Goal: Information Seeking & Learning: Learn about a topic

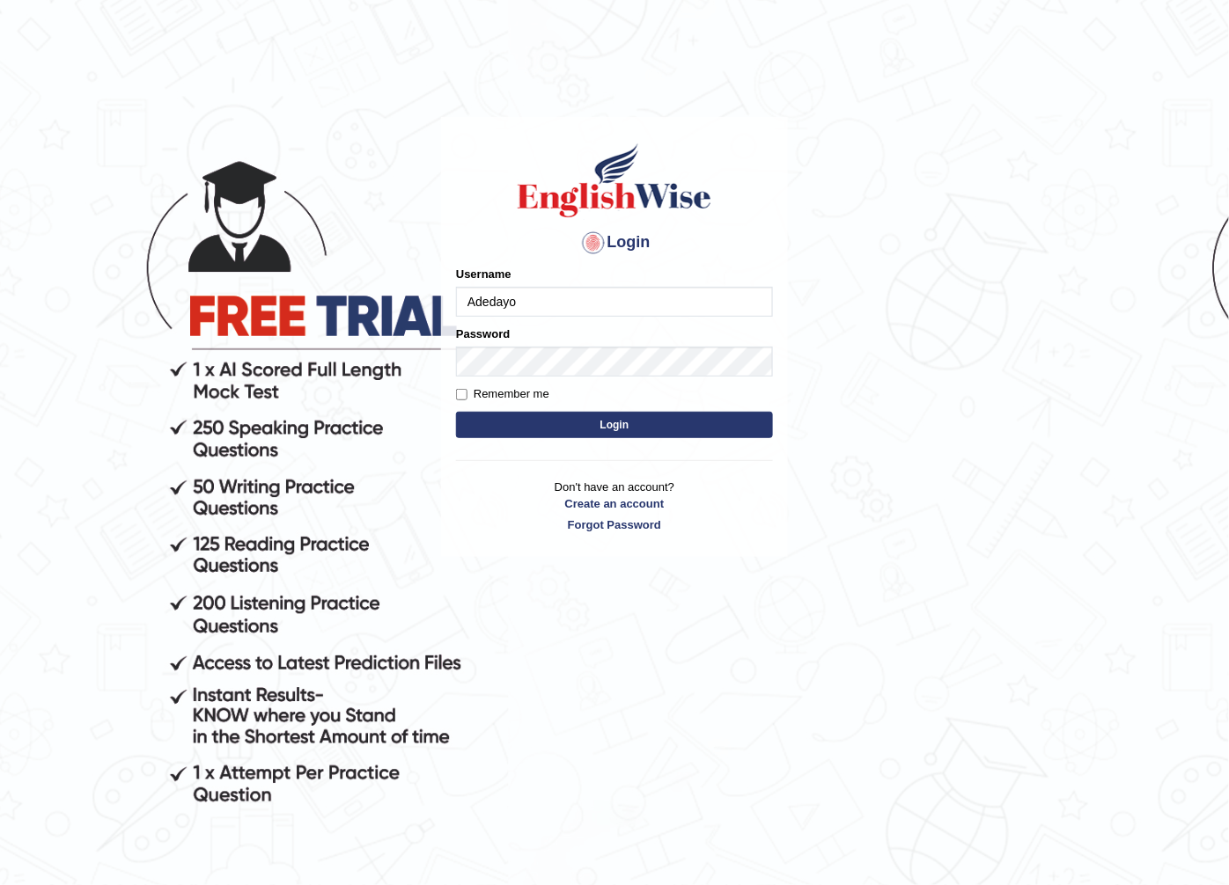
click at [635, 306] on input "Adedayo" at bounding box center [614, 302] width 317 height 30
type input "A"
click at [493, 306] on input "ant" at bounding box center [614, 302] width 317 height 30
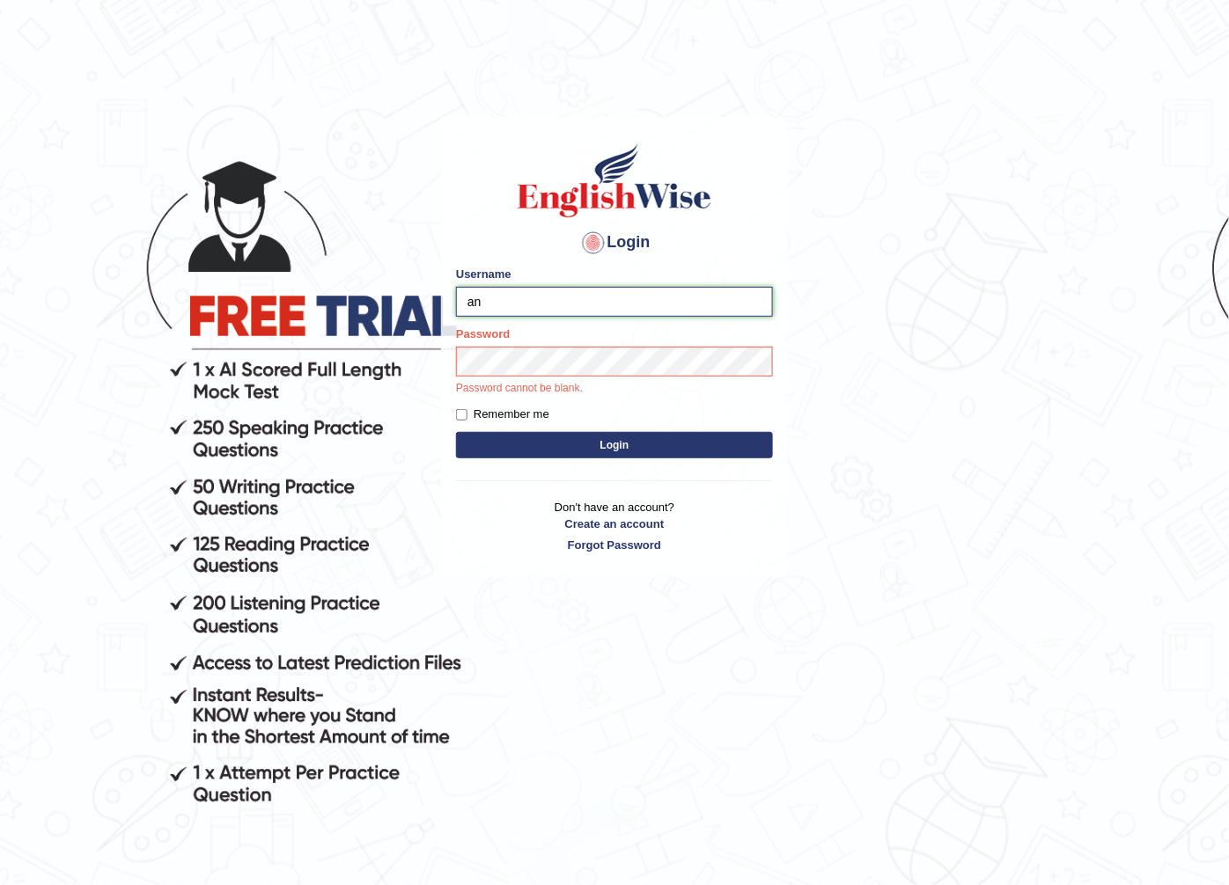
type input "a"
type input "Antonio2024"
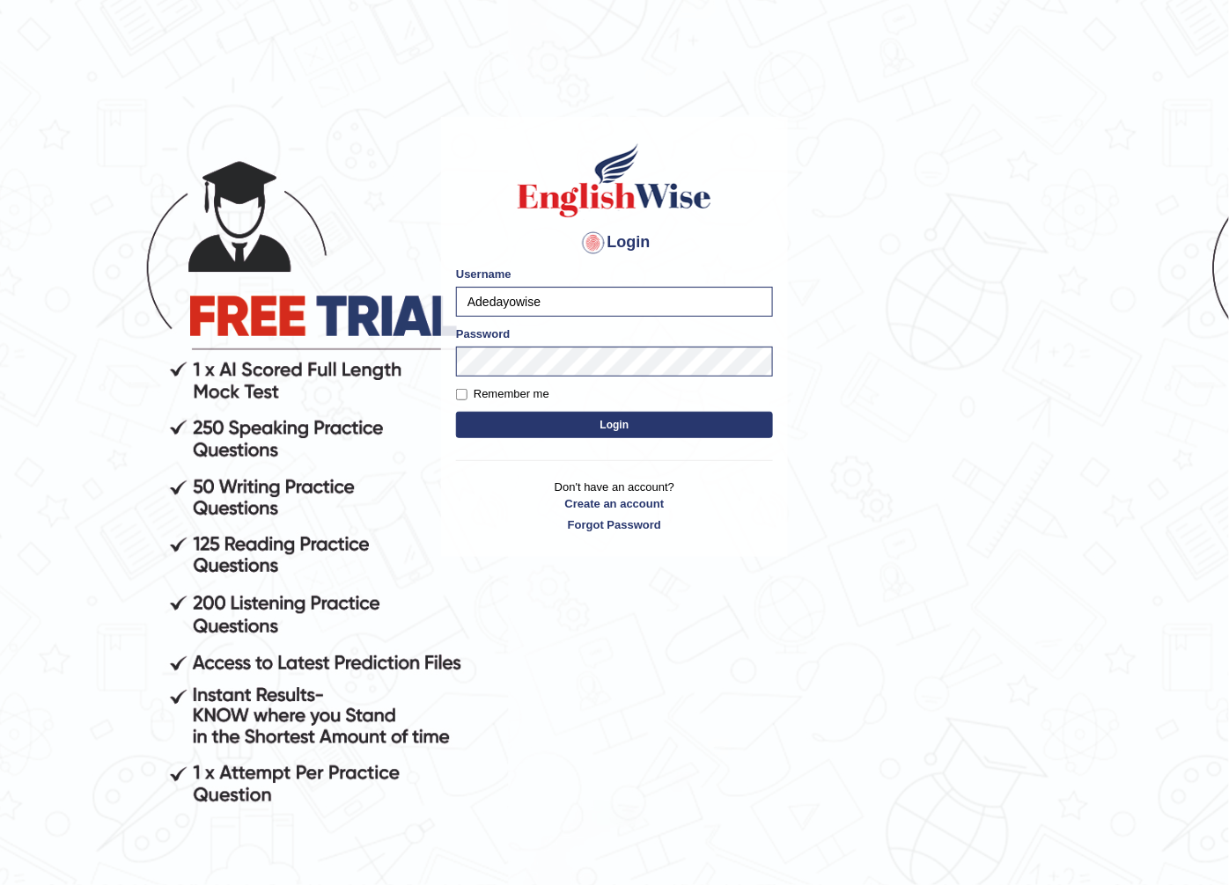
type input "Adedayowise"
click at [619, 434] on button "Login" at bounding box center [614, 425] width 317 height 26
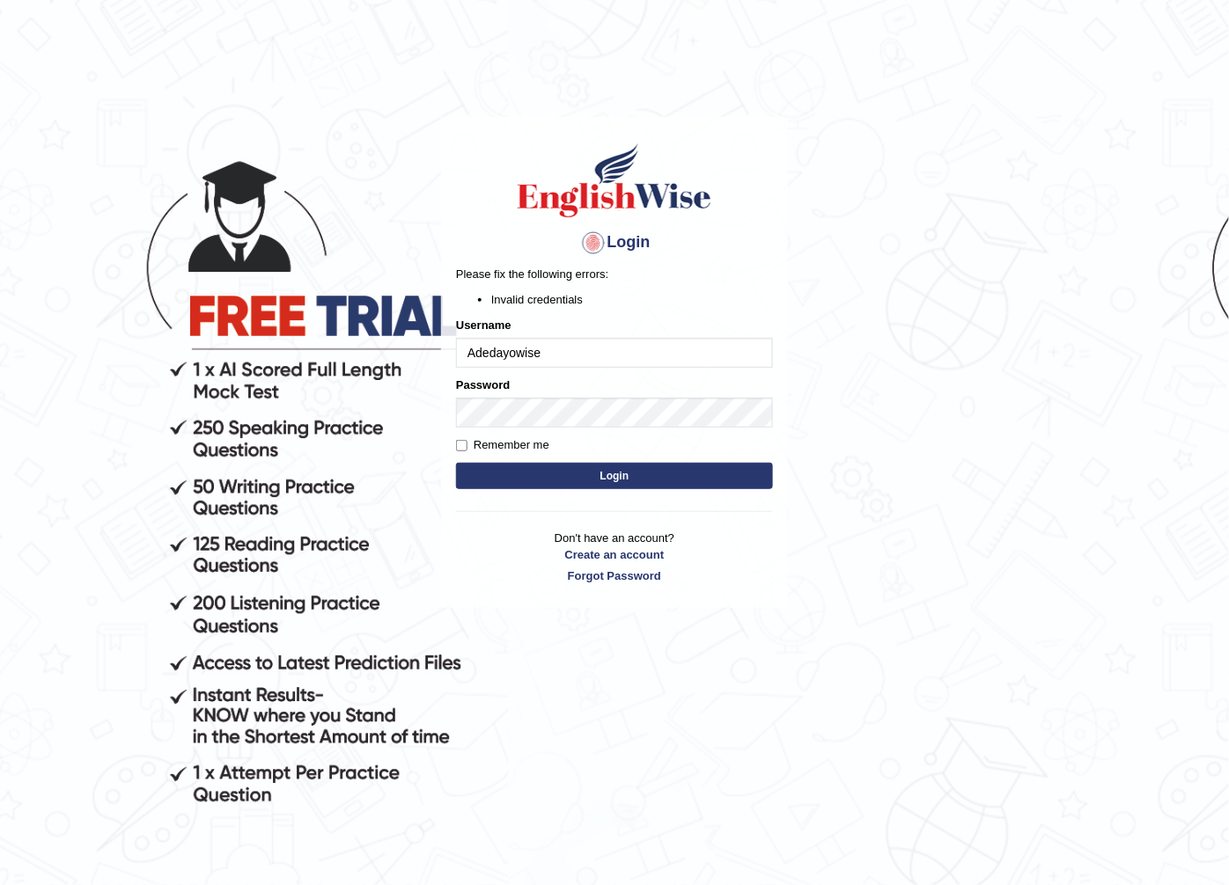
click at [595, 362] on input "Adedayowise" at bounding box center [614, 353] width 317 height 30
type input "A"
drag, startPoint x: 920, startPoint y: 146, endPoint x: 845, endPoint y: 286, distance: 158.7
click at [917, 153] on body "Login Please fix the following errors: Invalid credentials Username Password Re…" at bounding box center [614, 504] width 1229 height 885
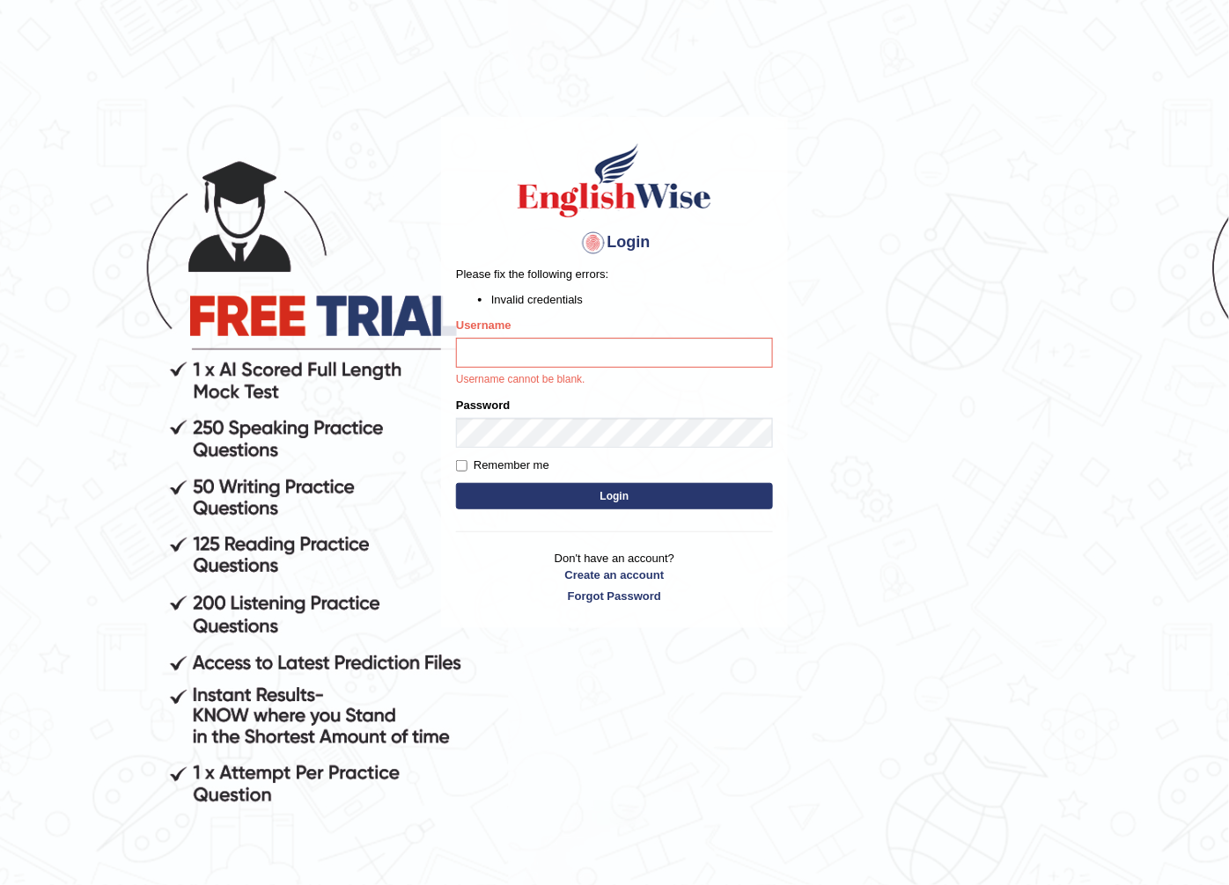
click at [833, 249] on body "Login Please fix the following errors: Invalid credentials Username Username ca…" at bounding box center [614, 504] width 1229 height 885
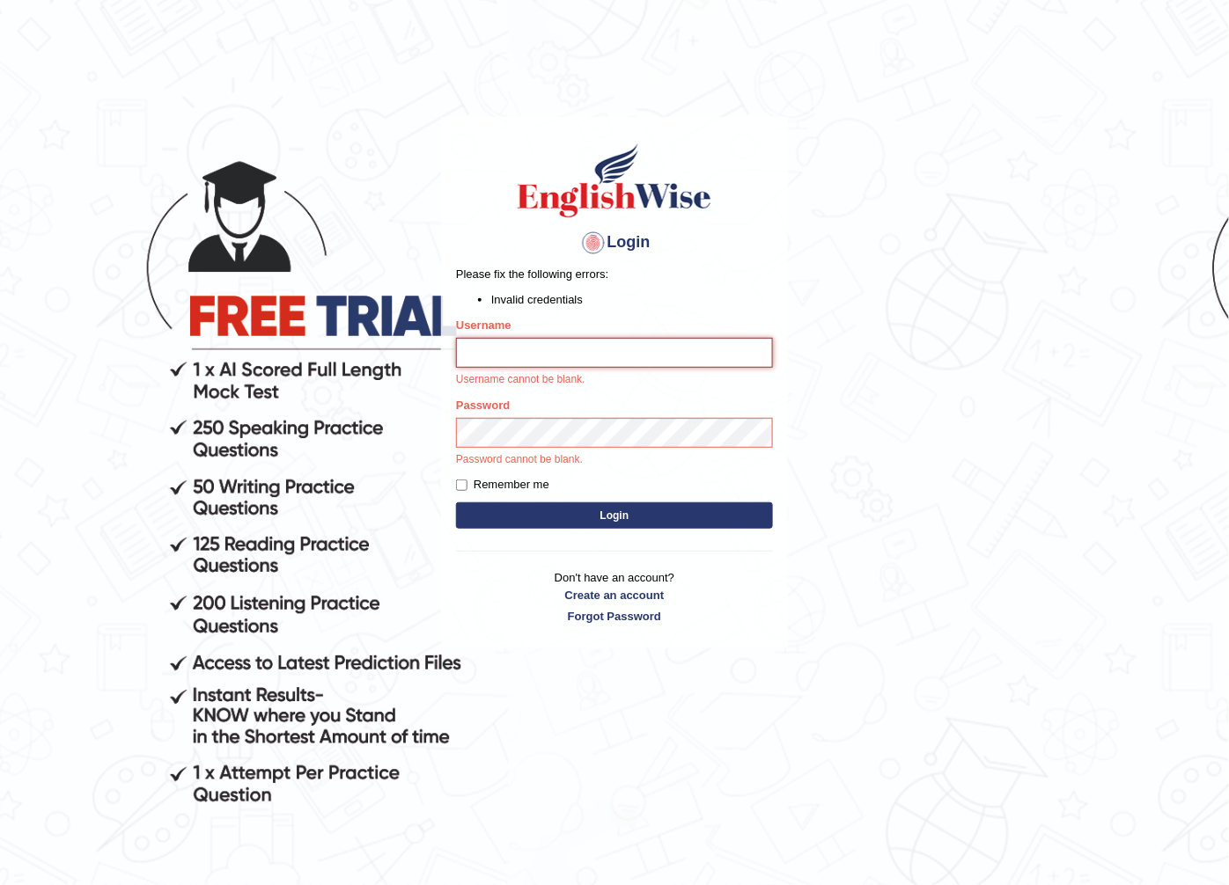
click at [584, 358] on input "Username" at bounding box center [614, 353] width 317 height 30
type input "Antonio2024"
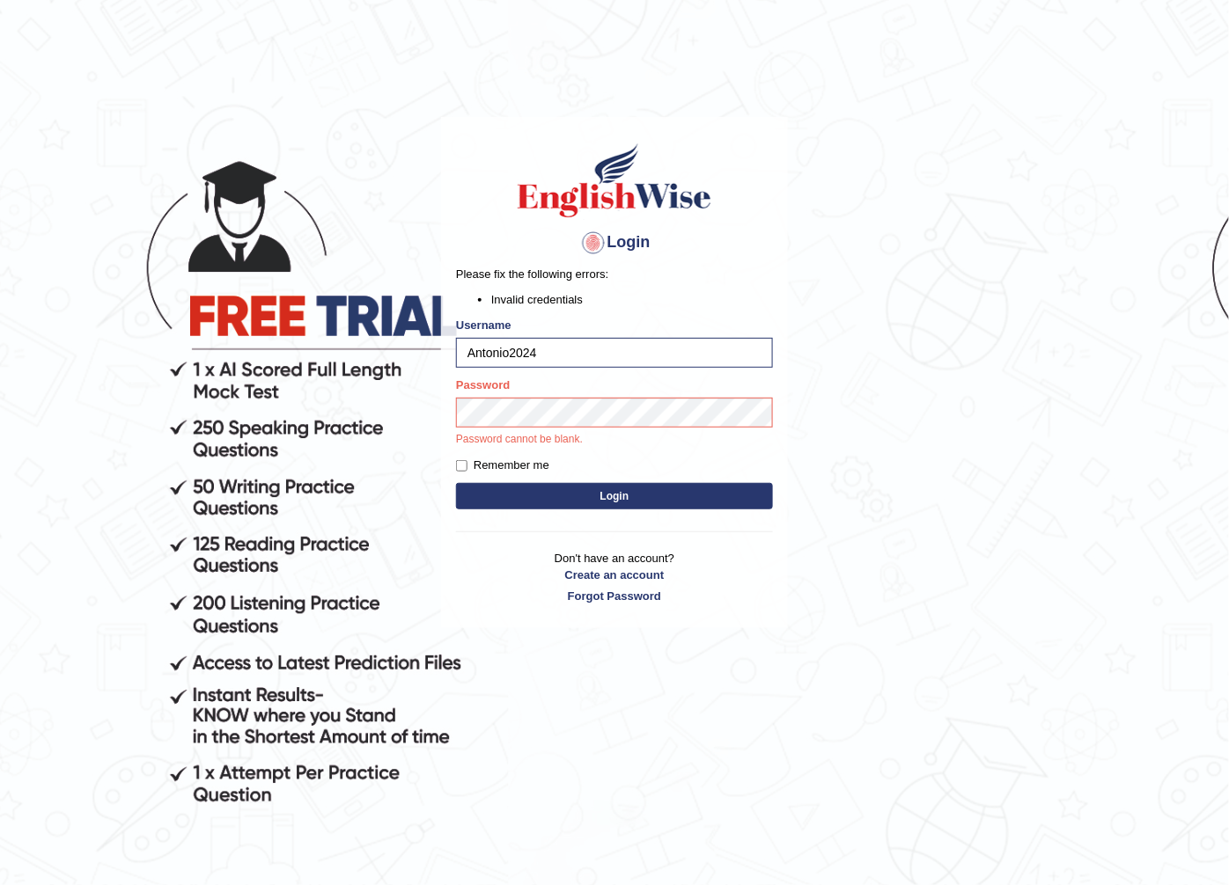
click at [643, 488] on button "Login" at bounding box center [614, 496] width 317 height 26
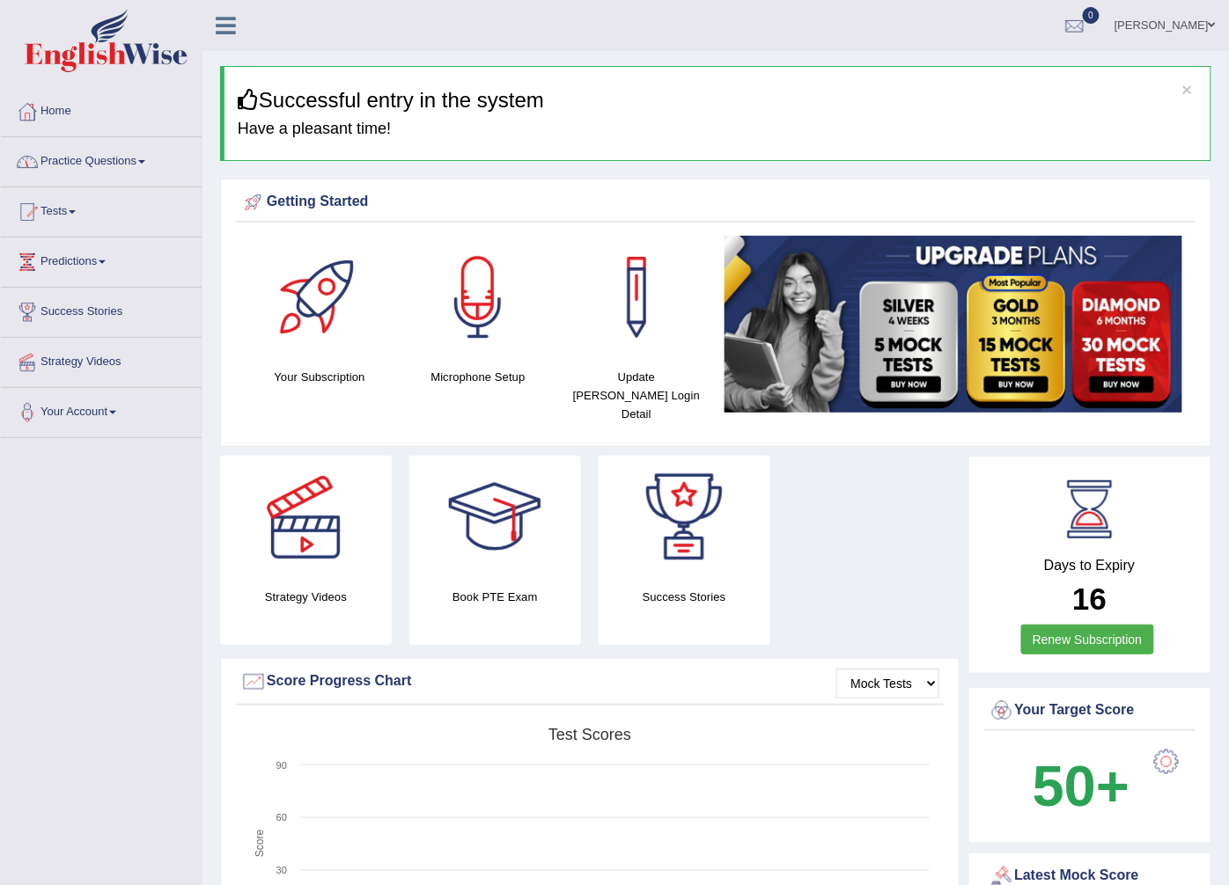
click at [139, 160] on link "Practice Questions" at bounding box center [101, 159] width 201 height 44
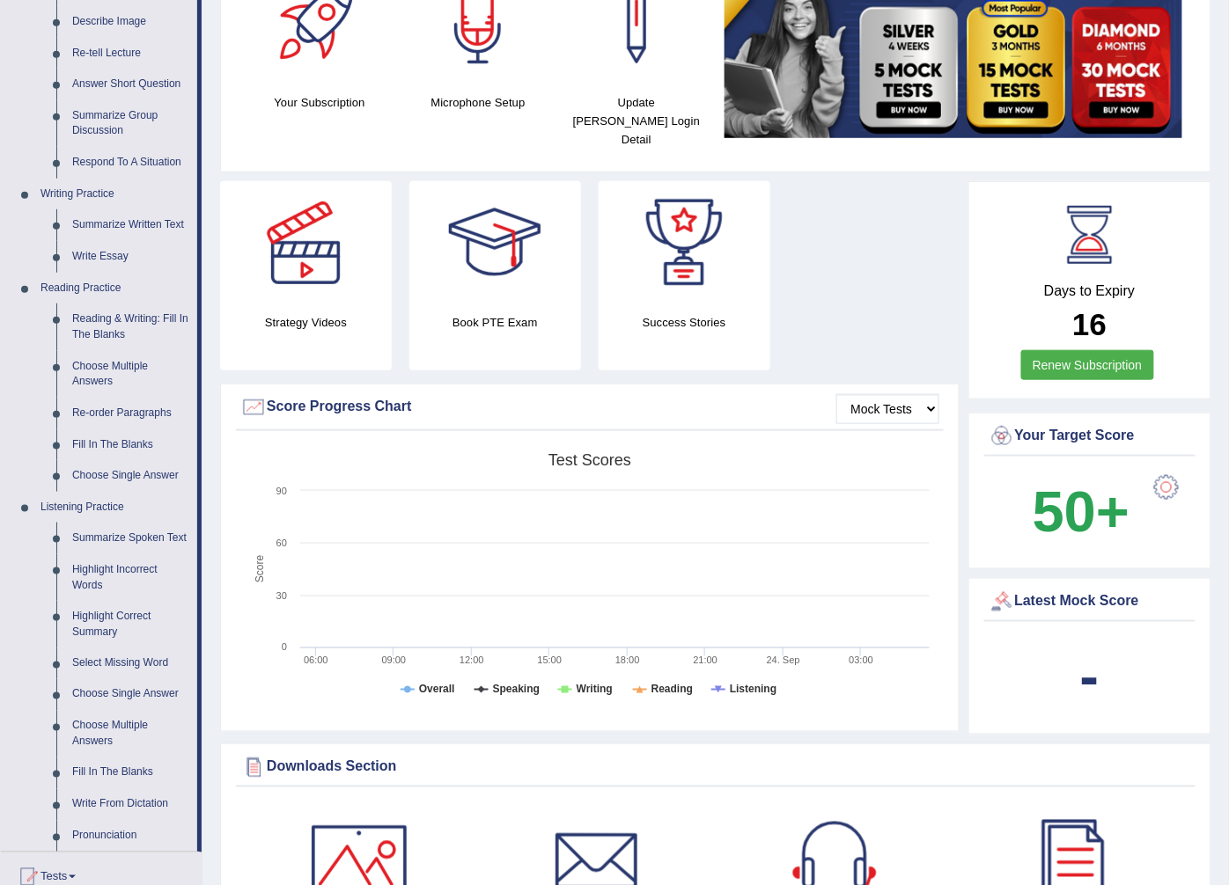
scroll to position [293, 0]
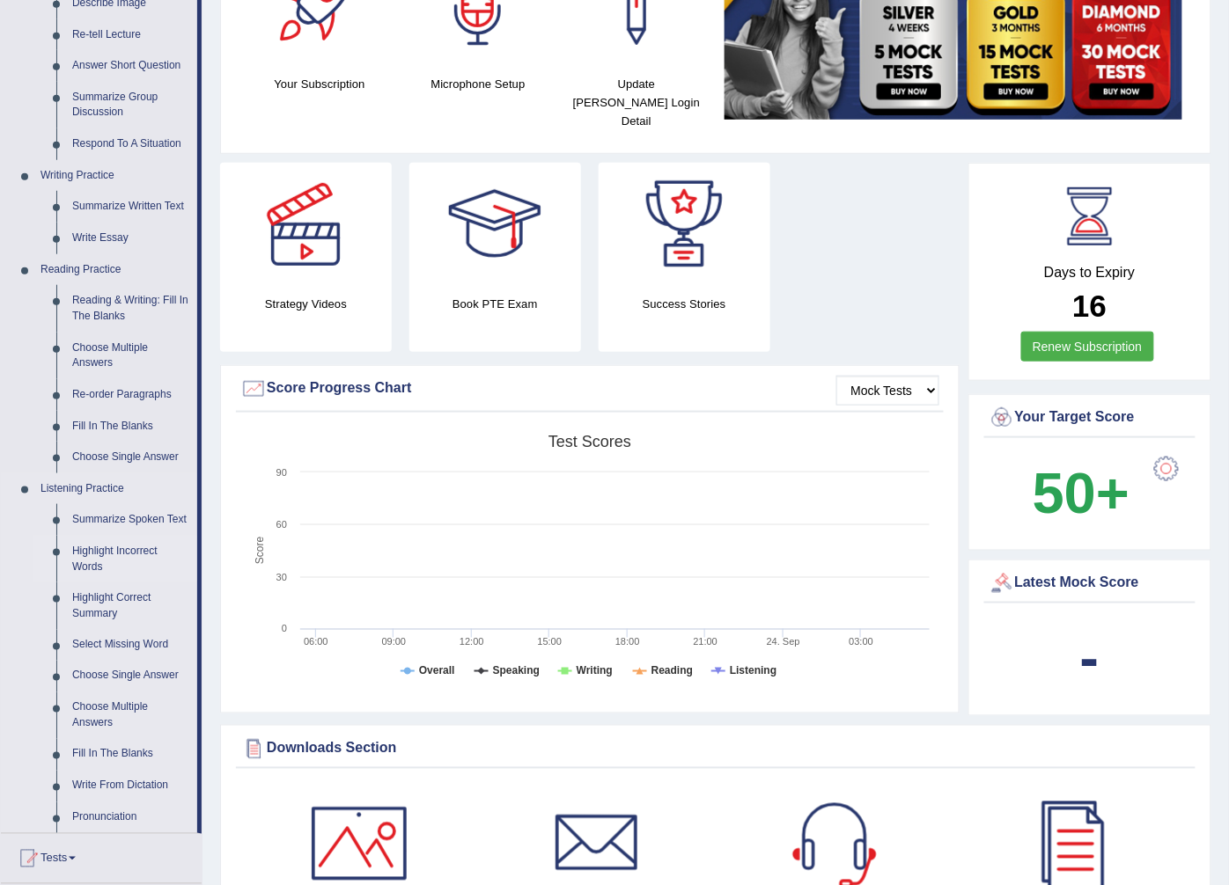
click at [126, 550] on link "Highlight Incorrect Words" at bounding box center [130, 559] width 133 height 47
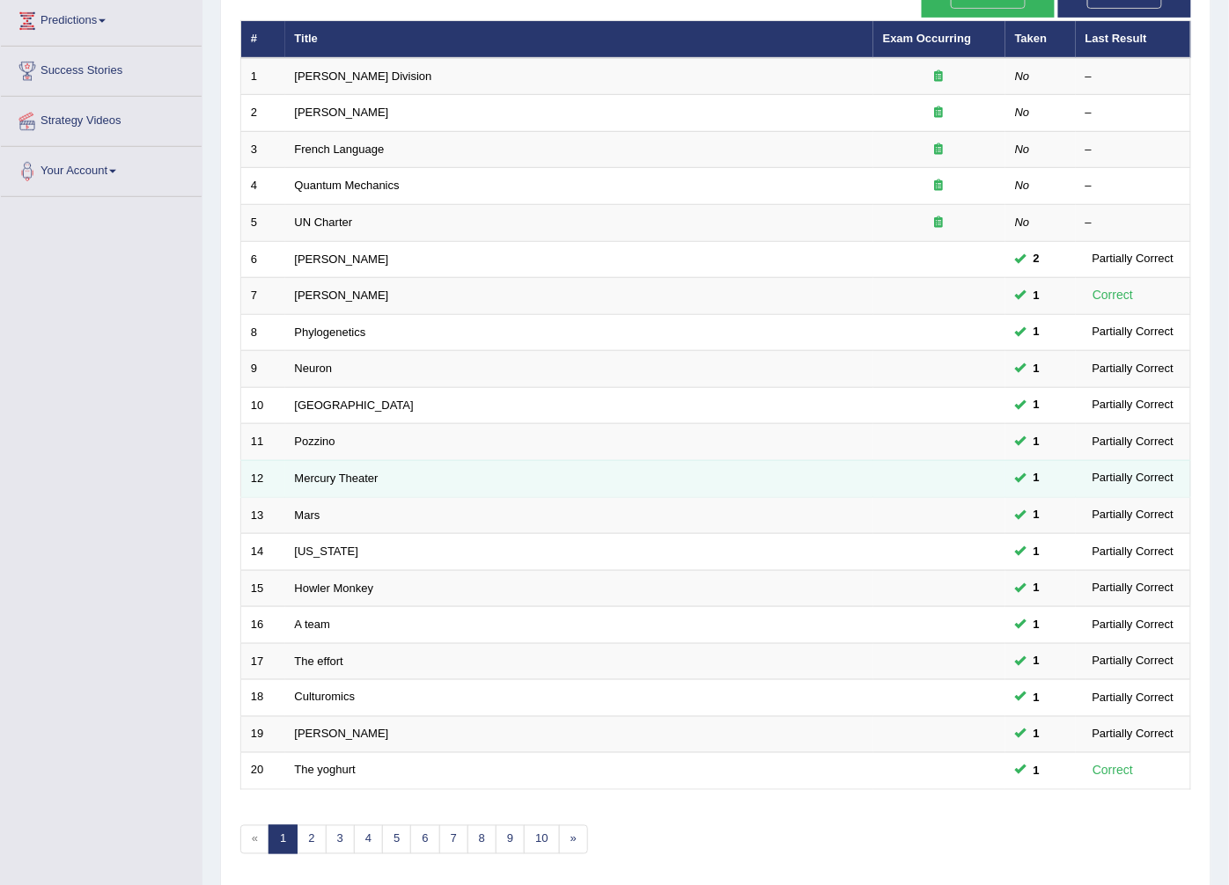
scroll to position [282, 0]
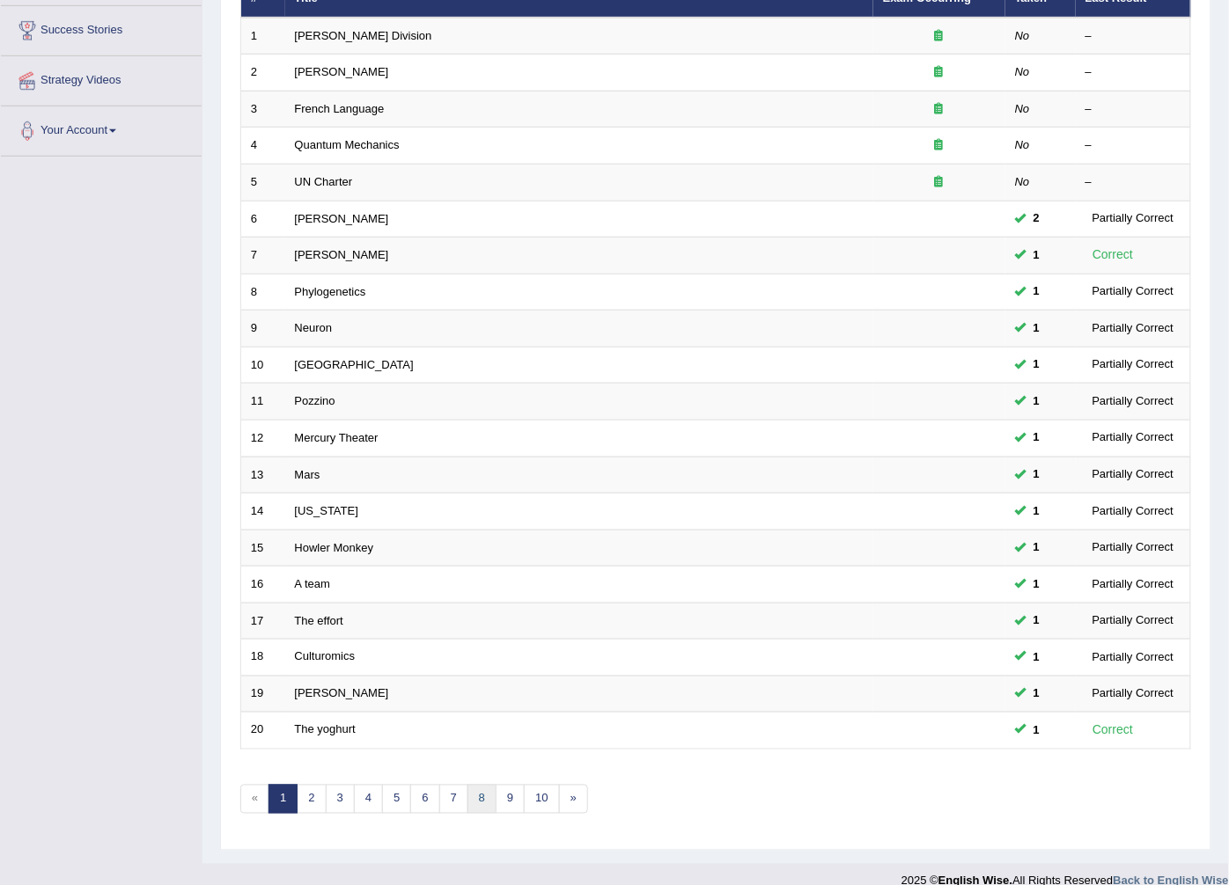
click at [478, 785] on link "8" at bounding box center [481, 799] width 29 height 29
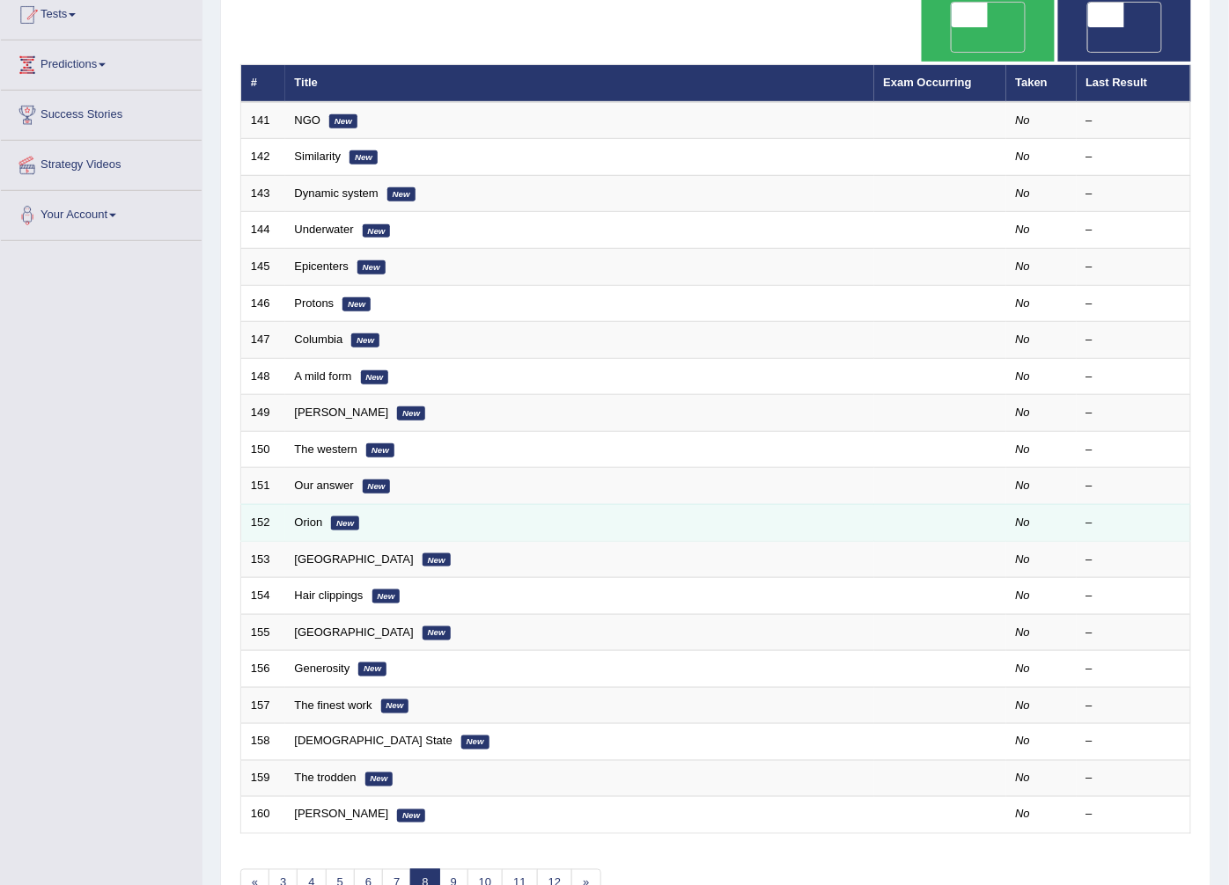
scroll to position [282, 0]
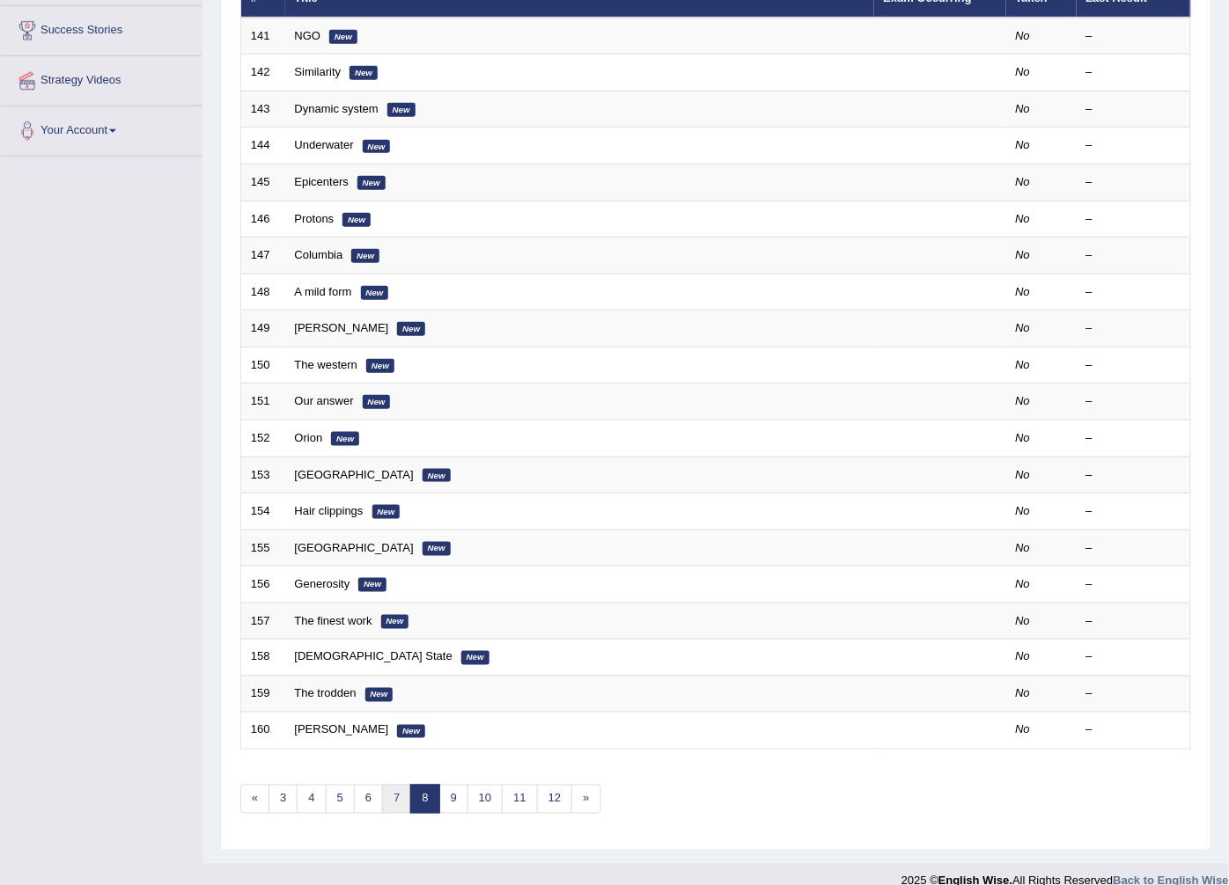
click at [397, 785] on link "7" at bounding box center [396, 799] width 29 height 29
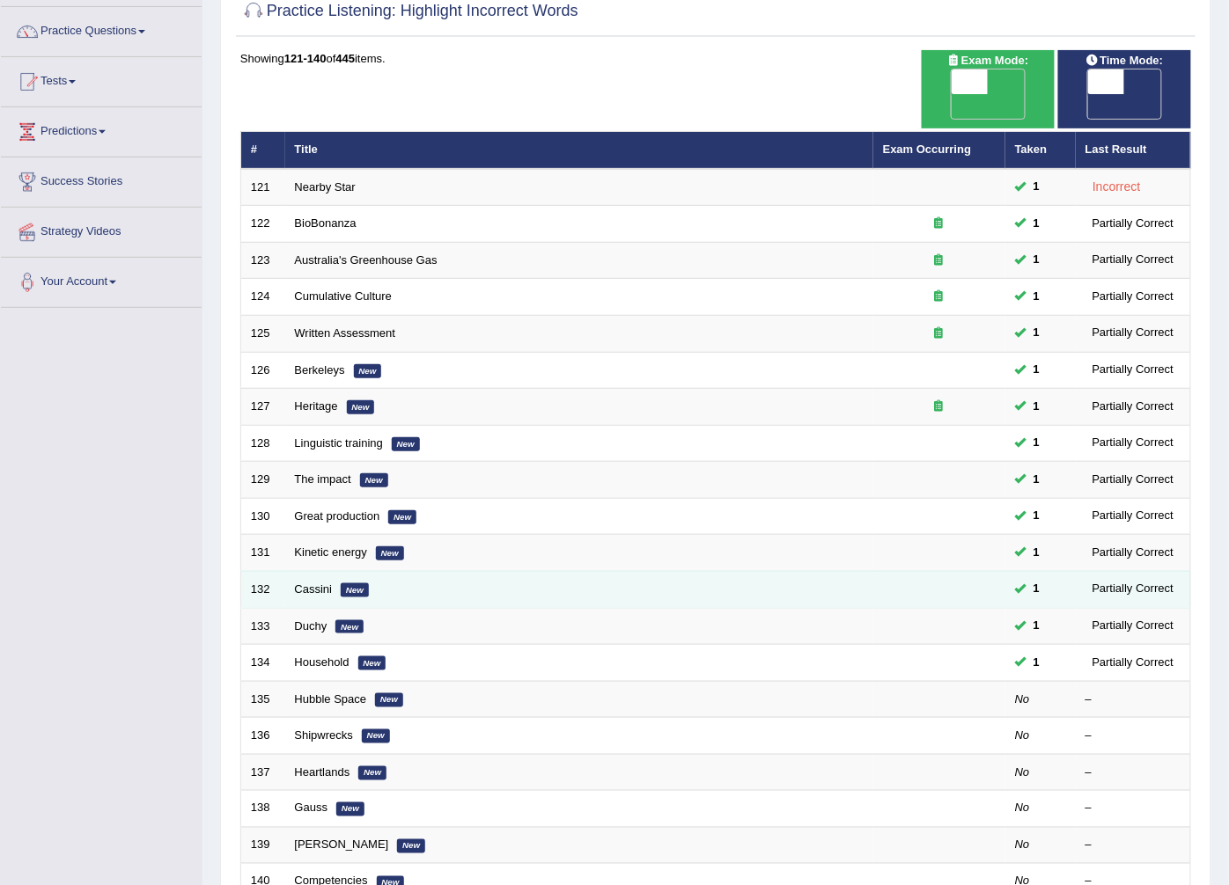
scroll to position [282, 0]
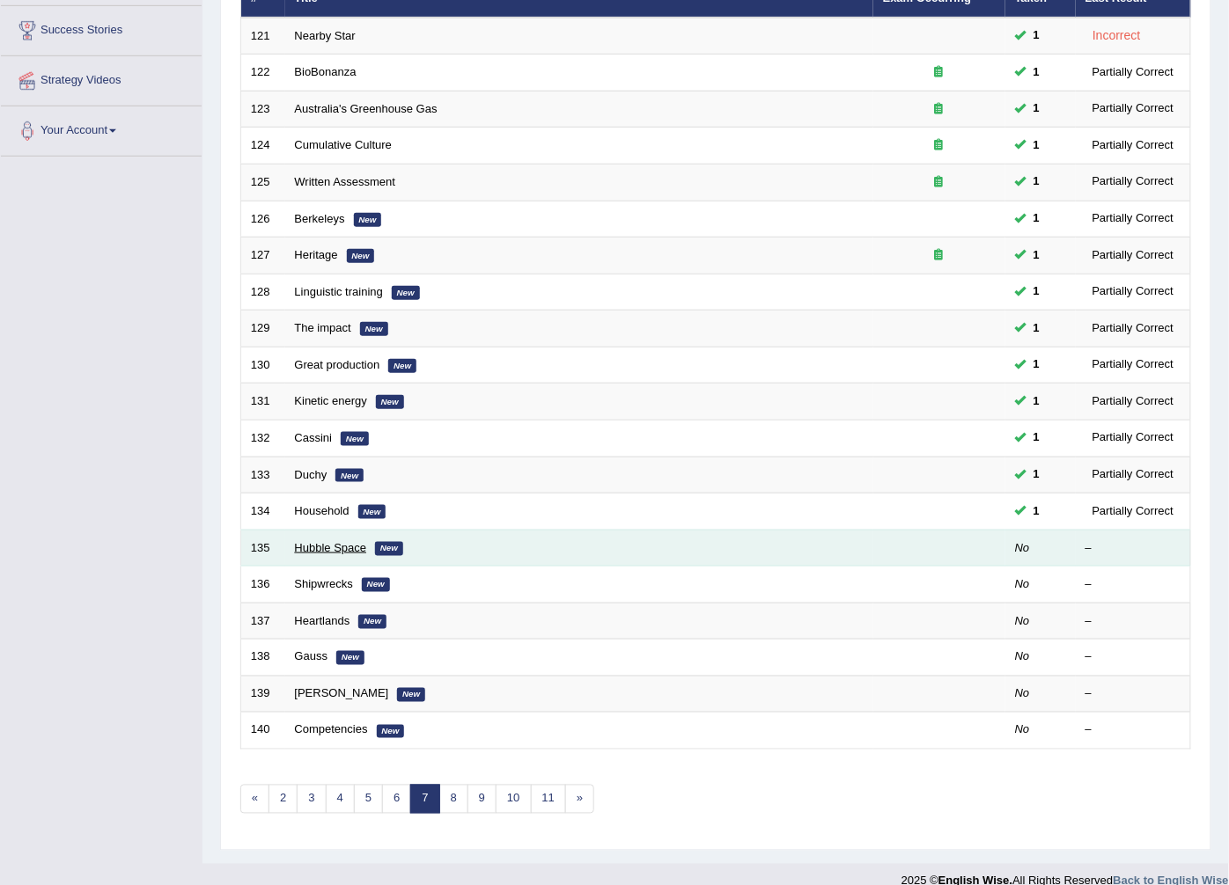
click at [324, 541] on link "Hubble Space" at bounding box center [331, 547] width 72 height 13
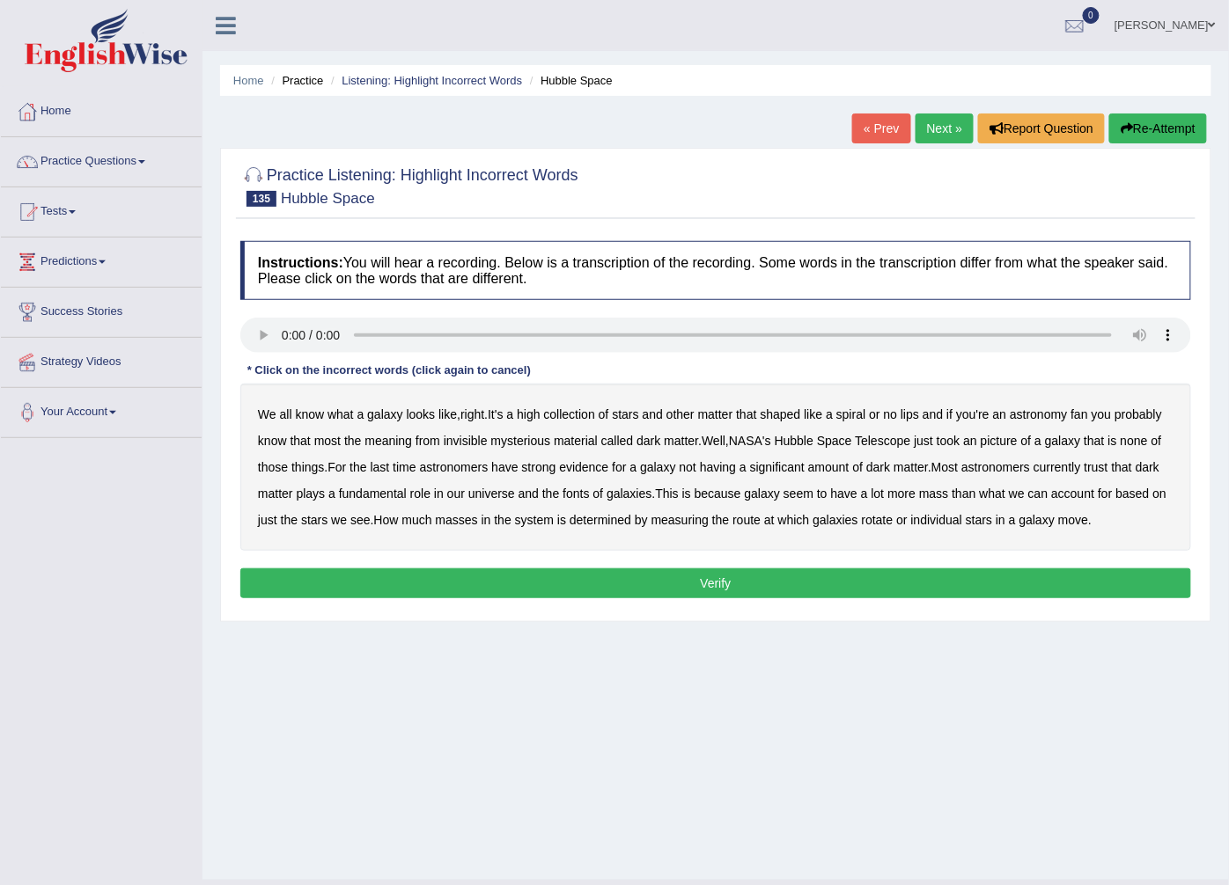
click at [397, 447] on b "meaning" at bounding box center [388, 441] width 48 height 14
click at [389, 437] on b "meaning" at bounding box center [388, 441] width 48 height 14
drag, startPoint x: 341, startPoint y: 417, endPoint x: 389, endPoint y: 420, distance: 48.5
click at [352, 417] on b "what" at bounding box center [340, 414] width 26 height 14
click at [348, 420] on b "what" at bounding box center [340, 414] width 26 height 14
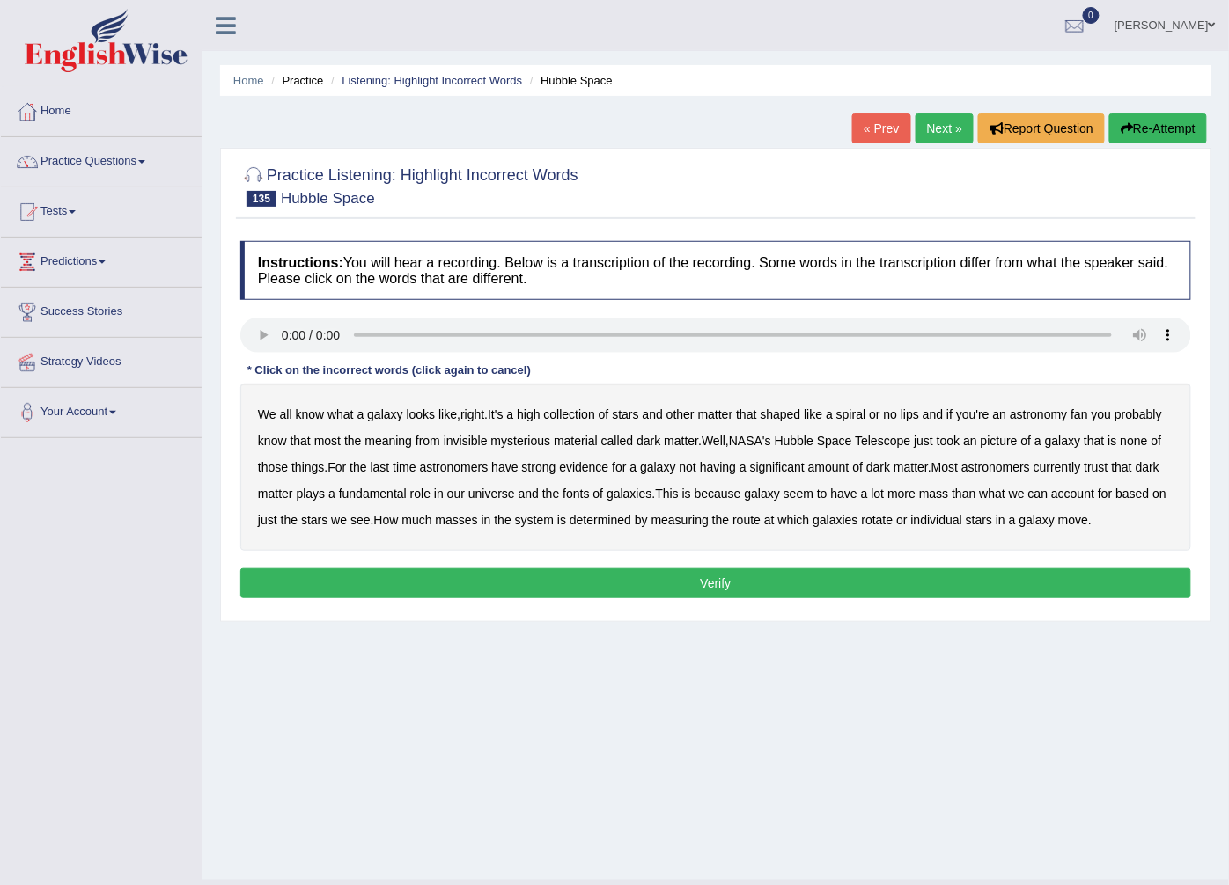
click at [1006, 465] on b "astronomers" at bounding box center [995, 467] width 69 height 14
click at [680, 523] on b "measuring" at bounding box center [679, 520] width 57 height 14
click at [804, 584] on button "Verify" at bounding box center [715, 584] width 951 height 30
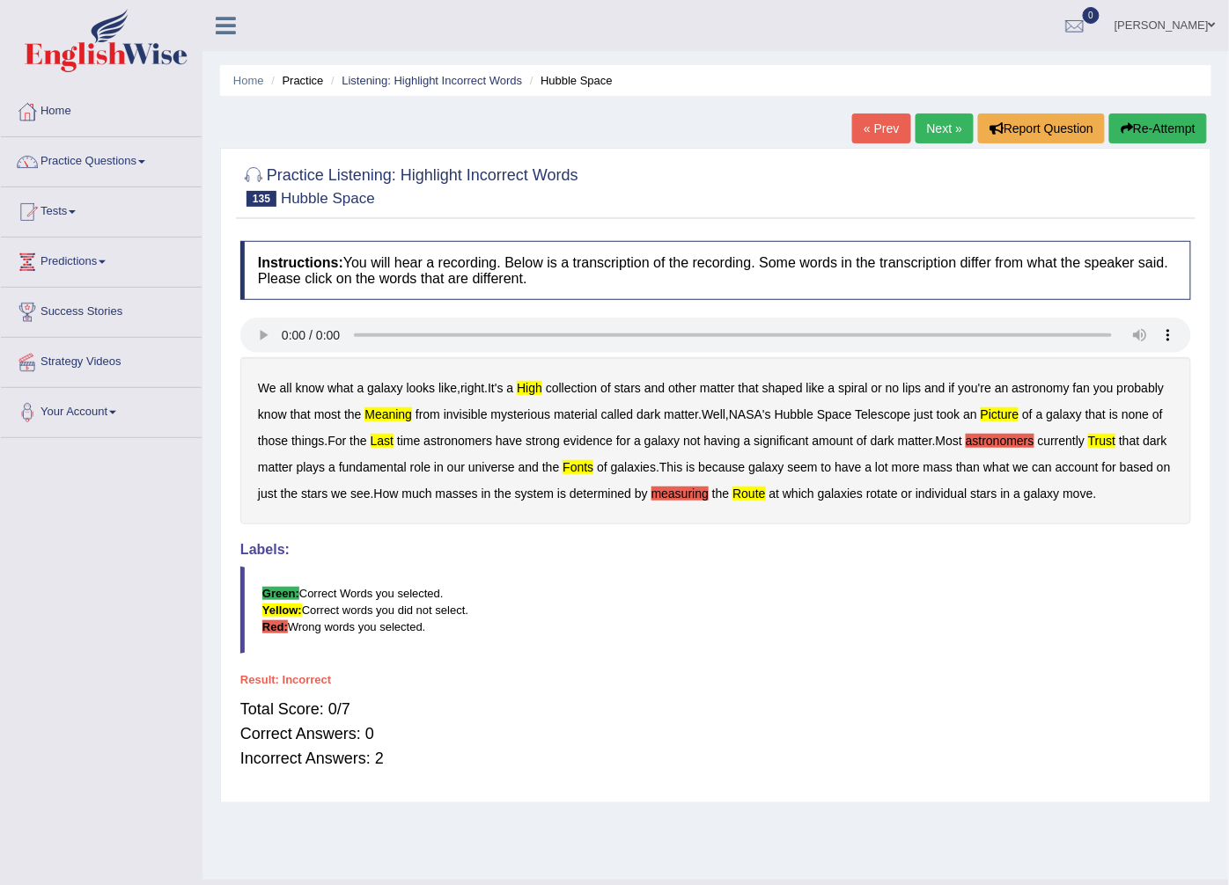
click at [991, 444] on b "astronomers" at bounding box center [999, 441] width 69 height 14
click at [708, 501] on b "measuring" at bounding box center [679, 494] width 57 height 14
click at [944, 123] on link "Next »" at bounding box center [944, 129] width 58 height 30
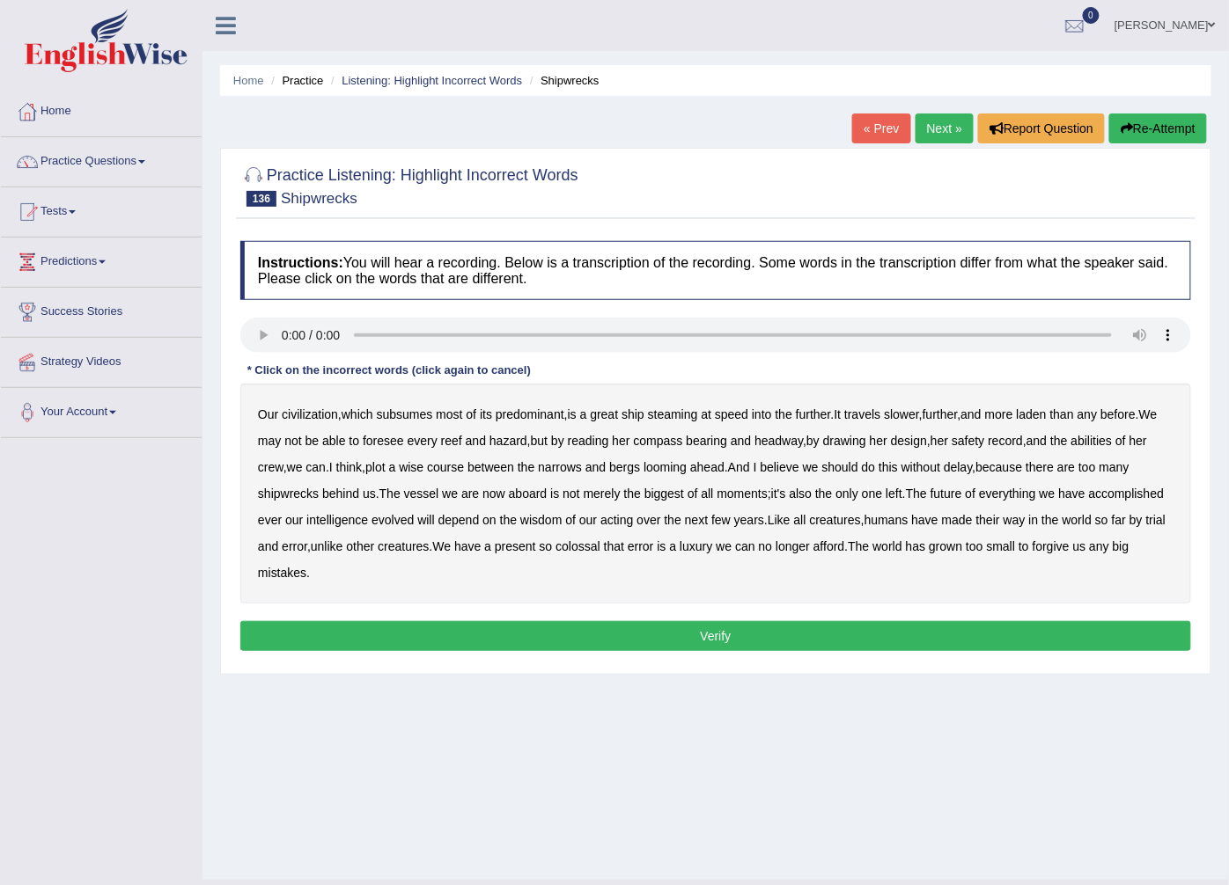
click at [917, 414] on b "slower" at bounding box center [901, 414] width 35 height 14
click at [866, 441] on b "drawing" at bounding box center [844, 441] width 43 height 14
drag, startPoint x: 988, startPoint y: 437, endPoint x: 981, endPoint y: 444, distance: 9.4
click at [984, 437] on b "safety" at bounding box center [967, 441] width 33 height 14
click at [300, 496] on b "shipwrecks" at bounding box center [288, 494] width 61 height 14
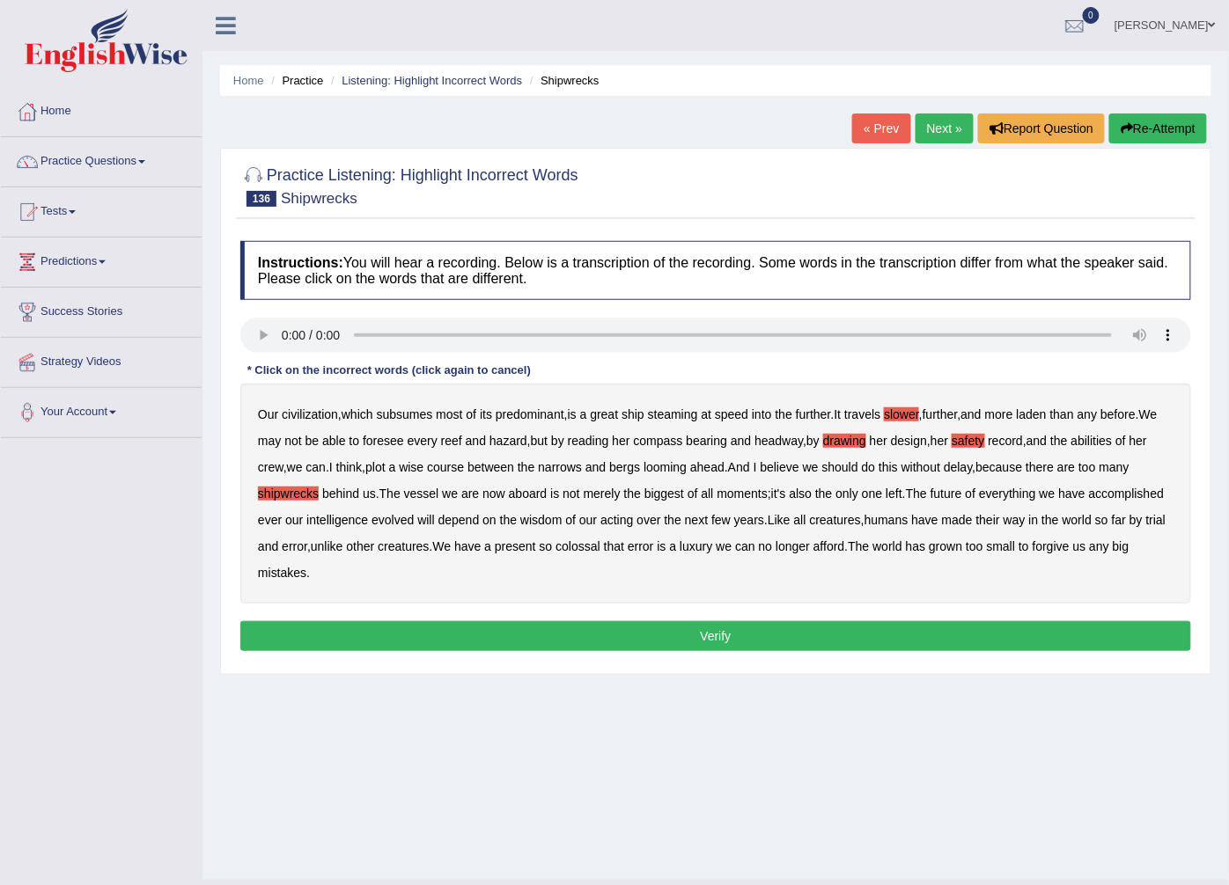
click at [749, 496] on b "moments" at bounding box center [742, 494] width 51 height 14
click at [717, 643] on button "Verify" at bounding box center [715, 636] width 951 height 30
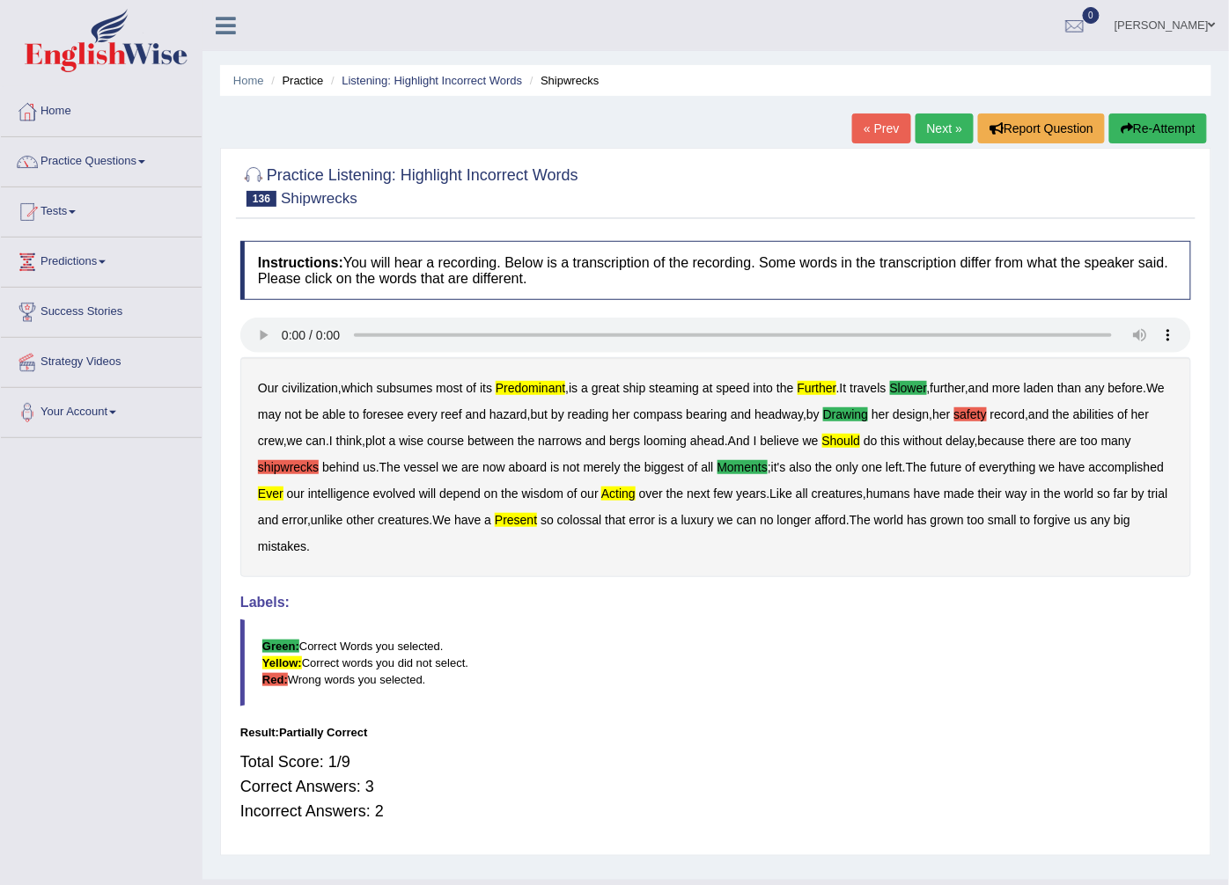
click at [300, 465] on b "shipwrecks" at bounding box center [288, 467] width 61 height 14
click at [978, 420] on b "safety" at bounding box center [970, 414] width 33 height 14
click at [940, 133] on link "Next »" at bounding box center [944, 129] width 58 height 30
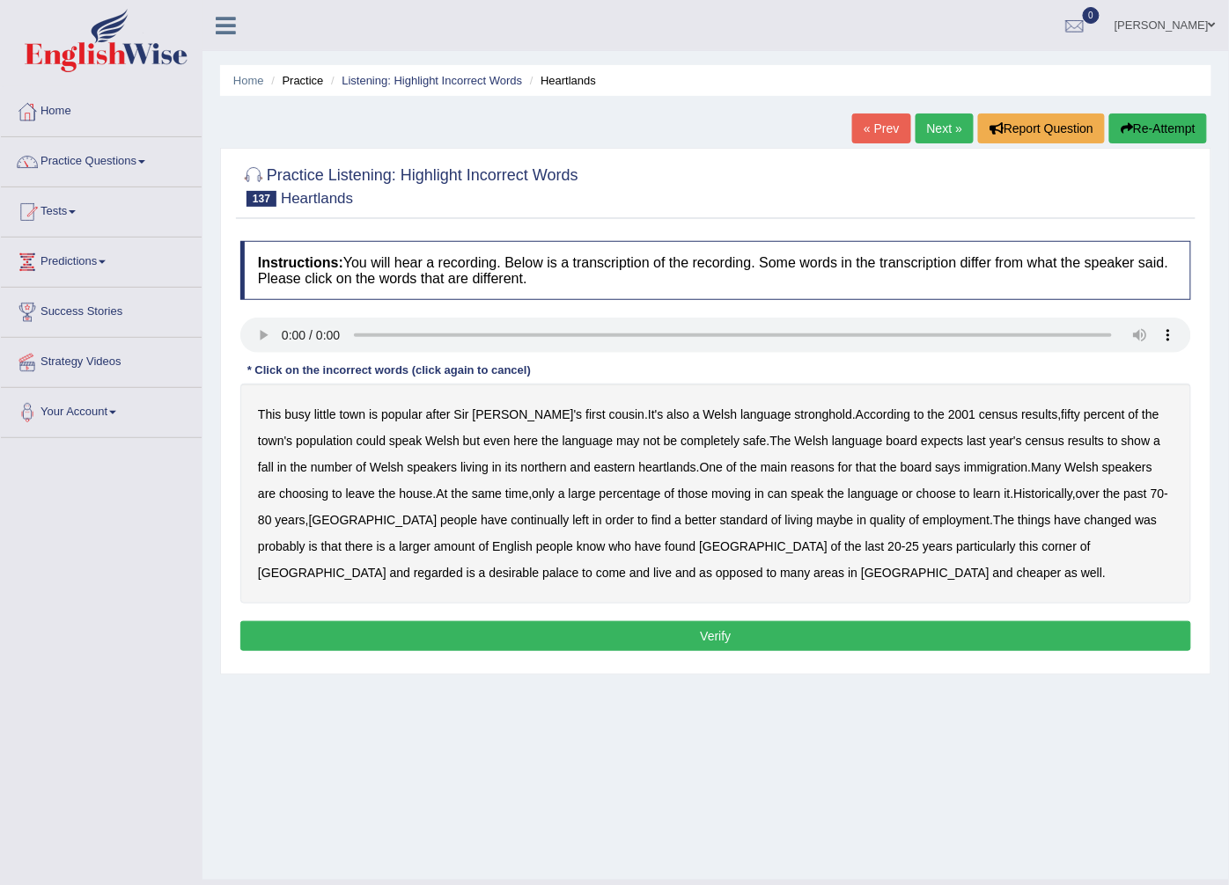
click at [493, 414] on b "David's" at bounding box center [528, 414] width 110 height 14
drag, startPoint x: 488, startPoint y: 417, endPoint x: 594, endPoint y: 416, distance: 105.6
click at [512, 417] on div "This busy little town is popular after Sir David's first cousin . It's also a W…" at bounding box center [715, 494] width 951 height 220
click at [1061, 414] on b "fifty" at bounding box center [1070, 414] width 19 height 14
drag, startPoint x: 769, startPoint y: 471, endPoint x: 789, endPoint y: 471, distance: 20.2
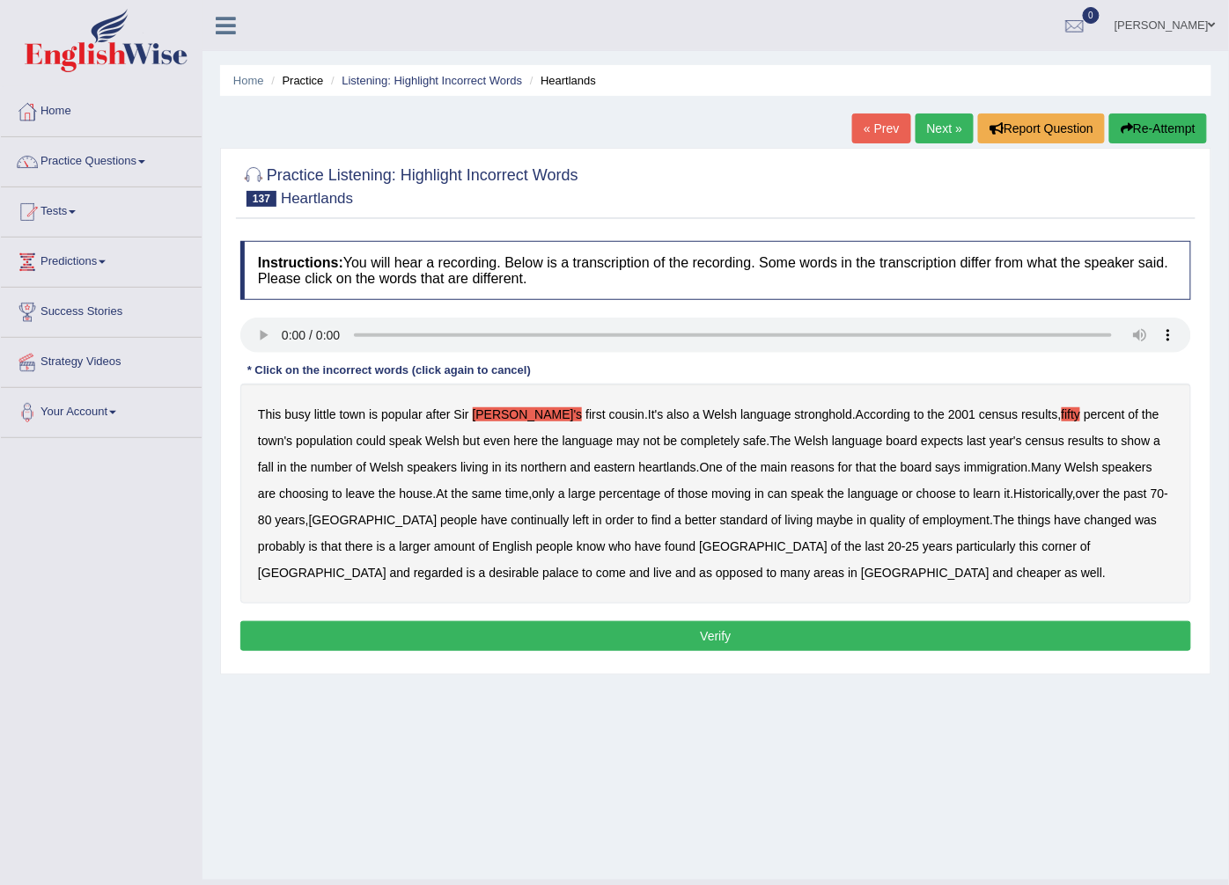
click at [790, 471] on b "reasons" at bounding box center [812, 467] width 44 height 14
click at [790, 465] on b "reasons" at bounding box center [812, 467] width 44 height 14
drag, startPoint x: 488, startPoint y: 414, endPoint x: 525, endPoint y: 434, distance: 42.1
click at [491, 414] on b "David's" at bounding box center [528, 414] width 110 height 14
click at [785, 526] on b "living" at bounding box center [799, 520] width 28 height 14
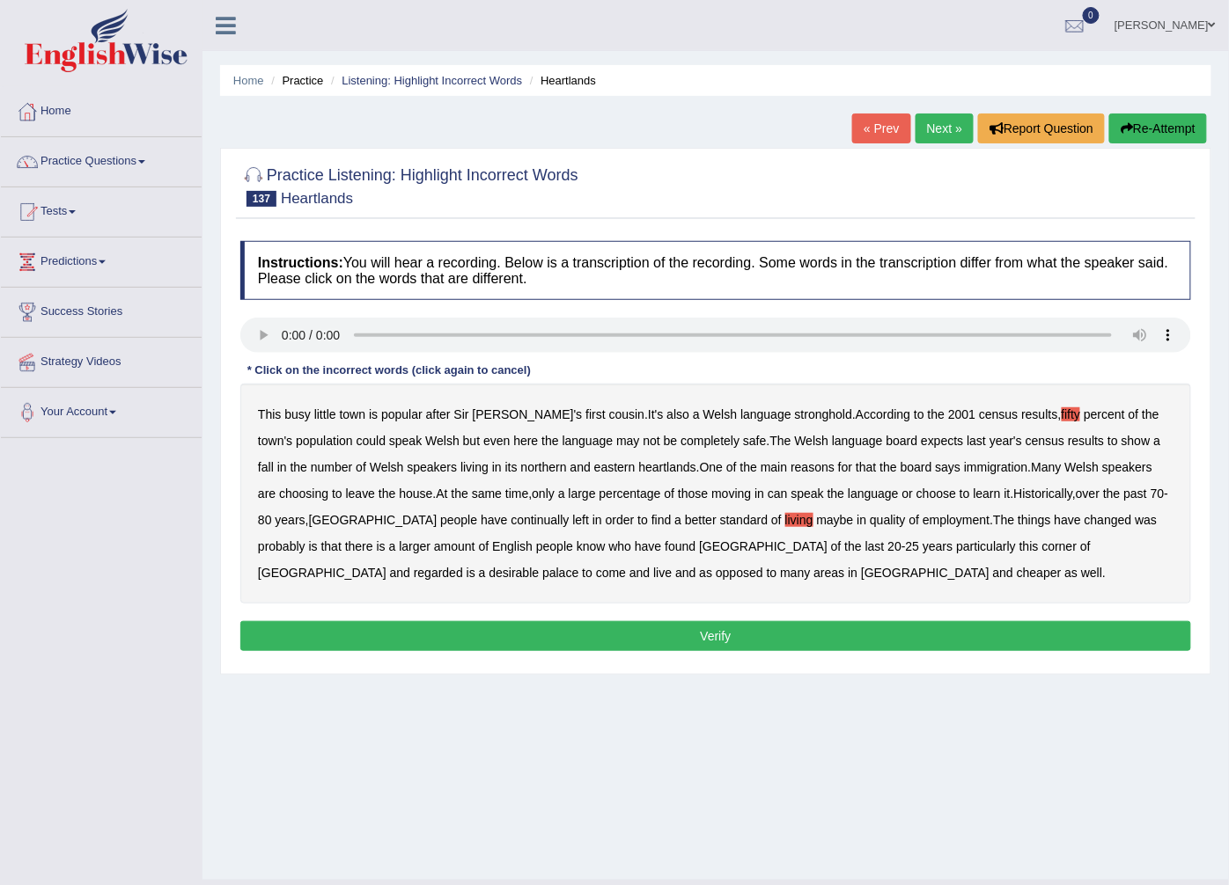
click at [1042, 550] on b "corner" at bounding box center [1059, 547] width 35 height 14
click at [649, 635] on button "Verify" at bounding box center [715, 636] width 951 height 30
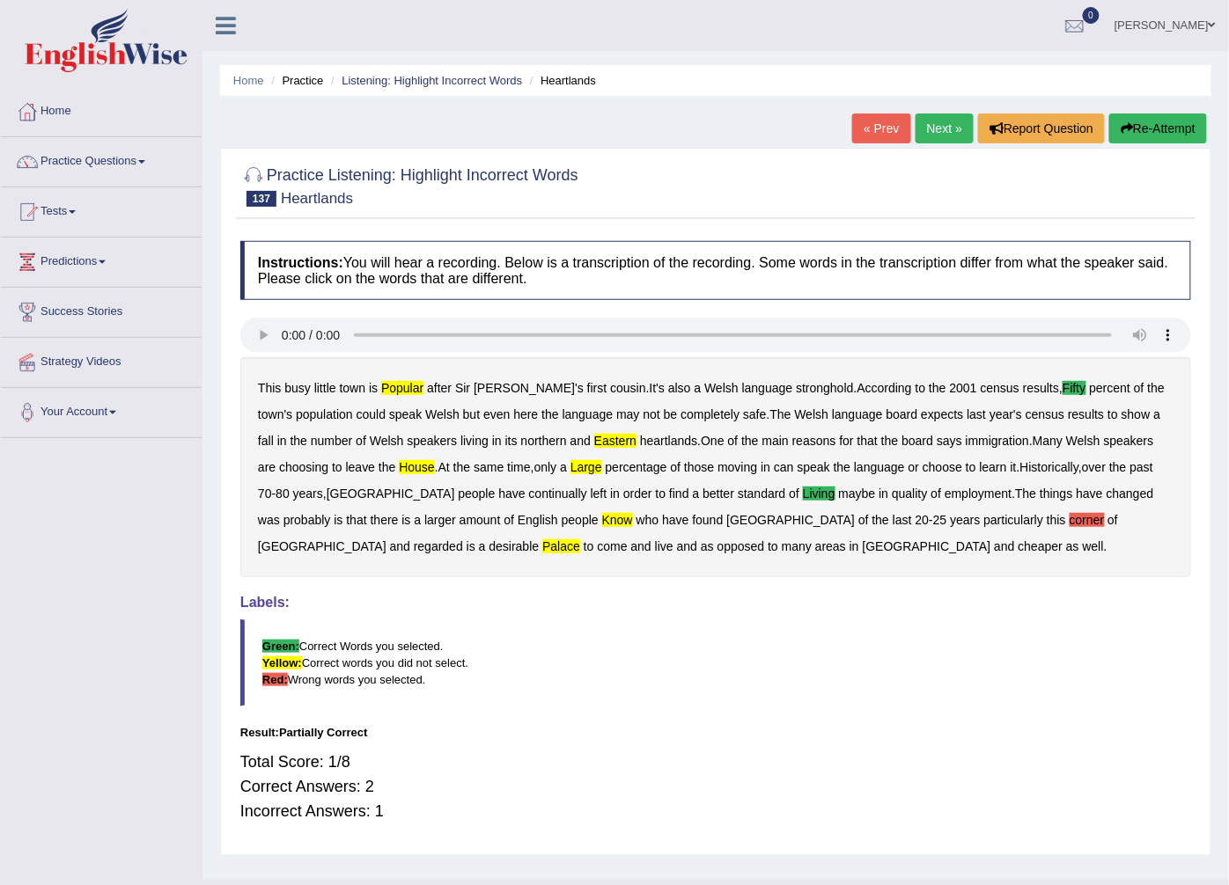
click at [1069, 526] on b "corner" at bounding box center [1086, 520] width 35 height 14
click at [936, 128] on link "Next »" at bounding box center [944, 129] width 58 height 30
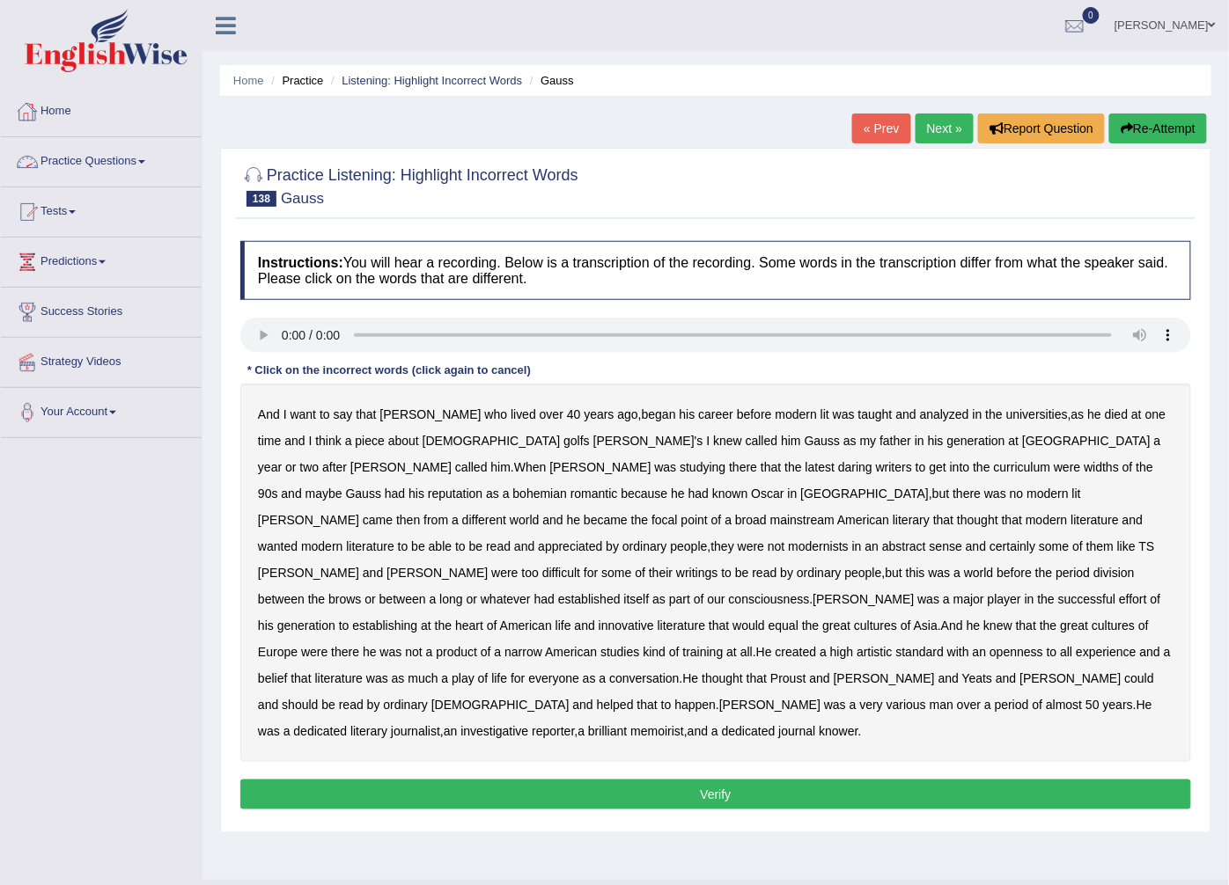
click at [145, 160] on span at bounding box center [141, 162] width 7 height 4
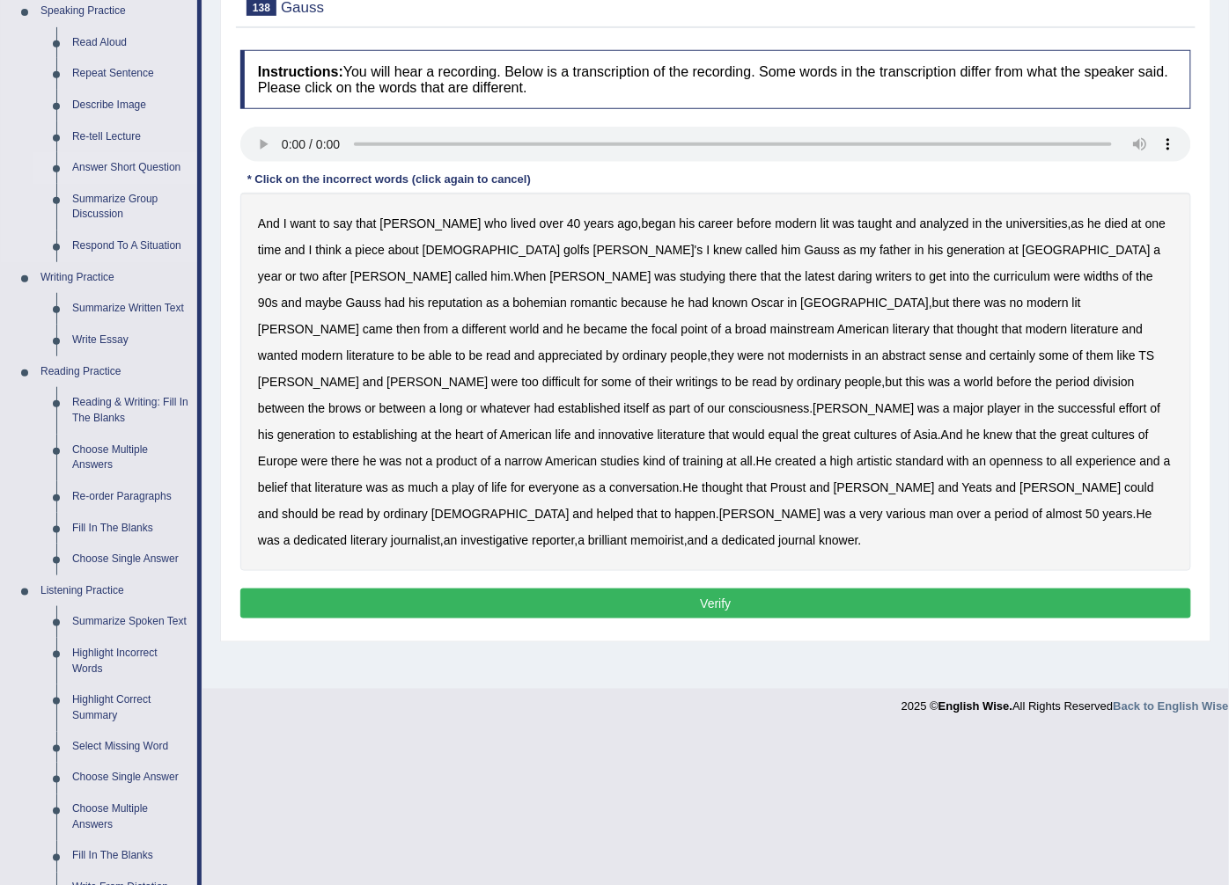
scroll to position [195, 0]
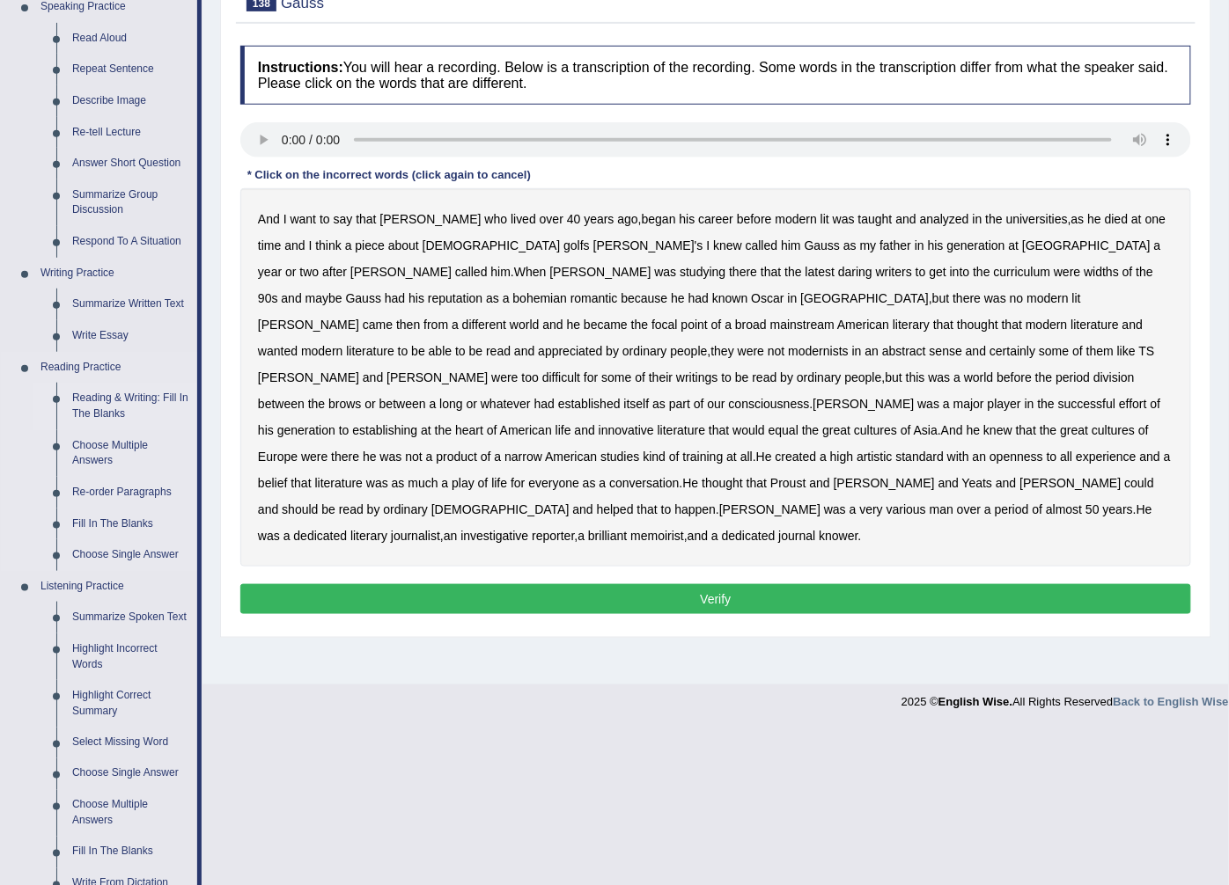
click at [136, 400] on link "Reading & Writing: Fill In The Blanks" at bounding box center [130, 406] width 133 height 47
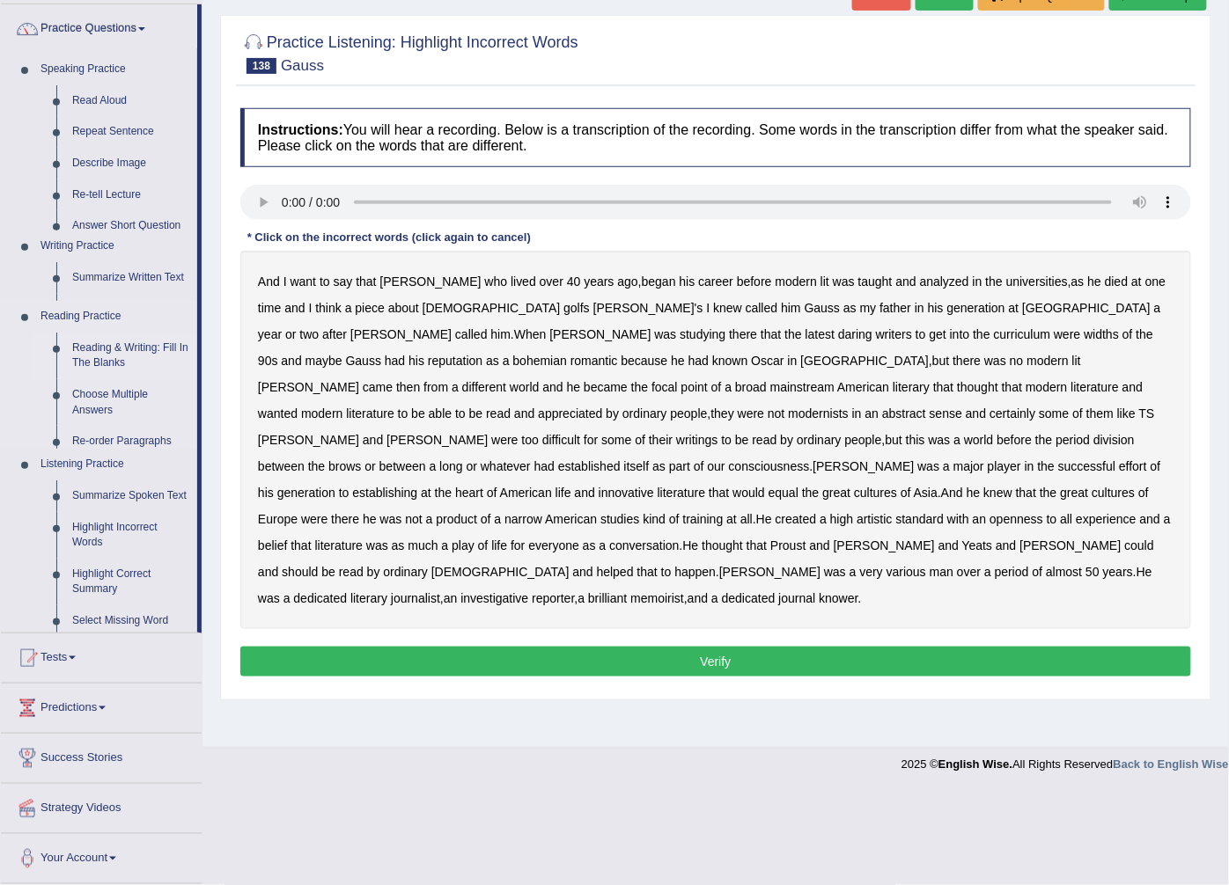
scroll to position [38, 0]
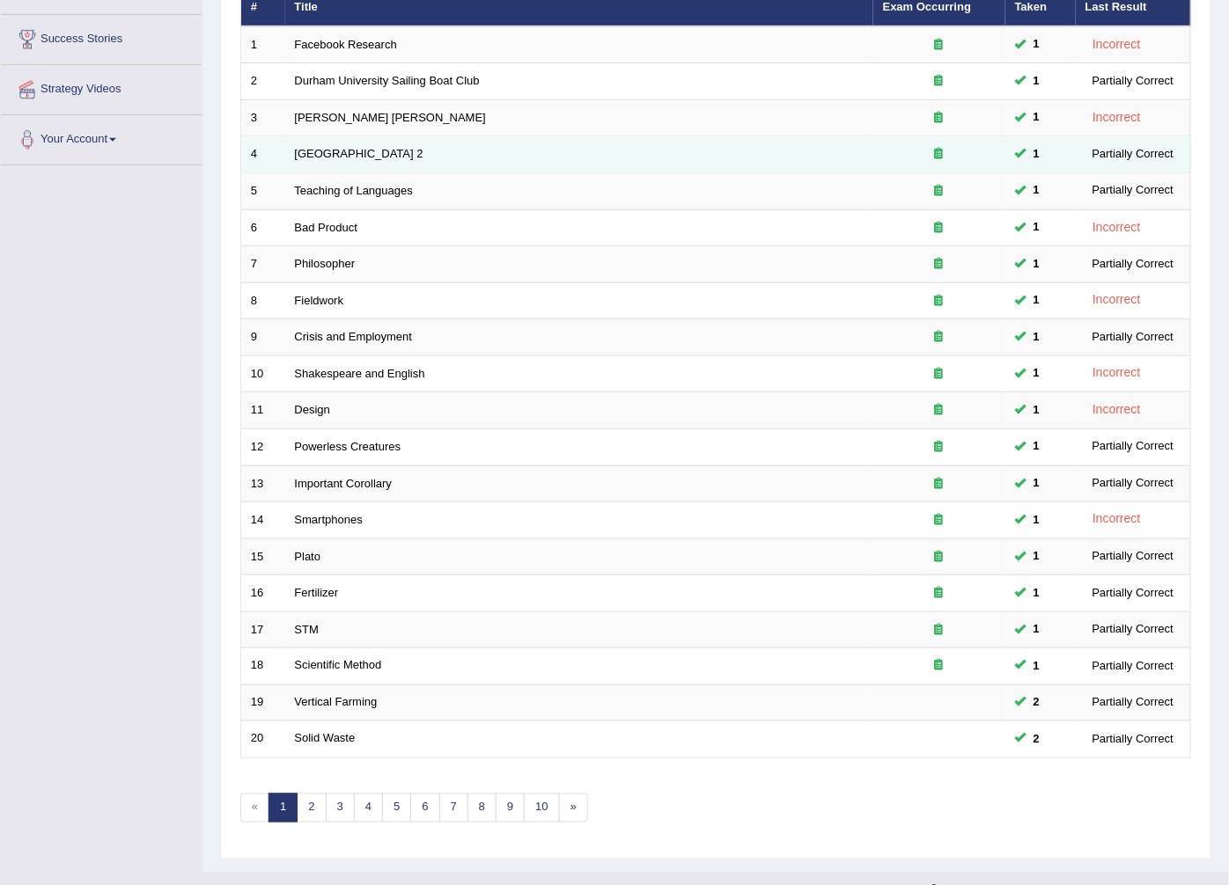
scroll to position [282, 0]
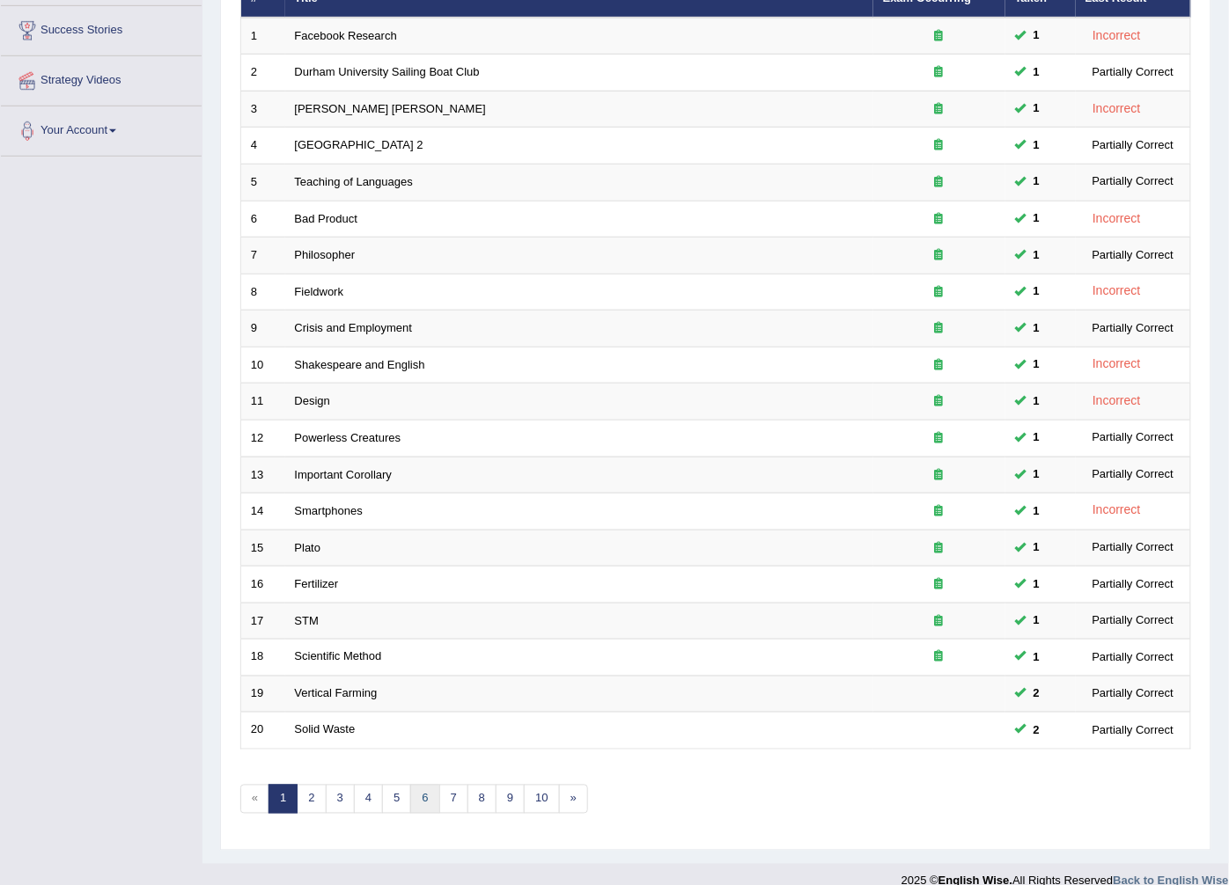
click at [427, 785] on link "6" at bounding box center [424, 799] width 29 height 29
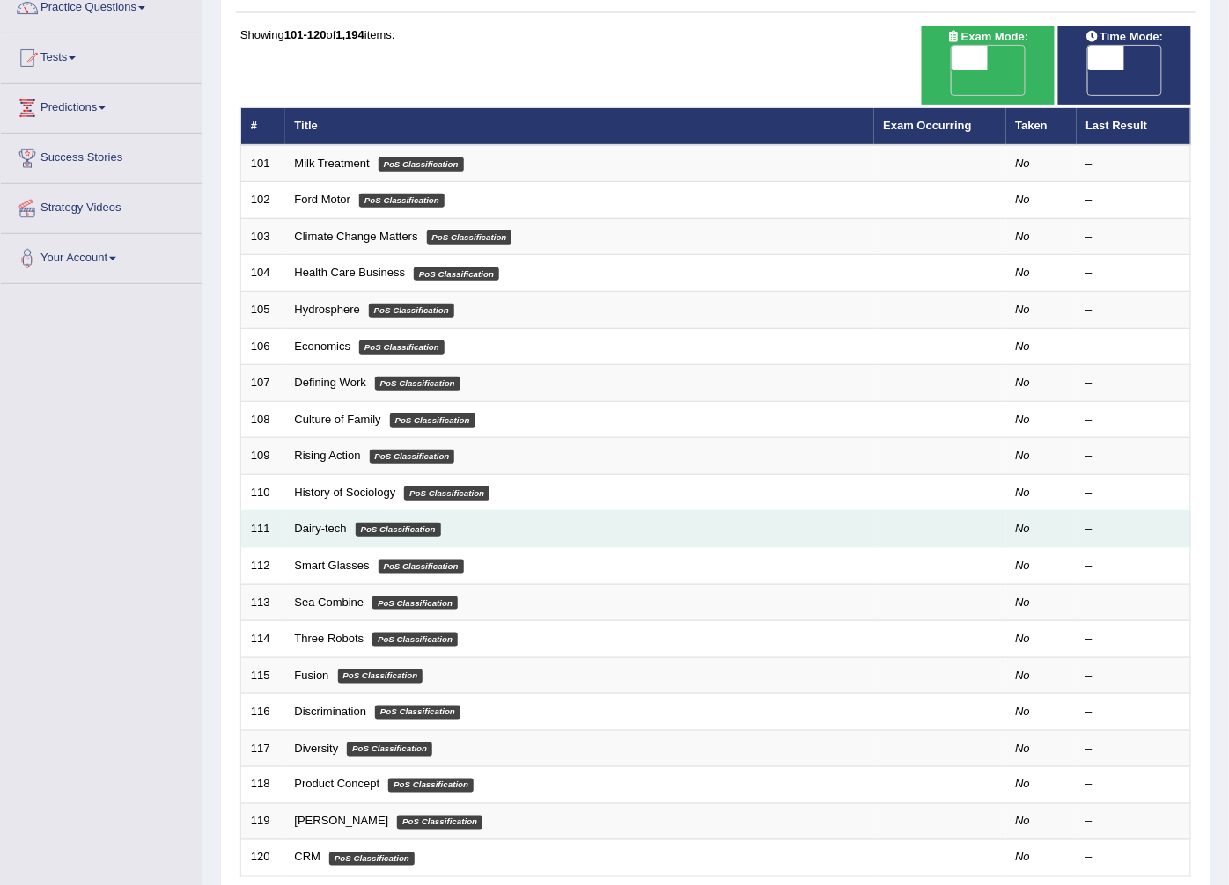
scroll to position [282, 0]
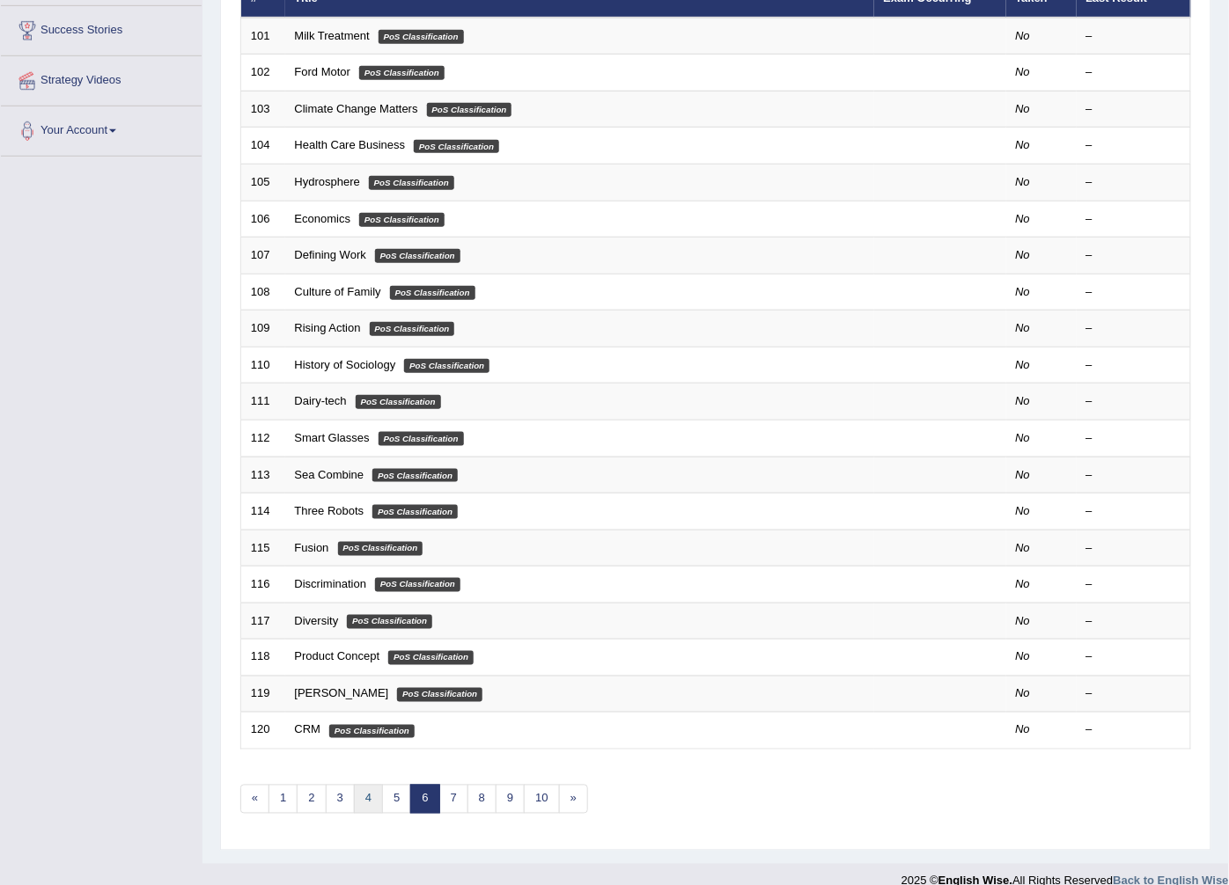
click at [372, 785] on link "4" at bounding box center [368, 799] width 29 height 29
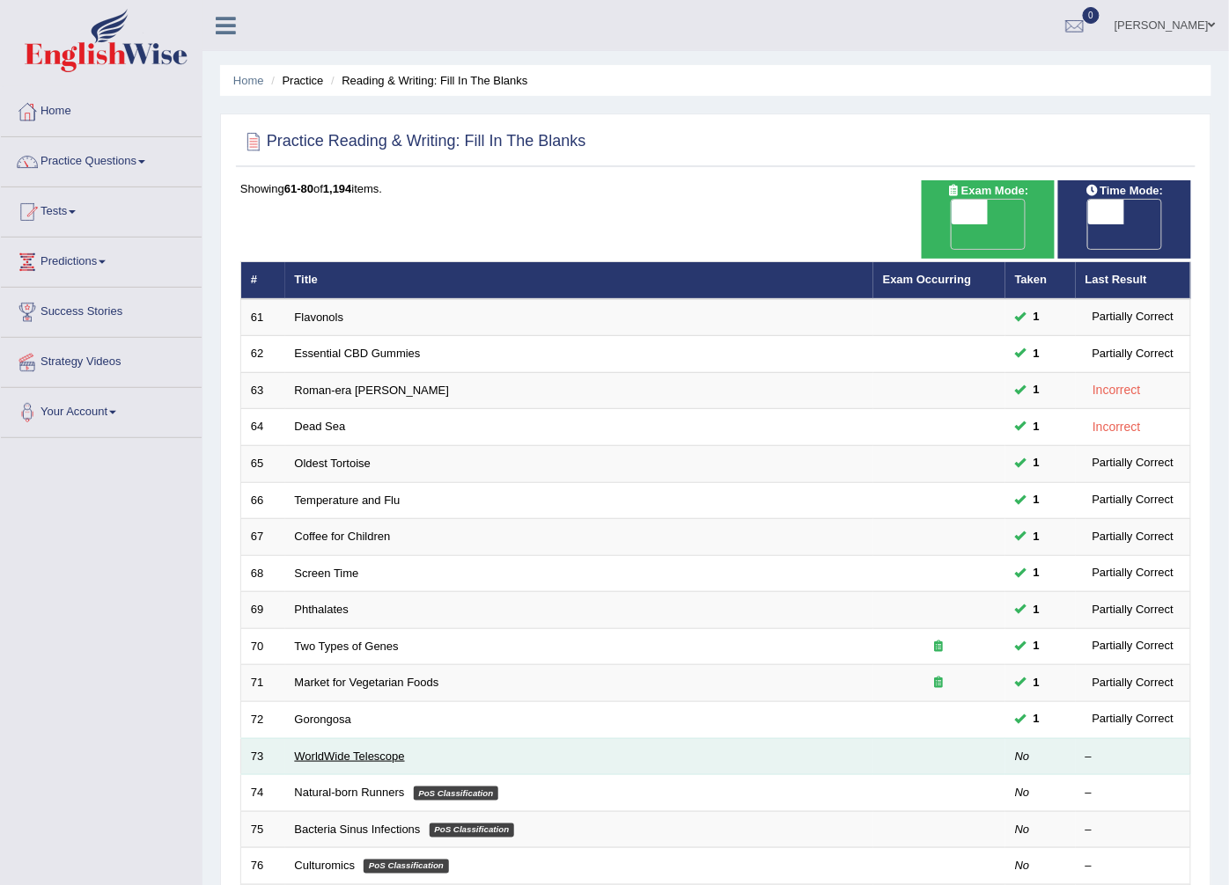
click at [352, 750] on link "WorldWide Telescope" at bounding box center [350, 756] width 110 height 13
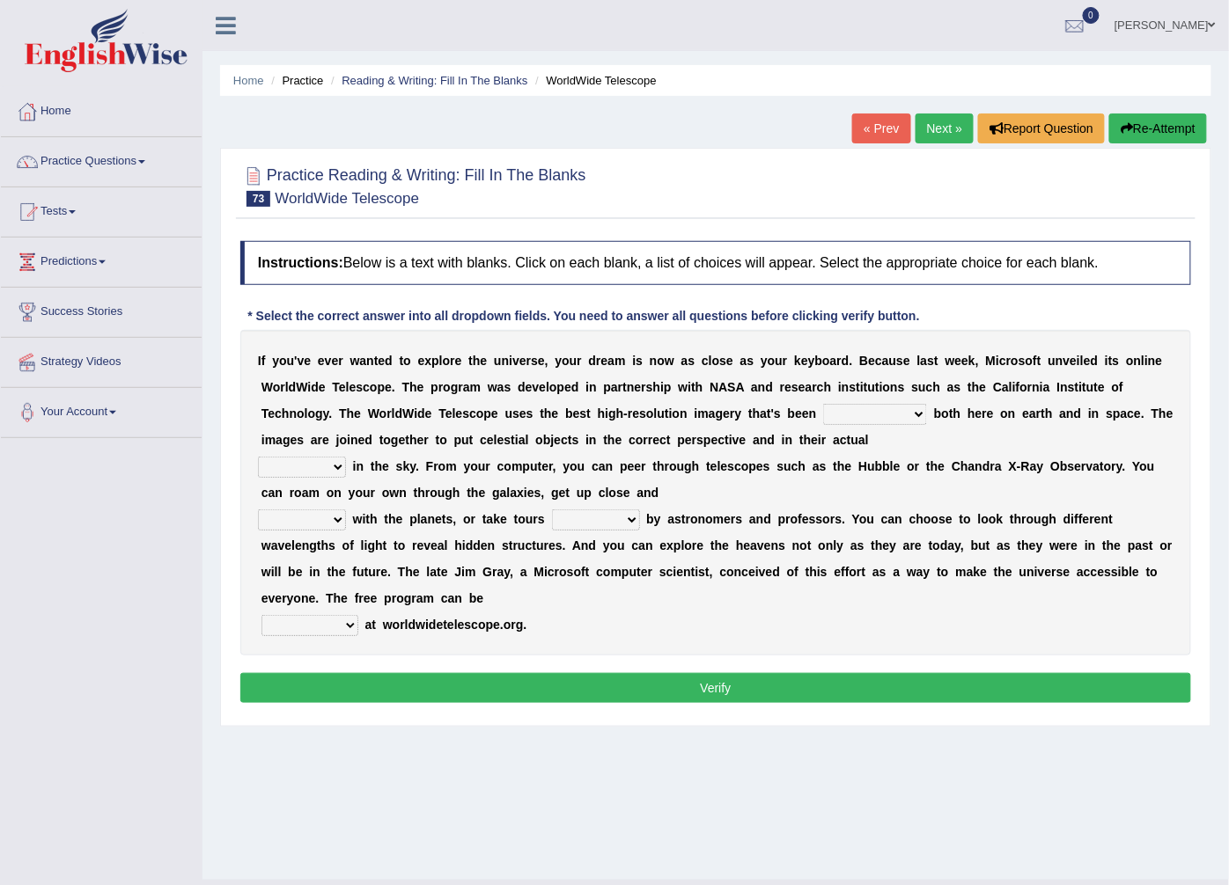
click at [823, 416] on select "degraded ascended remonstrated generated" at bounding box center [875, 414] width 104 height 21
select select "generated"
click at [823, 405] on select "degraded ascended remonstrated generated" at bounding box center [875, 414] width 104 height 21
click at [331, 465] on select "aspects parts conditions positions" at bounding box center [302, 467] width 88 height 21
select select "aspects"
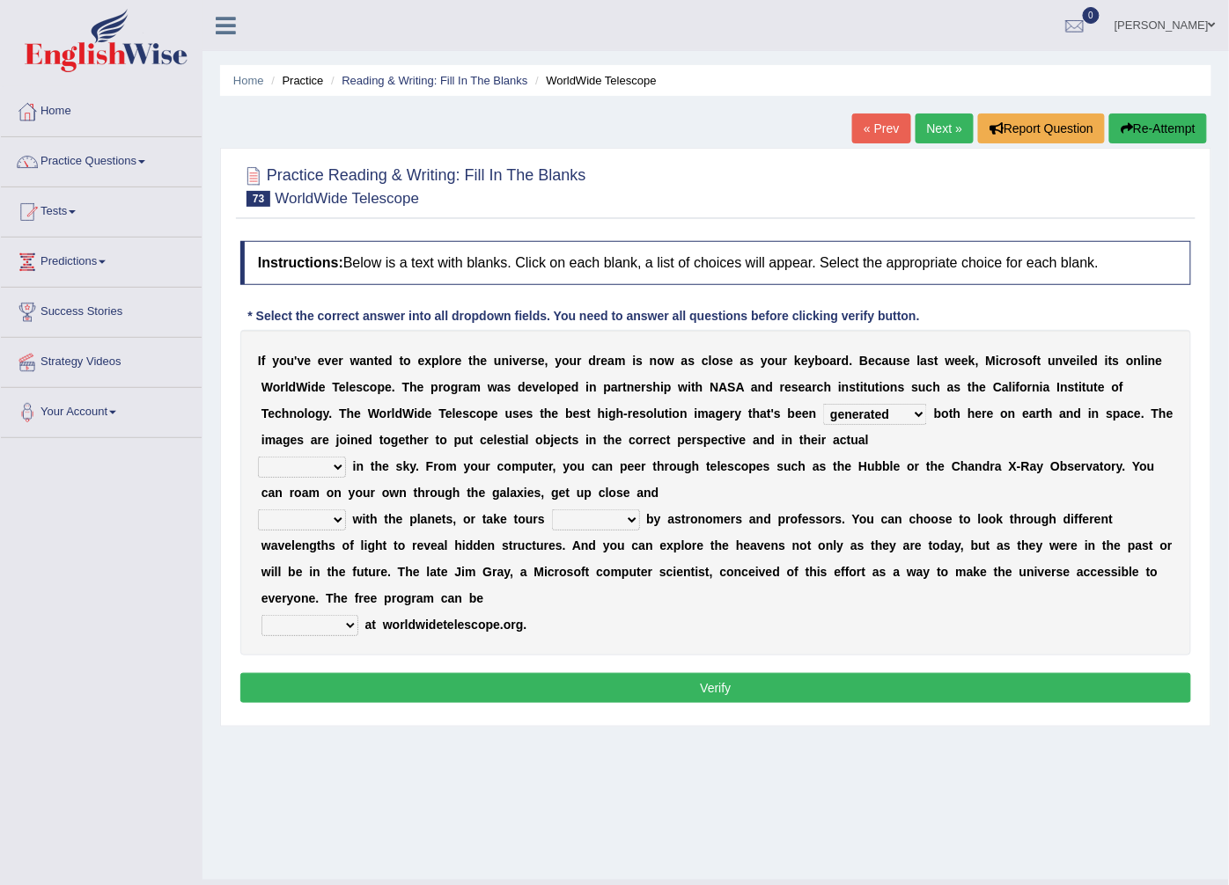
click at [258, 458] on select "aspects parts conditions positions" at bounding box center [302, 467] width 88 height 21
click at [338, 523] on select "personal individual apart polite" at bounding box center [302, 520] width 88 height 21
select select "individual"
click at [258, 510] on select "personal individual apart polite" at bounding box center [302, 520] width 88 height 21
click at [616, 516] on select "guide guided guiding to guide" at bounding box center [596, 520] width 88 height 21
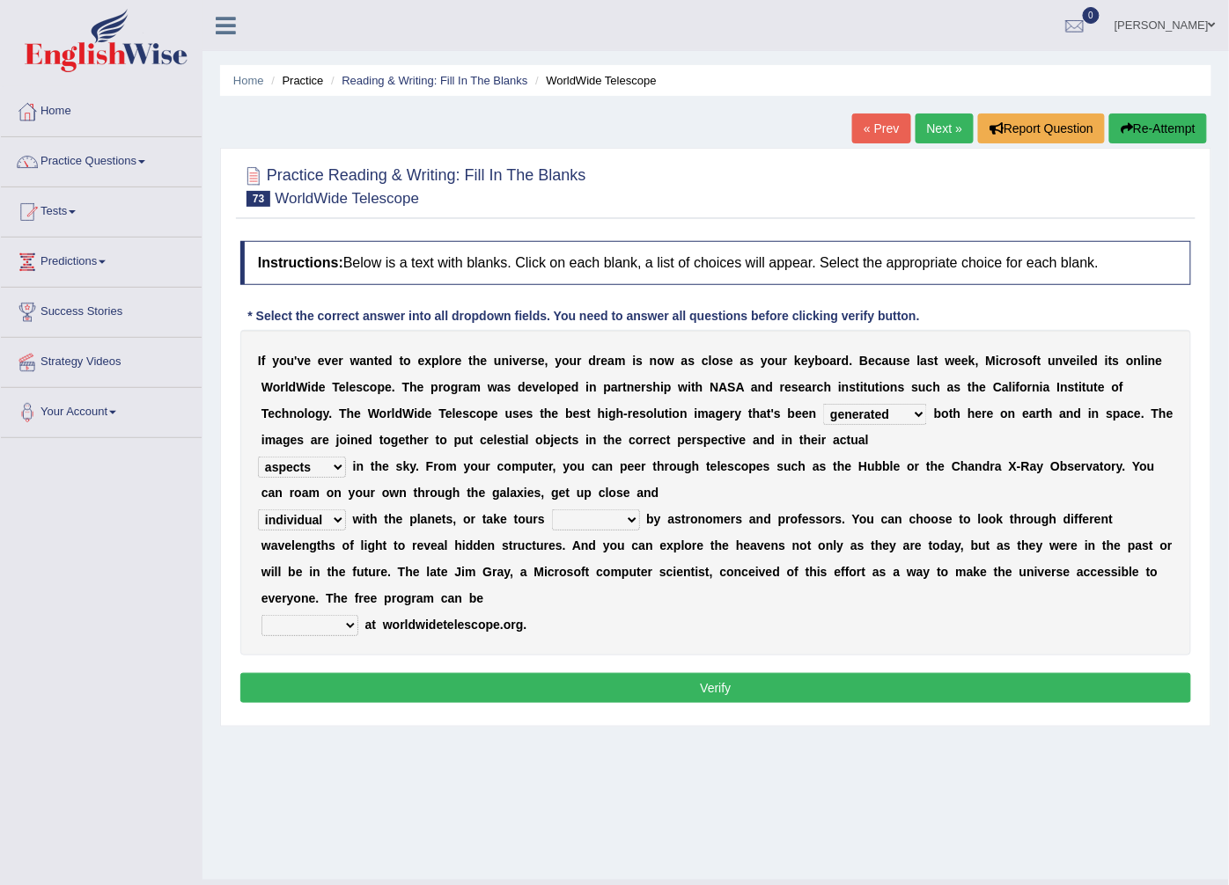
select select "guided"
click at [552, 510] on select "guide guided guiding to guide" at bounding box center [596, 520] width 88 height 21
click at [345, 615] on select "upheld downloaded loaded posted" at bounding box center [309, 625] width 97 height 21
select select "downloaded"
click at [261, 615] on select "upheld downloaded loaded posted" at bounding box center [309, 625] width 97 height 21
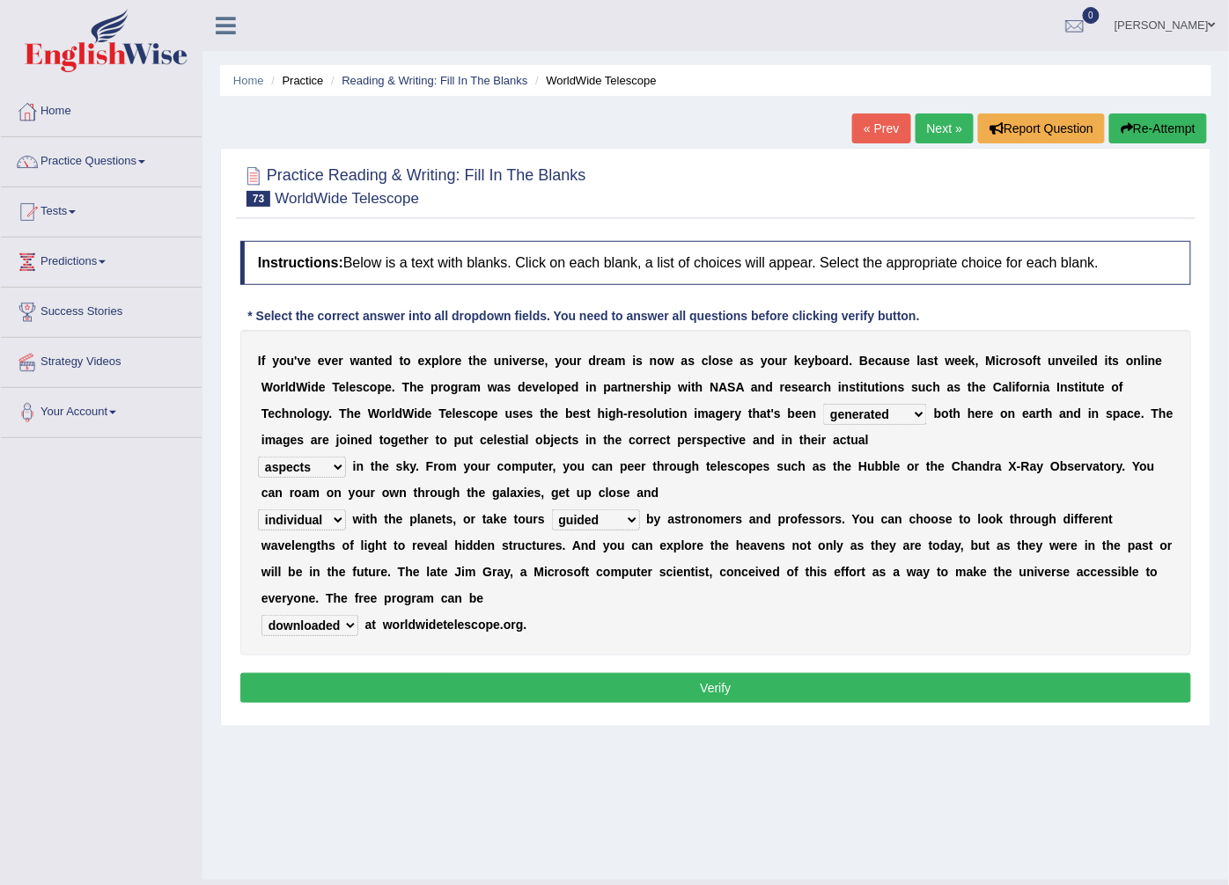
click at [505, 673] on button "Verify" at bounding box center [715, 688] width 951 height 30
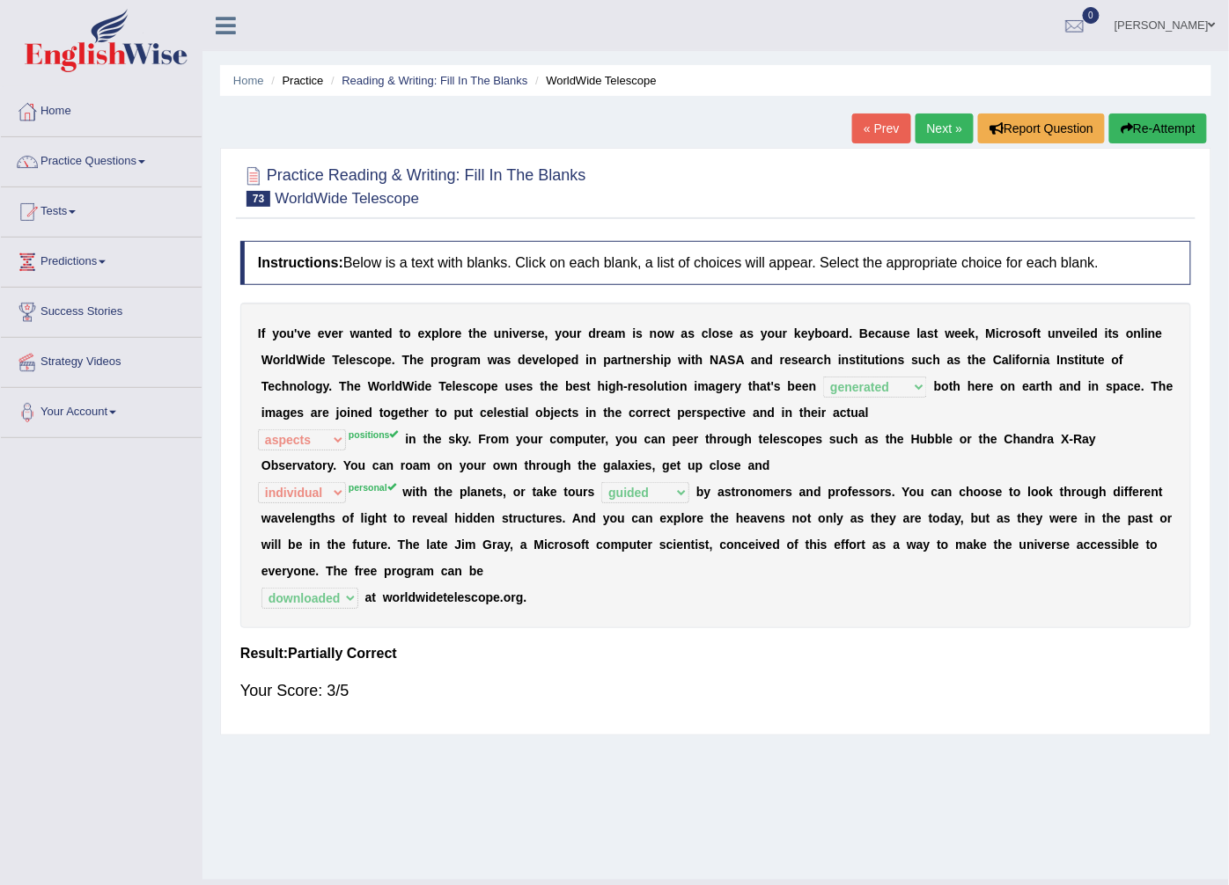
click at [937, 129] on link "Next »" at bounding box center [944, 129] width 58 height 30
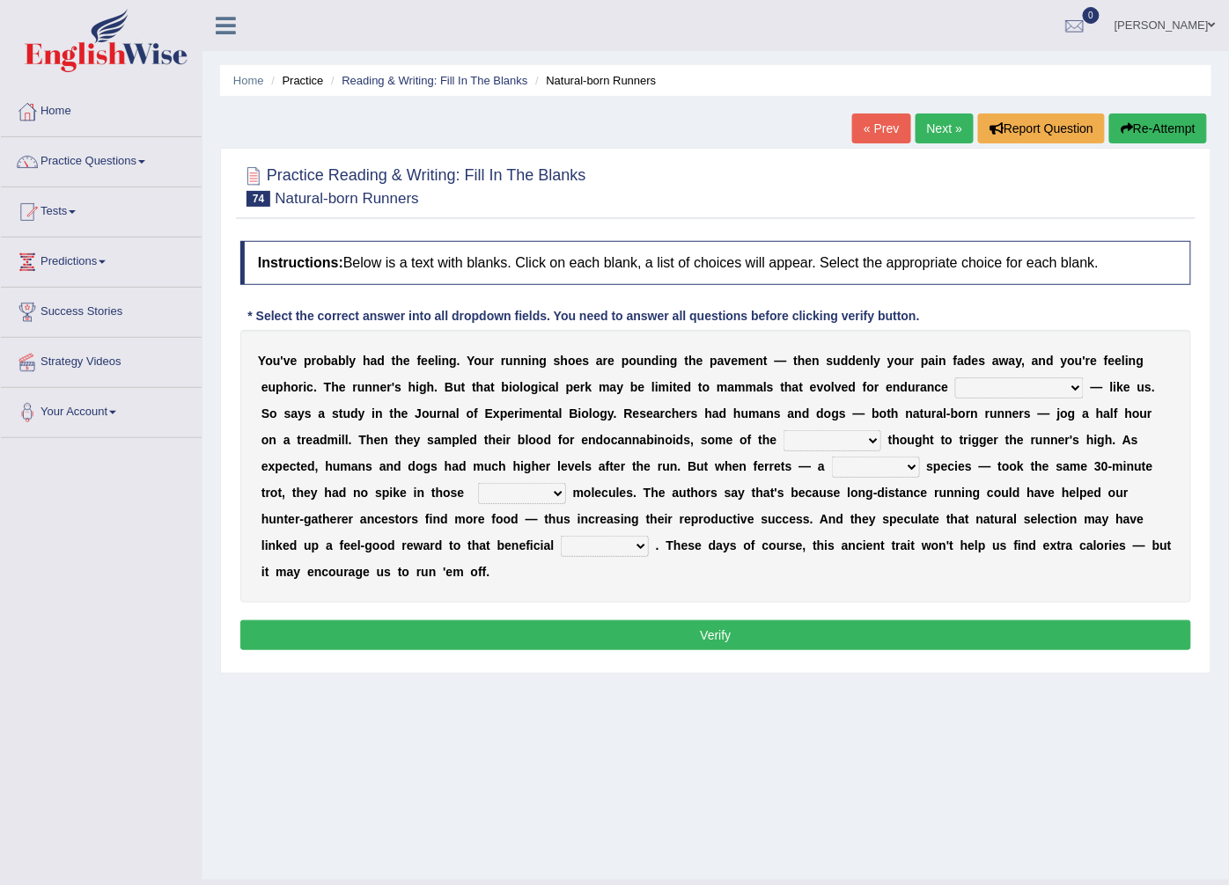
click at [955, 389] on select "[PERSON_NAME] personalize classifies exercise" at bounding box center [1019, 388] width 128 height 21
select select "personalize"
click at [955, 378] on select "[PERSON_NAME] personalize classifies exercise" at bounding box center [1019, 388] width 128 height 21
click at [783, 437] on select "almshouse turnarounds compounds foxhounds" at bounding box center [832, 440] width 98 height 21
select select "almshouse"
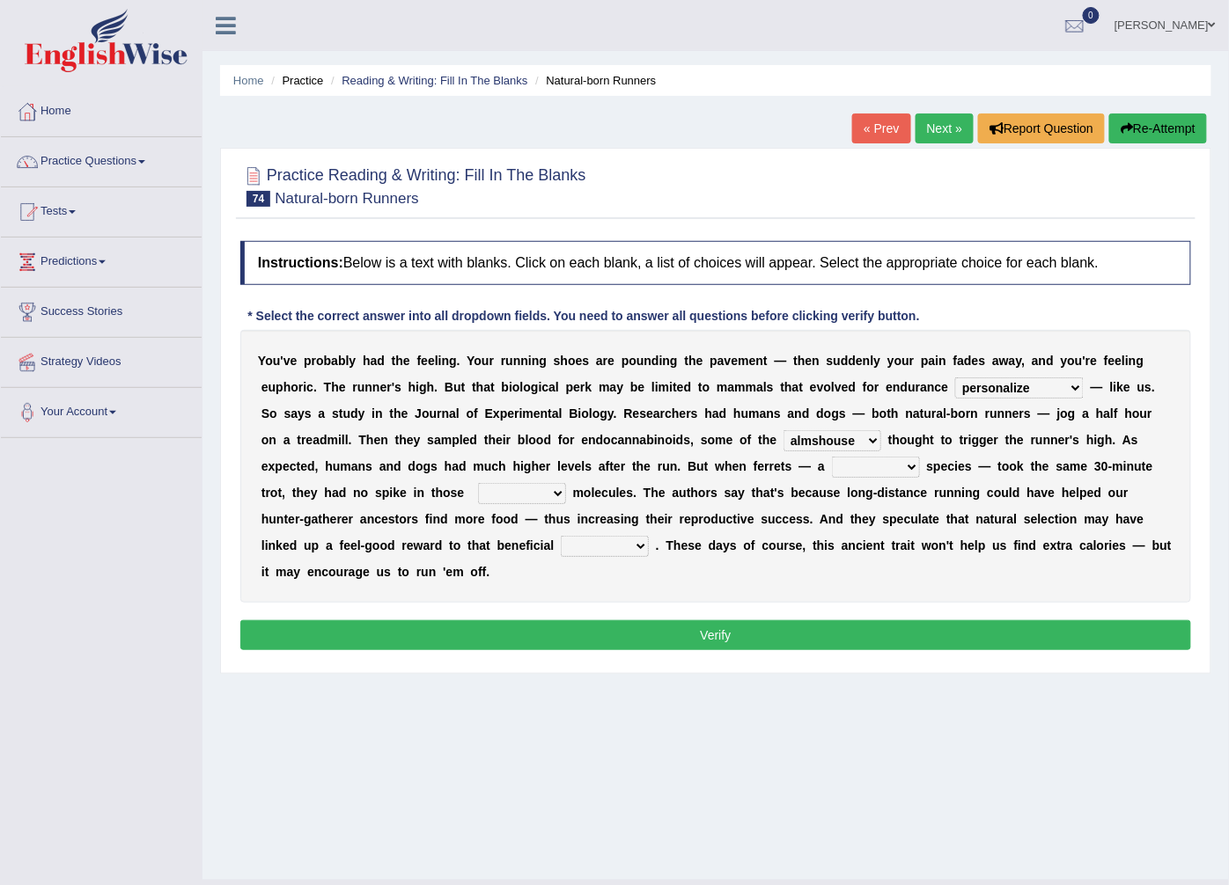
click at [783, 431] on select "almshouse turnarounds compounds foxhounds" at bounding box center [832, 440] width 98 height 21
click at [832, 472] on select "excellency merely faerie sedentary" at bounding box center [876, 467] width 88 height 21
select select "excellency"
click at [832, 458] on select "excellency merely faerie sedentary" at bounding box center [876, 467] width 88 height 21
click at [566, 483] on select "groaned feel-good inchoate loaned" at bounding box center [522, 493] width 88 height 21
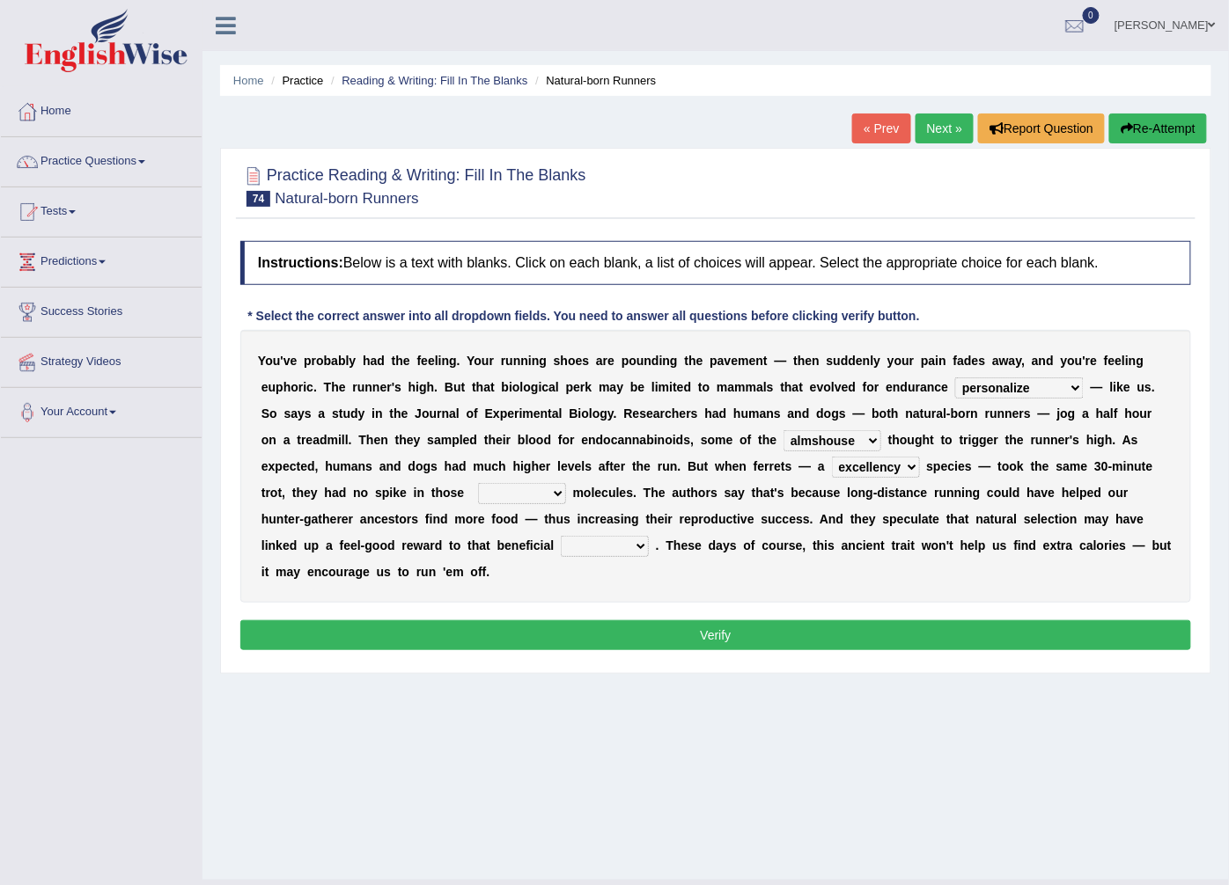
select select "feel-good"
click at [566, 483] on select "groaned feel-good inchoate loaned" at bounding box center [522, 493] width 88 height 21
click at [649, 536] on select "wager exchanger behavior regulator" at bounding box center [605, 546] width 88 height 21
select select "behavior"
click at [649, 536] on select "wager exchanger behavior regulator" at bounding box center [605, 546] width 88 height 21
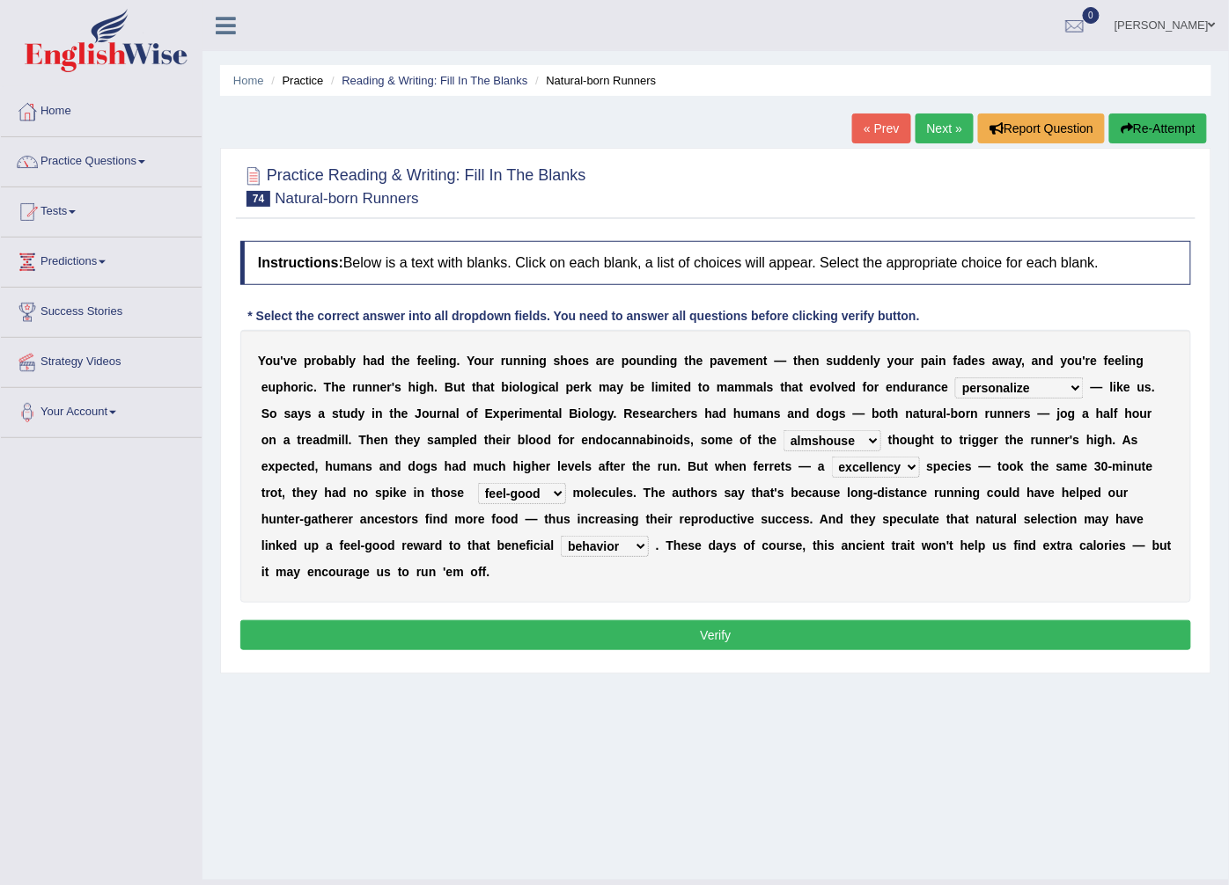
click at [943, 620] on button "Verify" at bounding box center [715, 635] width 951 height 30
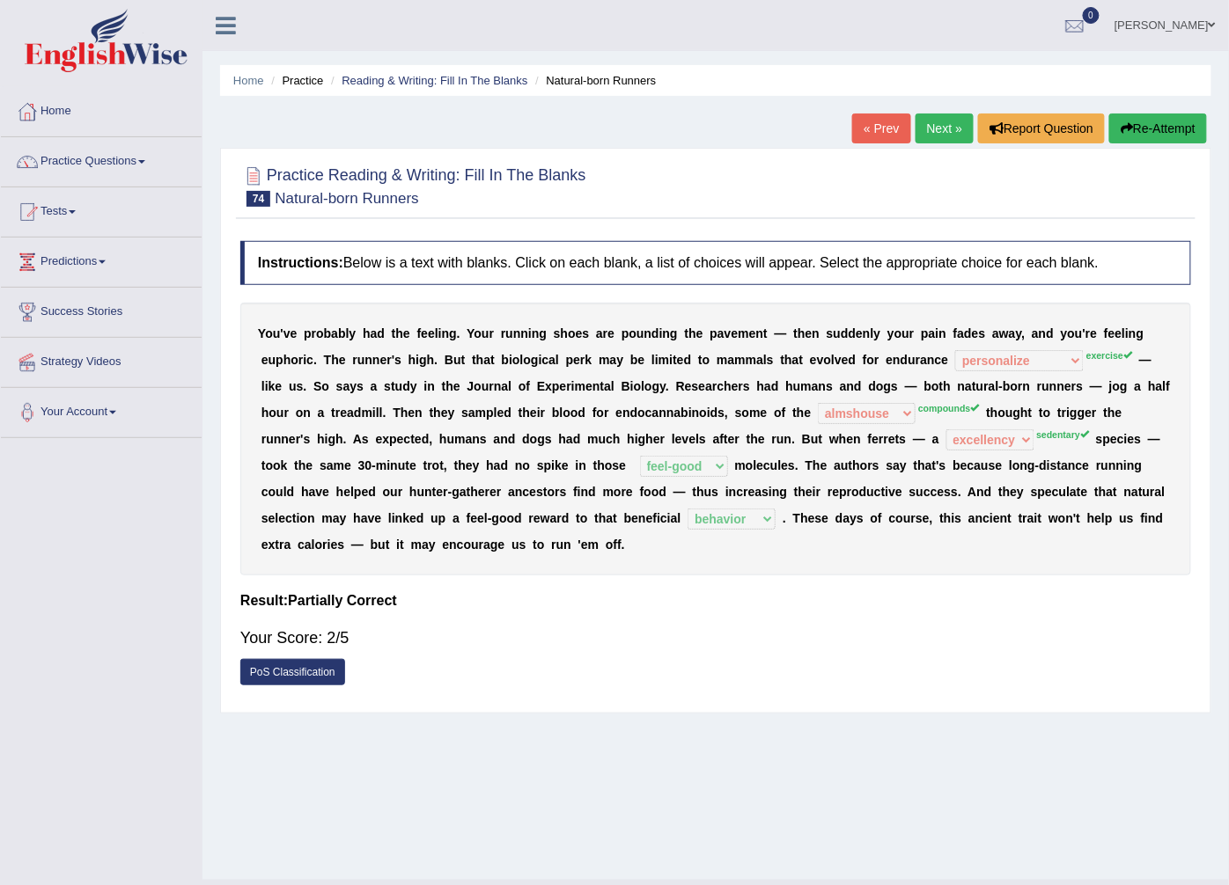
click at [934, 128] on link "Next »" at bounding box center [944, 129] width 58 height 30
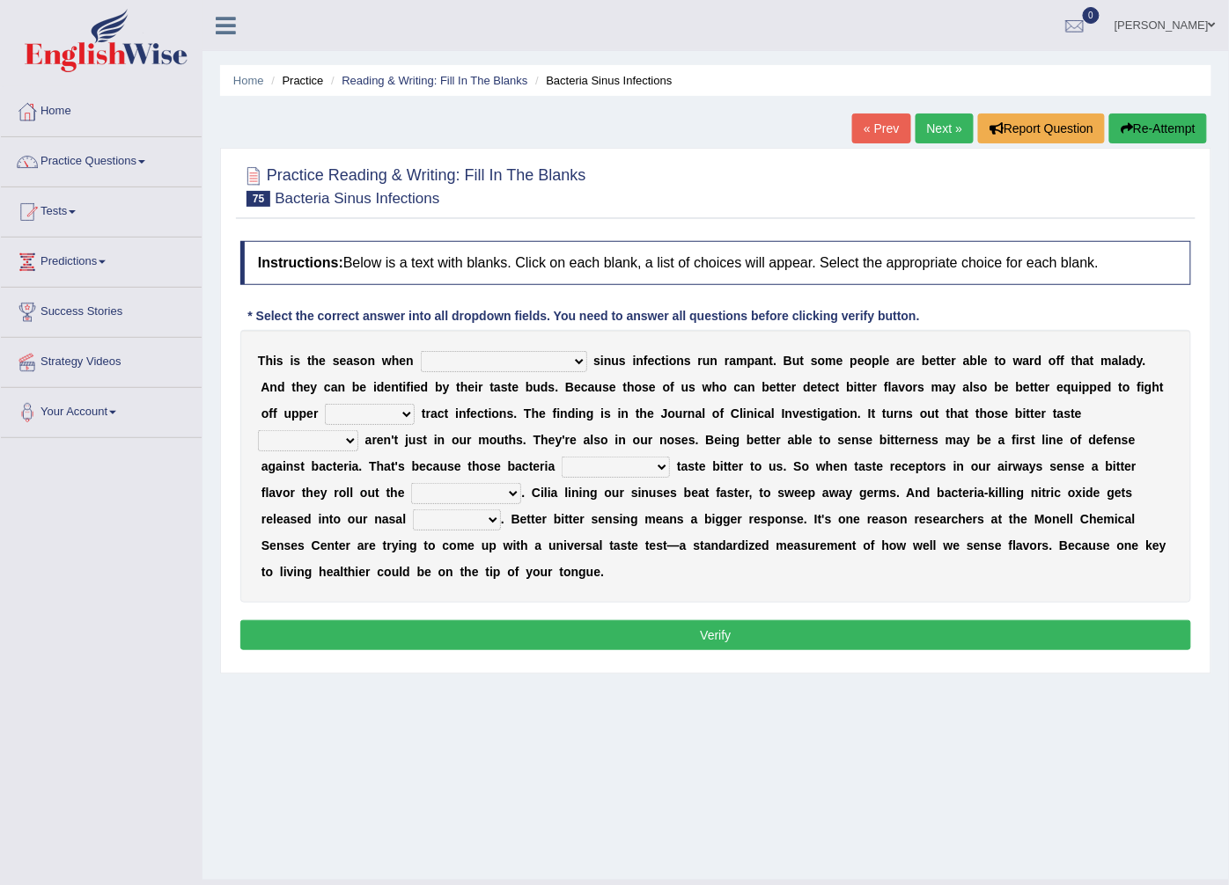
click at [488, 365] on select "conventicle [DEMOGRAPHIC_DATA] bacterial prissier" at bounding box center [504, 361] width 166 height 21
select select "conventicle"
click at [421, 352] on select "conventicle [DEMOGRAPHIC_DATA] bacterial prissier" at bounding box center [504, 361] width 166 height 21
click at [415, 404] on select "faulty respiratory togae gawky" at bounding box center [370, 414] width 90 height 21
select select "respiratory"
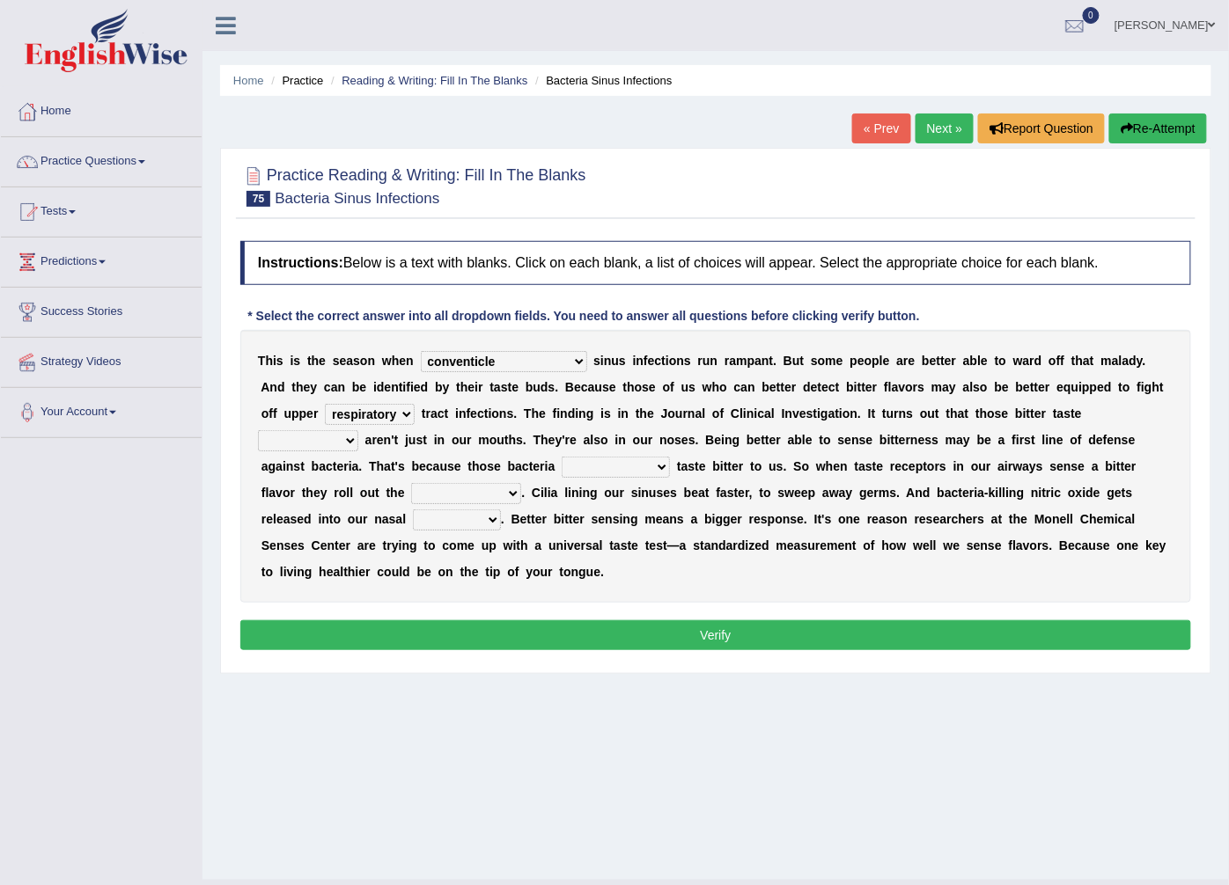
click at [415, 404] on select "faulty respiratory togae gawky" at bounding box center [370, 414] width 90 height 21
click at [358, 430] on select "depressions dinners submissions receptors" at bounding box center [308, 440] width 100 height 21
select select "depressions"
click at [358, 430] on select "depressions dinners submissions receptors" at bounding box center [308, 440] width 100 height 21
click at [562, 472] on select "purposelessly actually diagonally providently" at bounding box center [616, 467] width 108 height 21
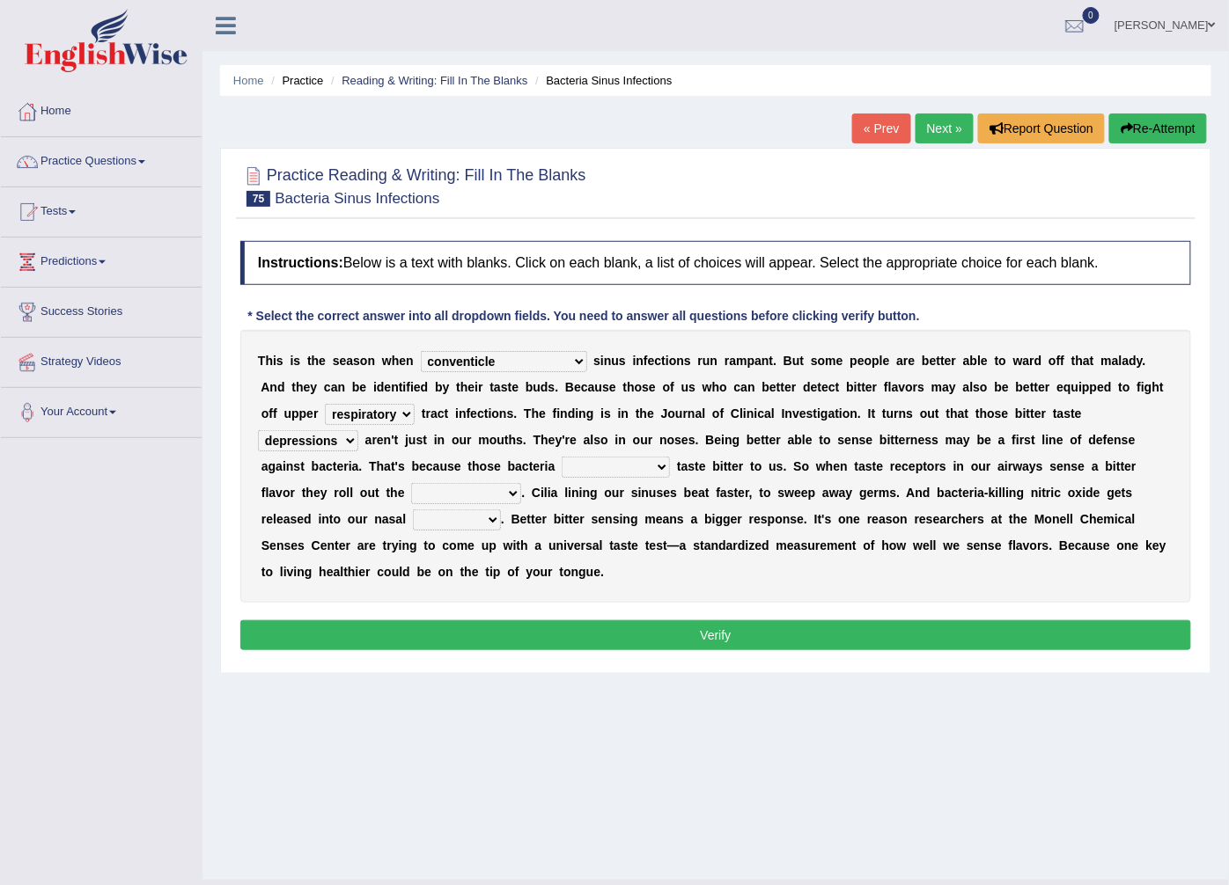
select select "actually"
click at [562, 458] on select "purposelessly actually diagonally providently" at bounding box center [616, 467] width 108 height 21
click at [521, 483] on select "defenses contradictions chestnuts pelvis" at bounding box center [466, 493] width 110 height 21
select select "contradictions"
click at [521, 483] on select "defenses contradictions chestnuts pelvis" at bounding box center [466, 493] width 110 height 21
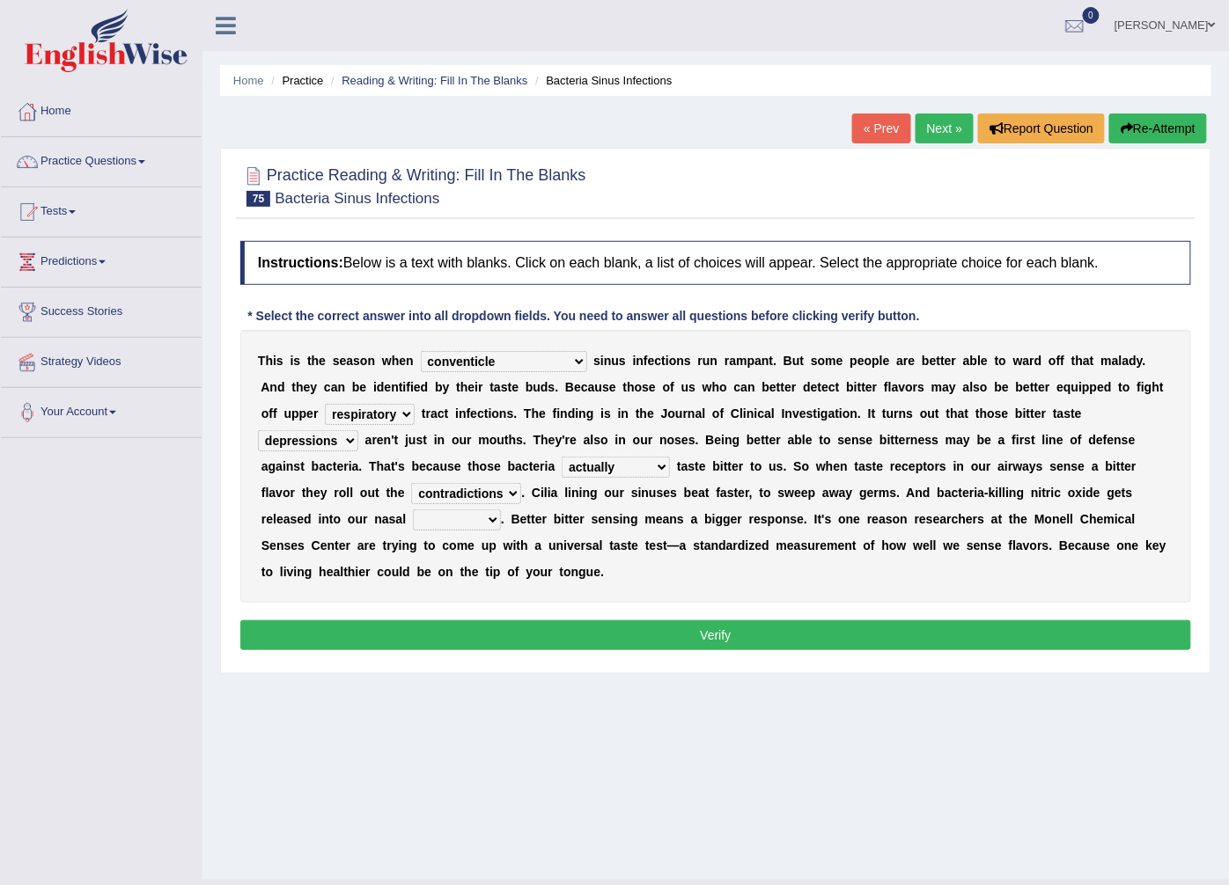
click at [501, 510] on select "causalities localities infirmities cavities" at bounding box center [457, 520] width 88 height 21
select select "localities"
click at [501, 510] on select "causalities localities infirmities cavities" at bounding box center [457, 520] width 88 height 21
click at [831, 620] on button "Verify" at bounding box center [715, 635] width 951 height 30
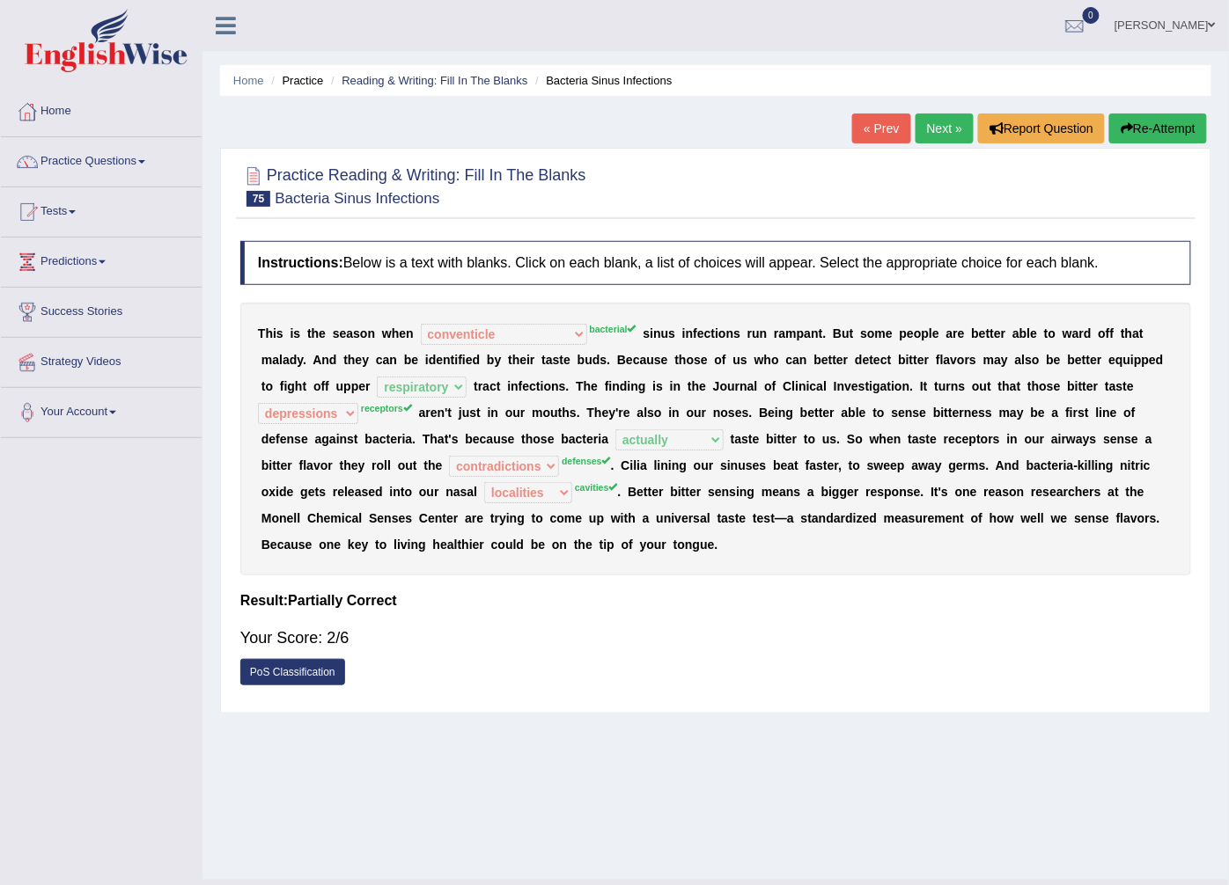
click at [951, 136] on link "Next »" at bounding box center [944, 129] width 58 height 30
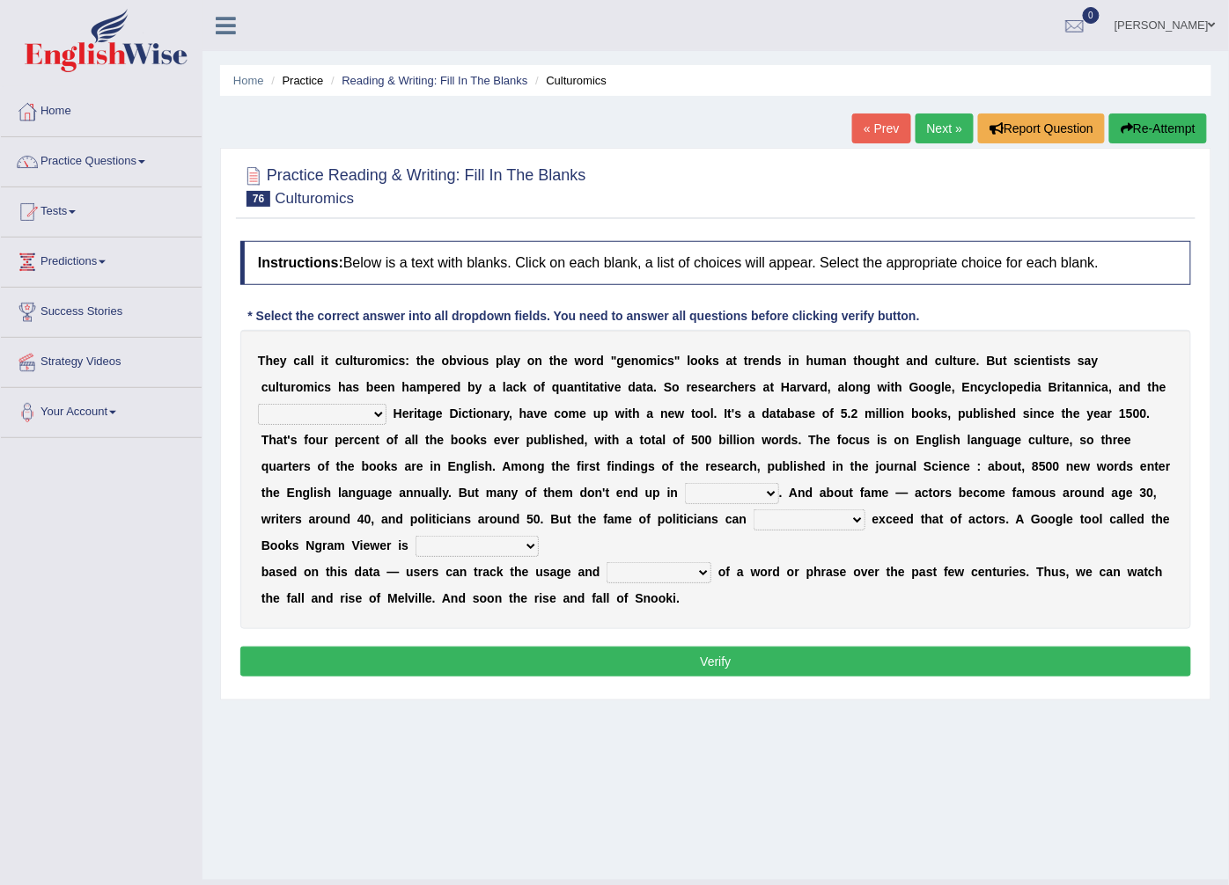
click at [386, 404] on select "Mettlesome Silicon Acetaminophen American" at bounding box center [322, 414] width 128 height 21
select select "American"
click at [386, 404] on select "Mettlesome Silicon Acetaminophen American" at bounding box center [322, 414] width 128 height 21
click at [685, 493] on select "veterinaries fairies dictionaries smithies" at bounding box center [732, 493] width 94 height 21
select select "dictionaries"
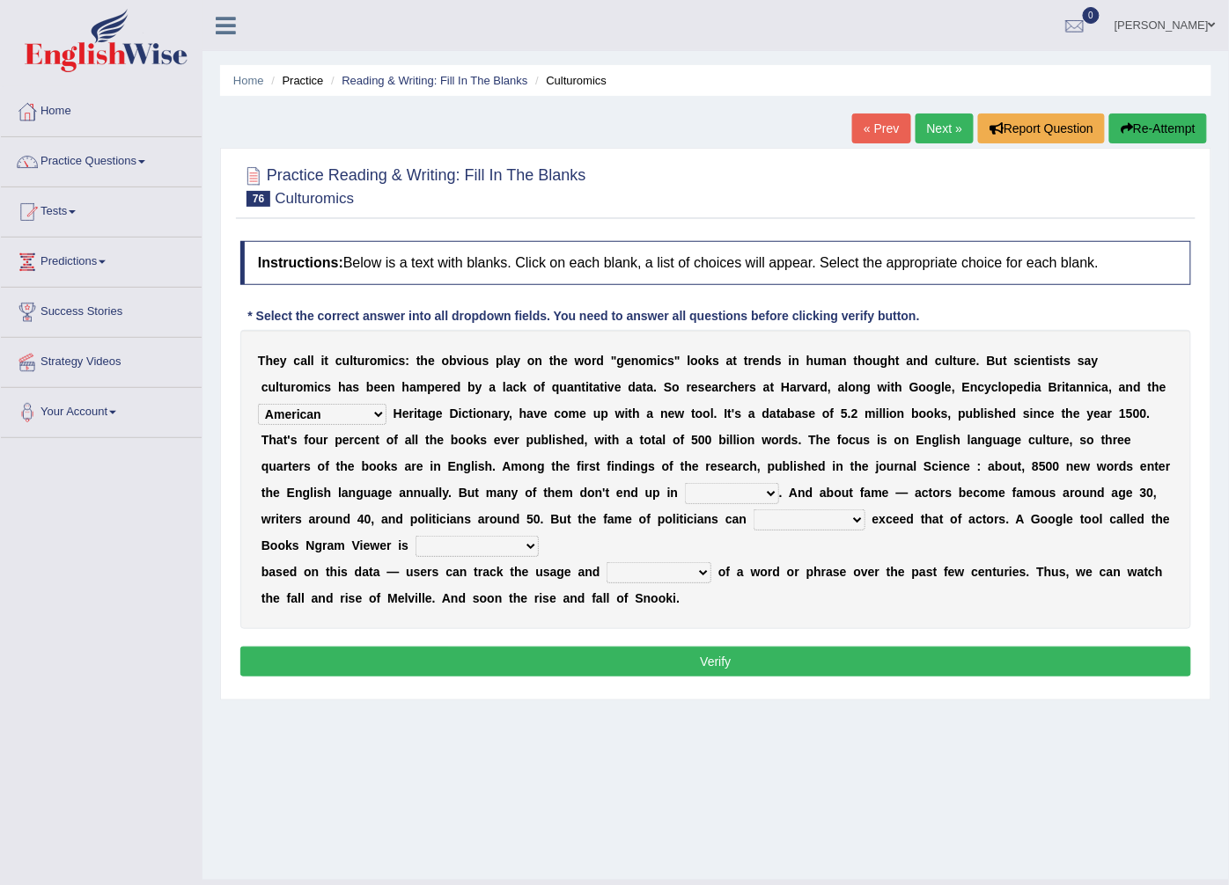
click at [685, 484] on select "veterinaries fairies dictionaries smithies" at bounding box center [732, 493] width 94 height 21
click at [753, 523] on select "intelligibly eventually venturesomely preferably" at bounding box center [809, 520] width 112 height 21
select select "preferably"
click at [753, 510] on select "intelligibly eventually venturesomely preferably" at bounding box center [809, 520] width 112 height 21
click at [753, 525] on select "intelligibly eventually venturesomely preferably" at bounding box center [809, 520] width 112 height 21
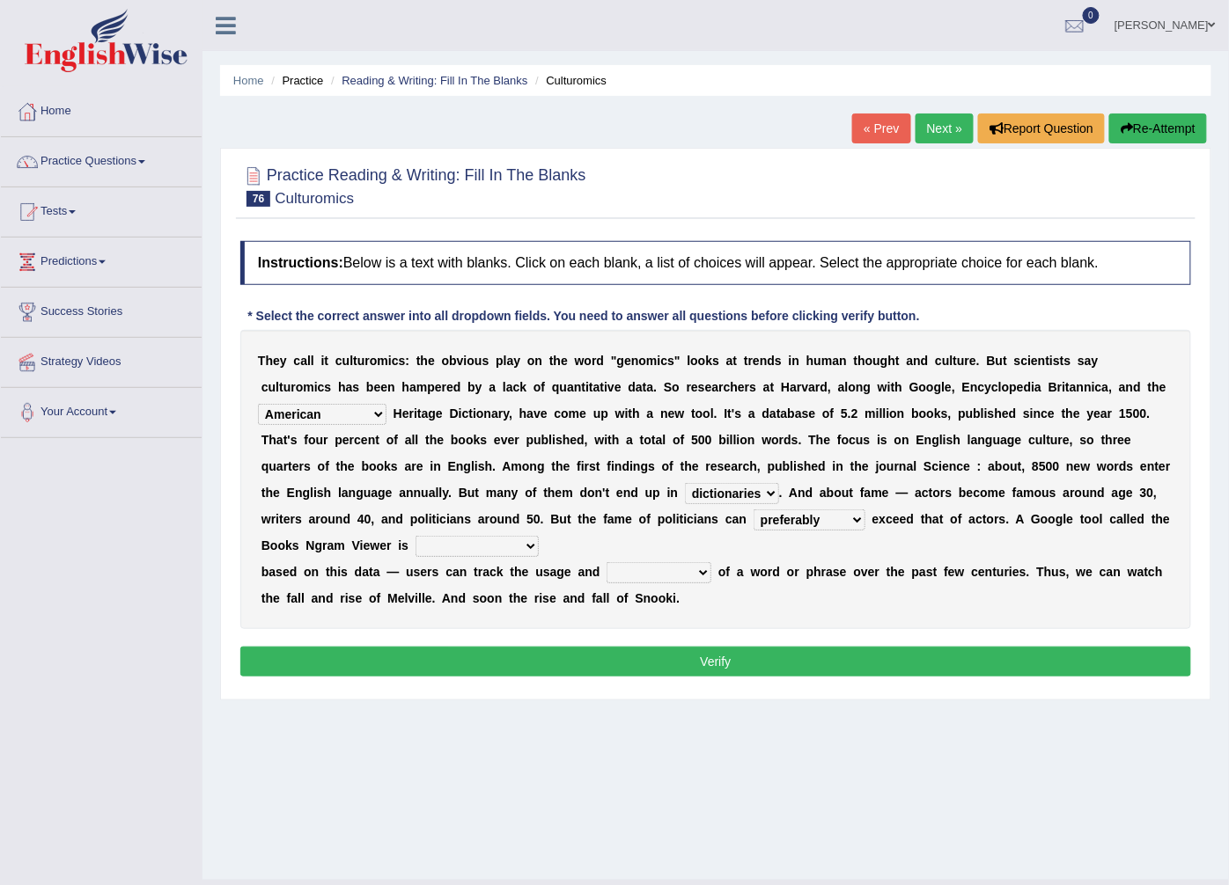
click at [539, 536] on select "nonoccupational nonbreakable trainable available" at bounding box center [476, 546] width 123 height 21
select select "available"
click at [539, 536] on select "nonoccupational nonbreakable trainable available" at bounding box center [476, 546] width 123 height 21
click at [676, 562] on select "frequency derisory drearily inappreciably" at bounding box center [658, 572] width 105 height 21
select select "frequency"
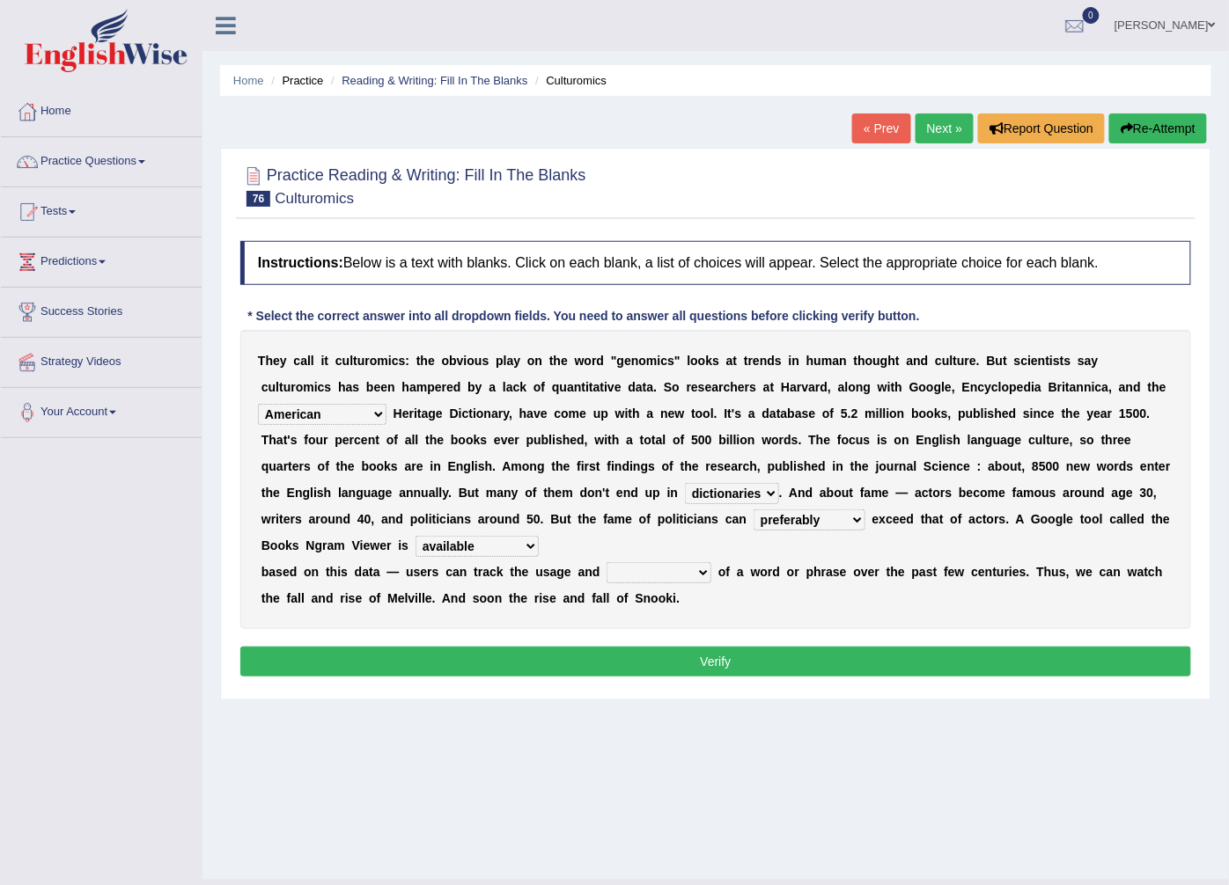
click at [606, 562] on select "frequency derisory drearily inappreciably" at bounding box center [658, 572] width 105 height 21
click at [653, 647] on button "Verify" at bounding box center [715, 662] width 951 height 30
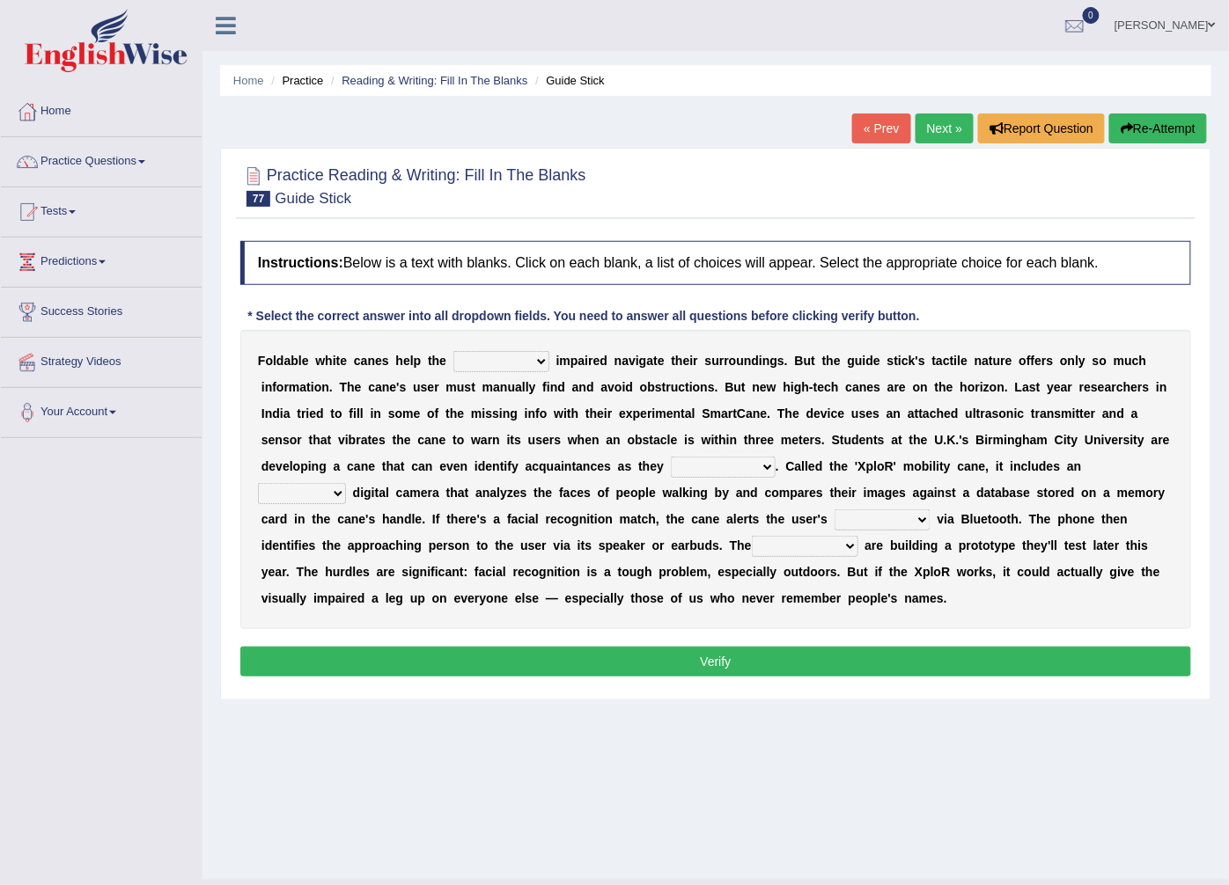
click at [523, 362] on select "felicity insensitivity visually malleability" at bounding box center [501, 361] width 96 height 21
select select "visually"
click at [453, 352] on select "felicity insensitivity visually malleability" at bounding box center [501, 361] width 96 height 21
click at [671, 468] on select "likelihood throat northernmost approach" at bounding box center [723, 467] width 105 height 21
select select "northernmost"
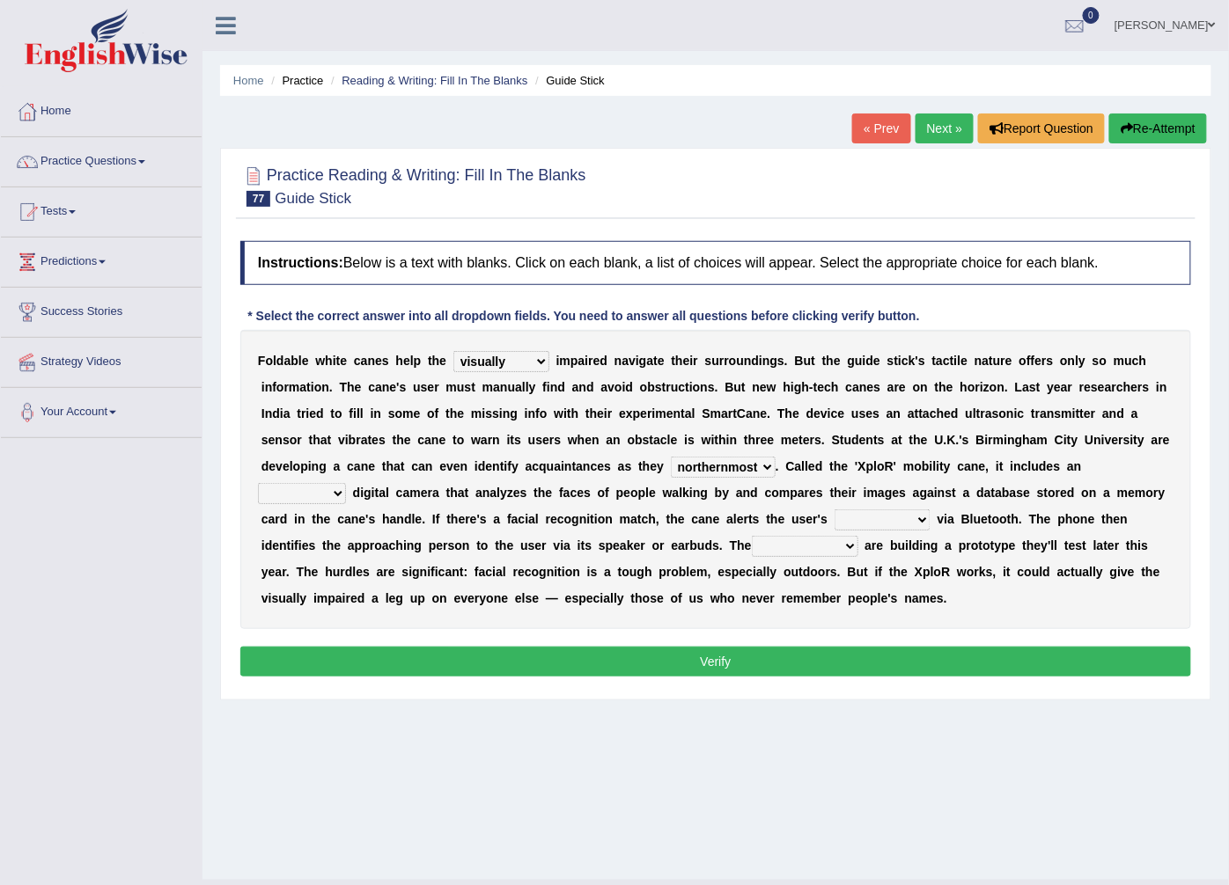
click at [671, 458] on select "likelihood throat northernmost approach" at bounding box center [723, 467] width 105 height 21
click at [346, 483] on select "untested embedded deadest skinhead" at bounding box center [302, 493] width 88 height 21
select select "untested"
click at [346, 483] on select "untested embedded deadest skinhead" at bounding box center [302, 493] width 88 height 21
click at [834, 520] on select "waterborne alone smartphone postpone" at bounding box center [882, 520] width 96 height 21
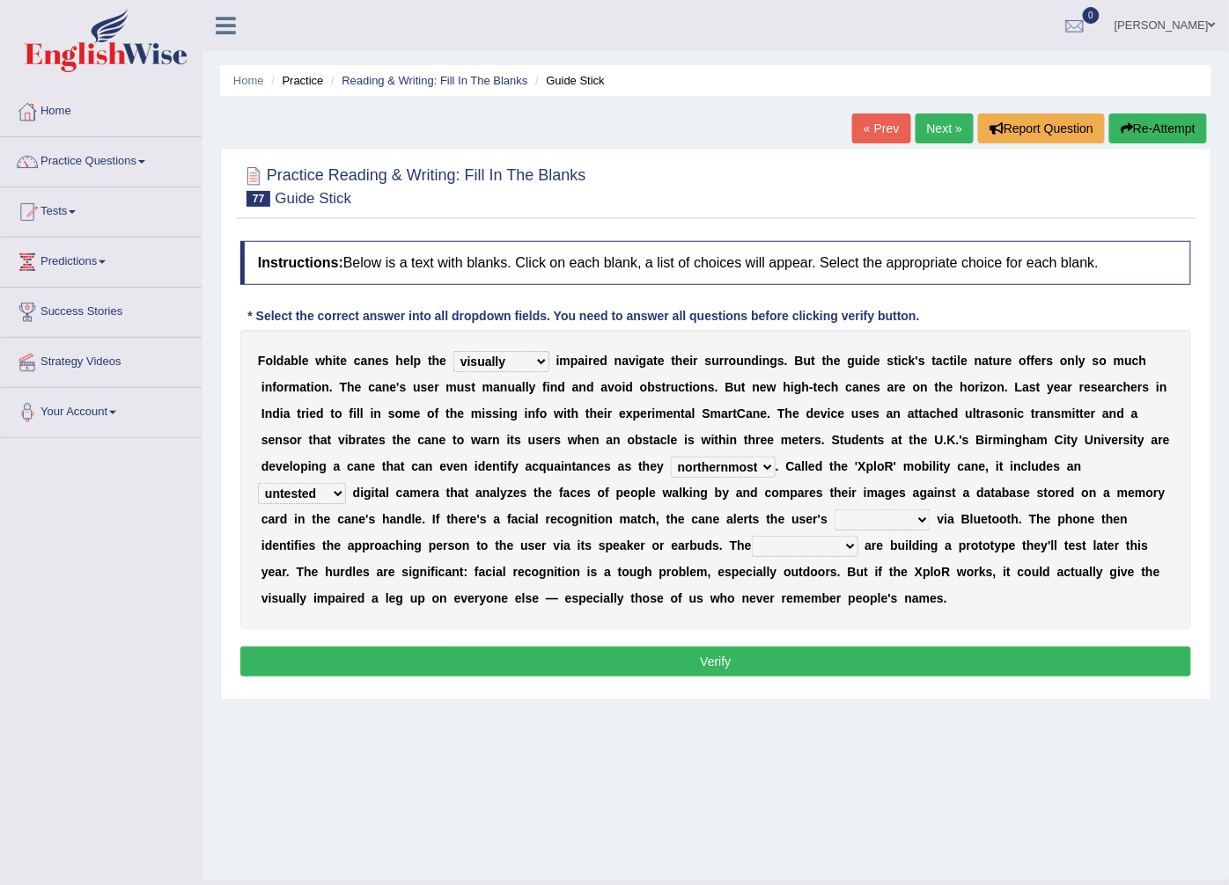
select select "smartphone"
click at [834, 510] on select "waterborne alone smartphone postpone" at bounding box center [882, 520] width 96 height 21
click at [752, 550] on select "jurisprudence bootless students jukebox" at bounding box center [805, 546] width 106 height 21
select select "students"
click at [752, 537] on select "jurisprudence bootless students jukebox" at bounding box center [805, 546] width 106 height 21
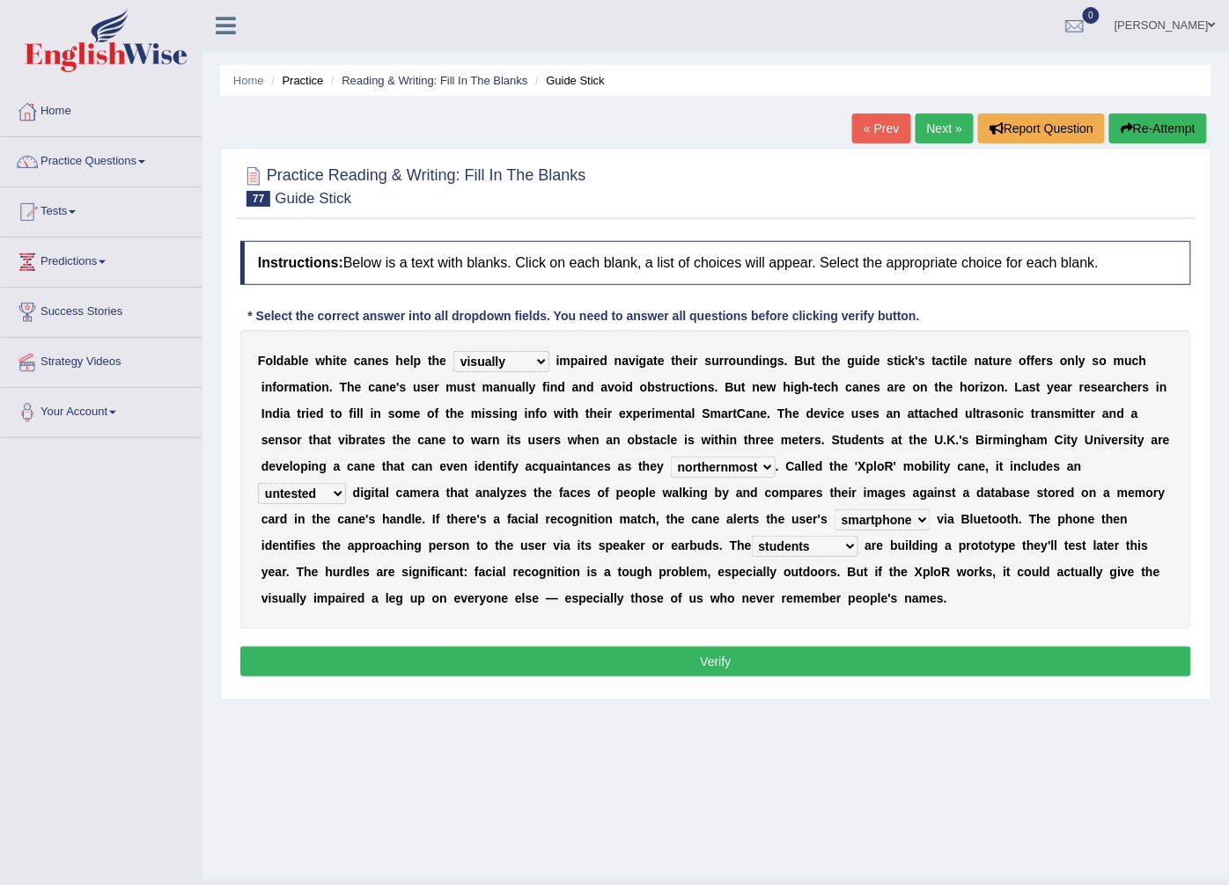
click at [694, 664] on button "Verify" at bounding box center [715, 662] width 951 height 30
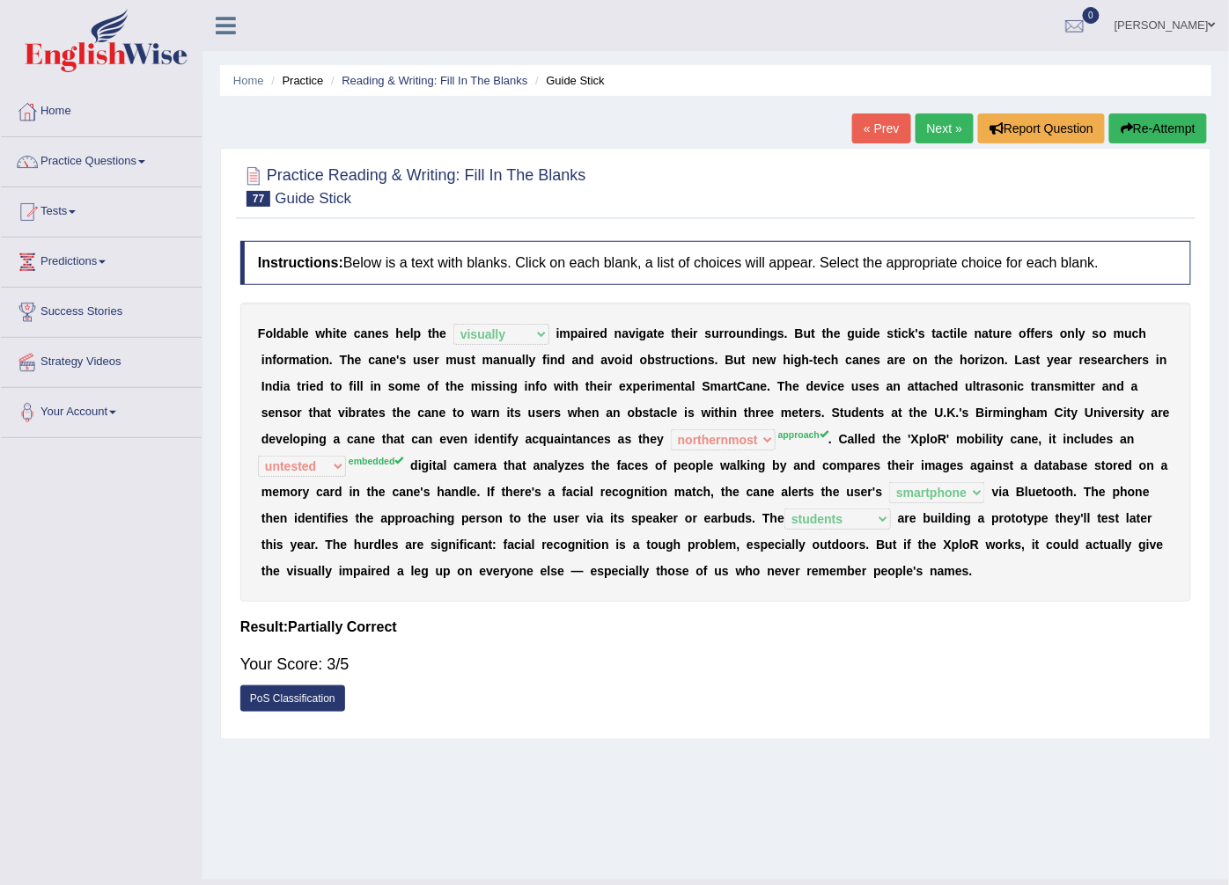
click at [947, 126] on link "Next »" at bounding box center [944, 129] width 58 height 30
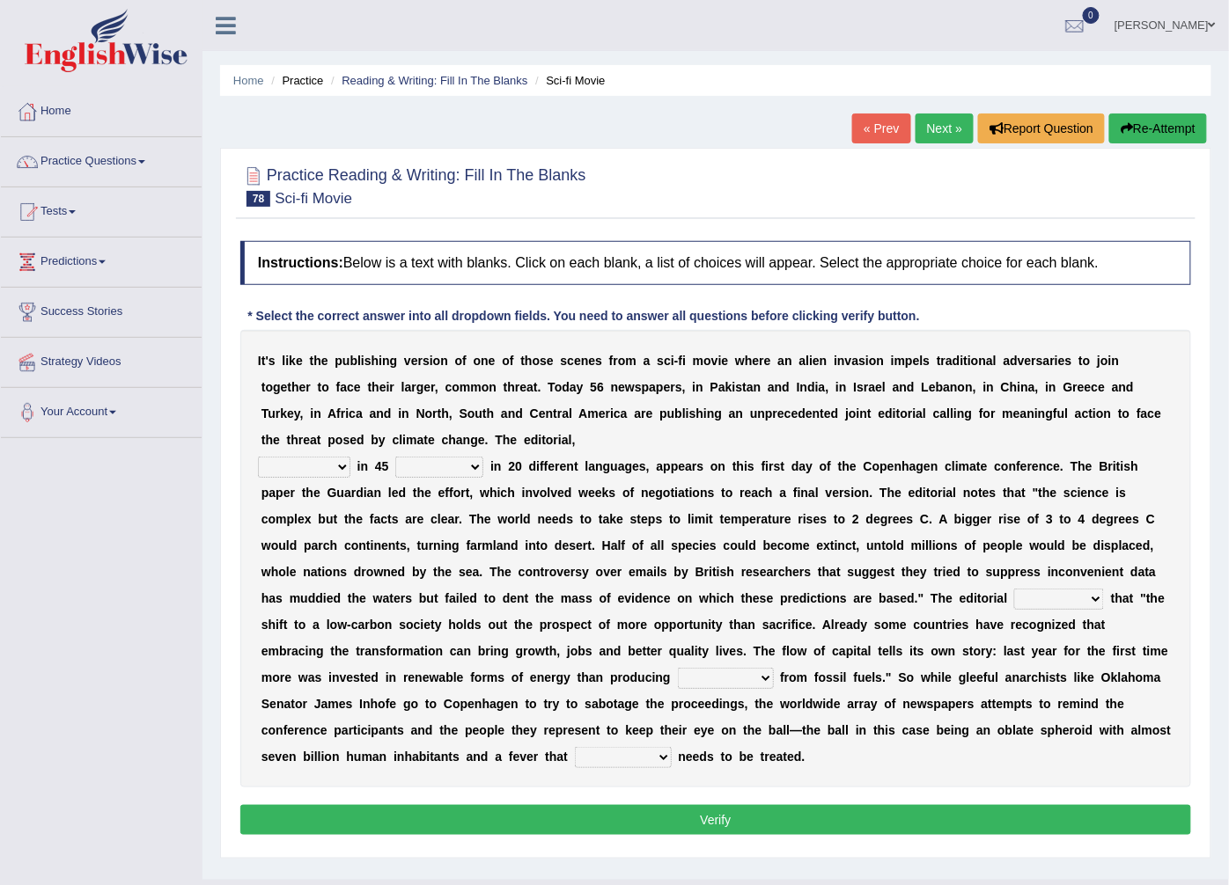
click at [352, 471] on b at bounding box center [353, 466] width 7 height 14
click at [335, 468] on select "published publicized burnished transmitted" at bounding box center [304, 467] width 92 height 21
click at [471, 468] on select "clans countries continents terraces" at bounding box center [439, 467] width 88 height 21
click at [338, 472] on select "published publicized burnished transmitted" at bounding box center [304, 467] width 92 height 21
select select "published"
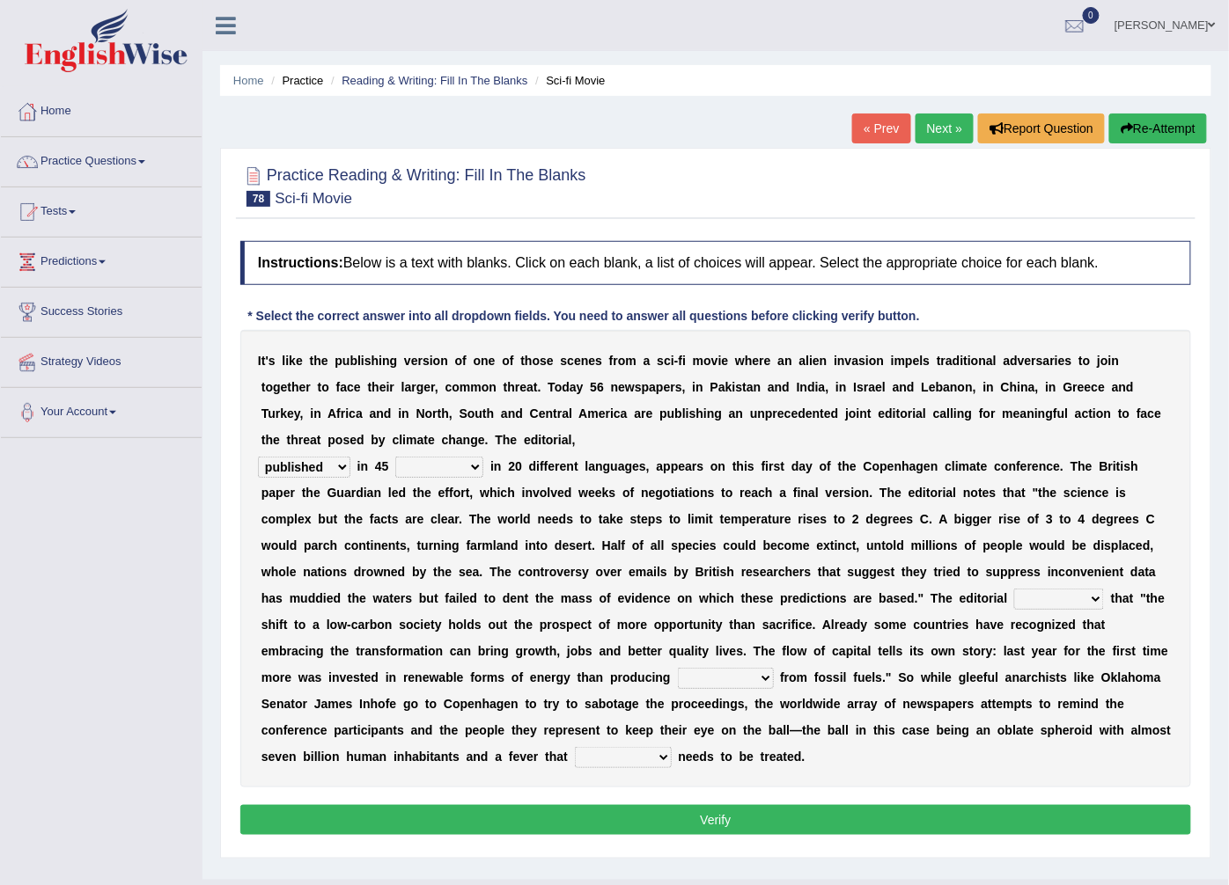
click at [258, 458] on select "published publicized burnished transmitted" at bounding box center [304, 467] width 92 height 21
click at [471, 468] on select "clans countries continents terraces" at bounding box center [439, 467] width 88 height 21
select select "countries"
click at [395, 458] on select "clans countries continents terraces" at bounding box center [439, 467] width 88 height 21
click at [1014, 605] on select "modified protested recognized declined" at bounding box center [1059, 599] width 90 height 21
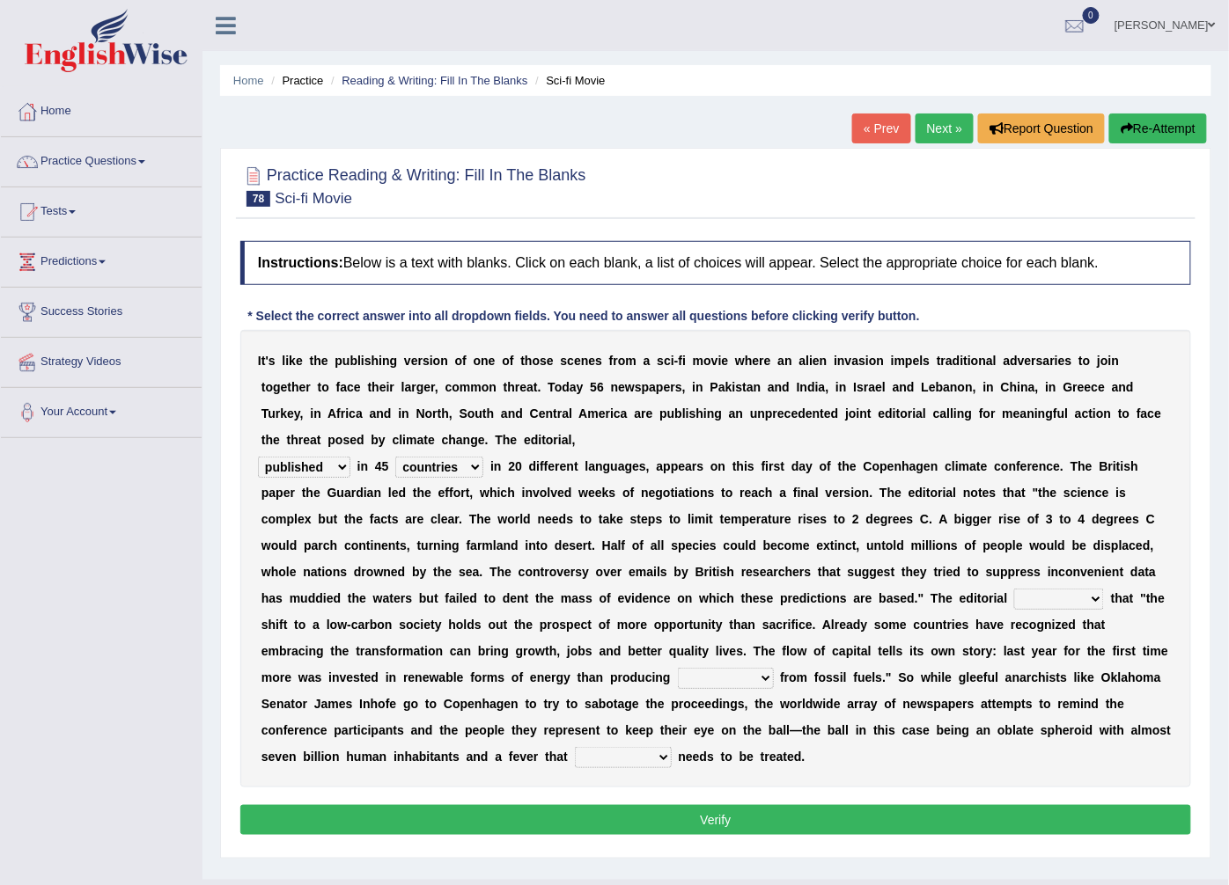
select select "protested"
click at [1014, 590] on select "modified protested recognized declined" at bounding box center [1059, 599] width 90 height 21
click at [774, 668] on select "electricity indivisibility negativity significance" at bounding box center [726, 678] width 96 height 21
select select "electricity"
click at [774, 668] on select "electricity indivisibility negativity significance" at bounding box center [726, 678] width 96 height 21
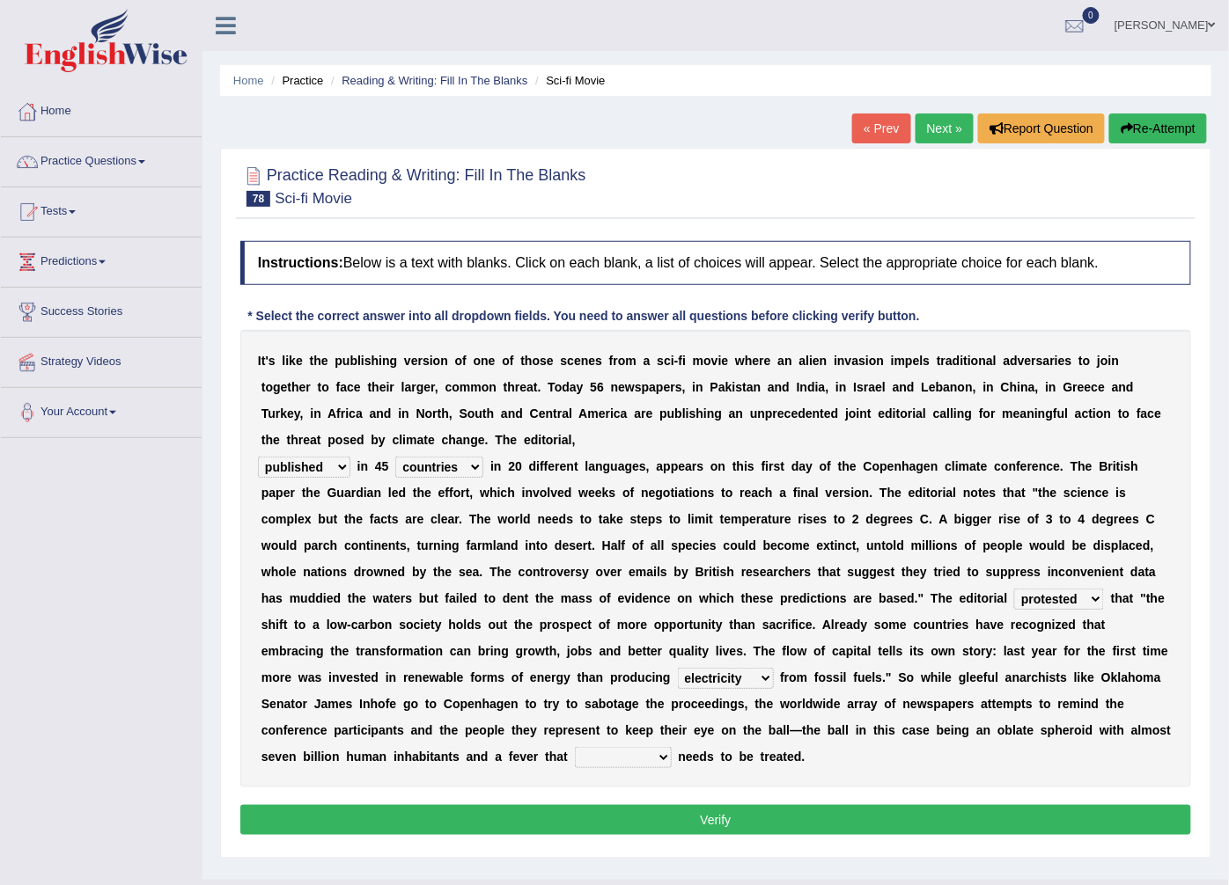
click at [672, 747] on select "solicitously desperately ephemerally peripherally" at bounding box center [623, 757] width 97 height 21
select select "desperately"
click at [672, 747] on select "solicitously desperately ephemerally peripherally" at bounding box center [623, 757] width 97 height 21
click at [806, 805] on button "Verify" at bounding box center [715, 820] width 951 height 30
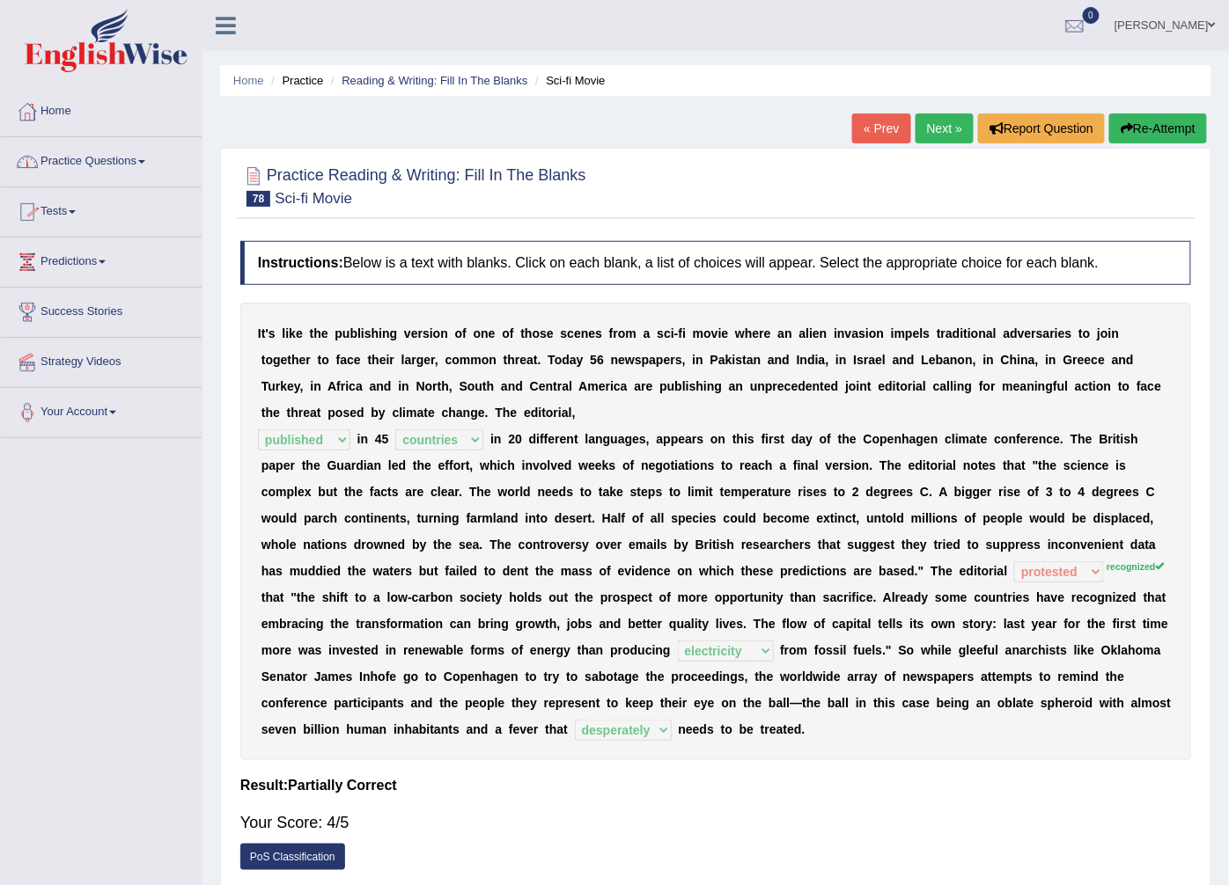
click at [150, 160] on link "Practice Questions" at bounding box center [101, 159] width 201 height 44
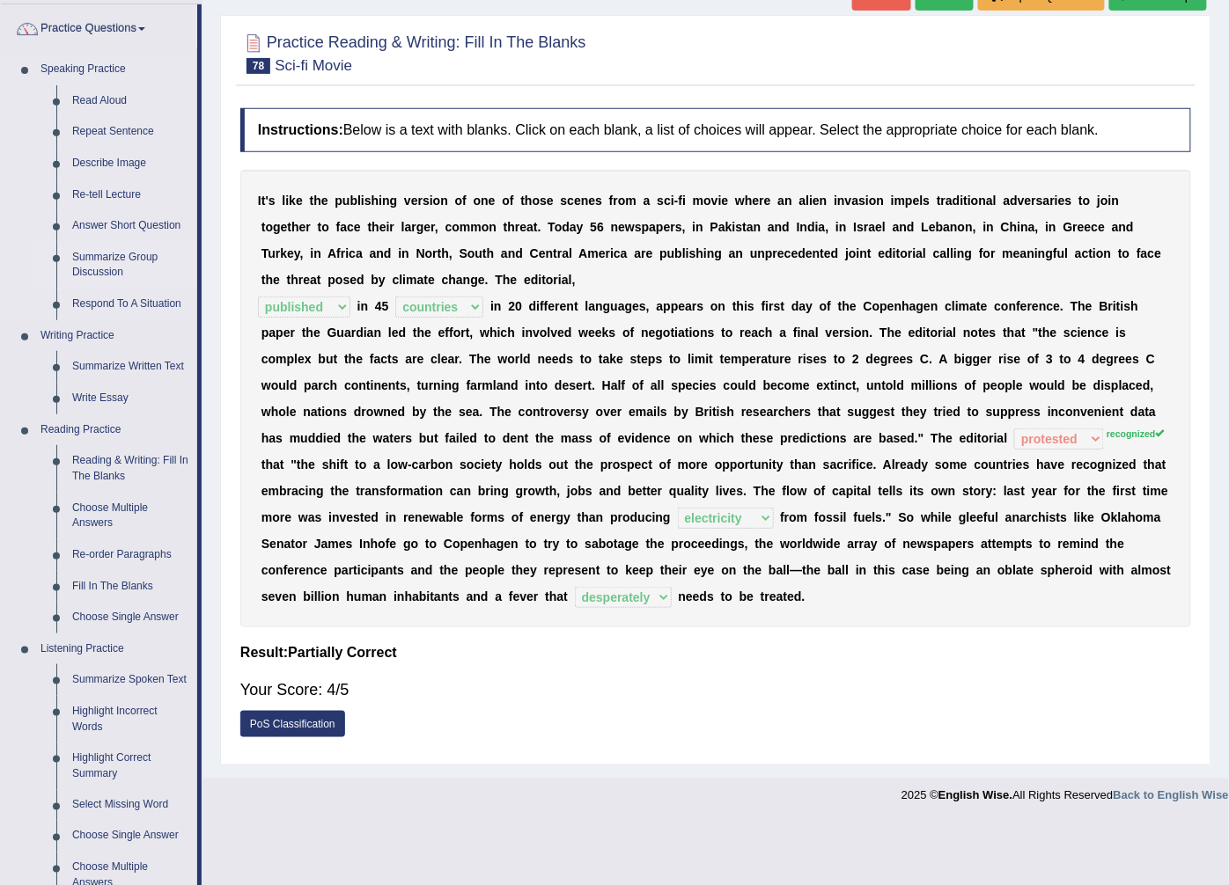
scroll to position [195, 0]
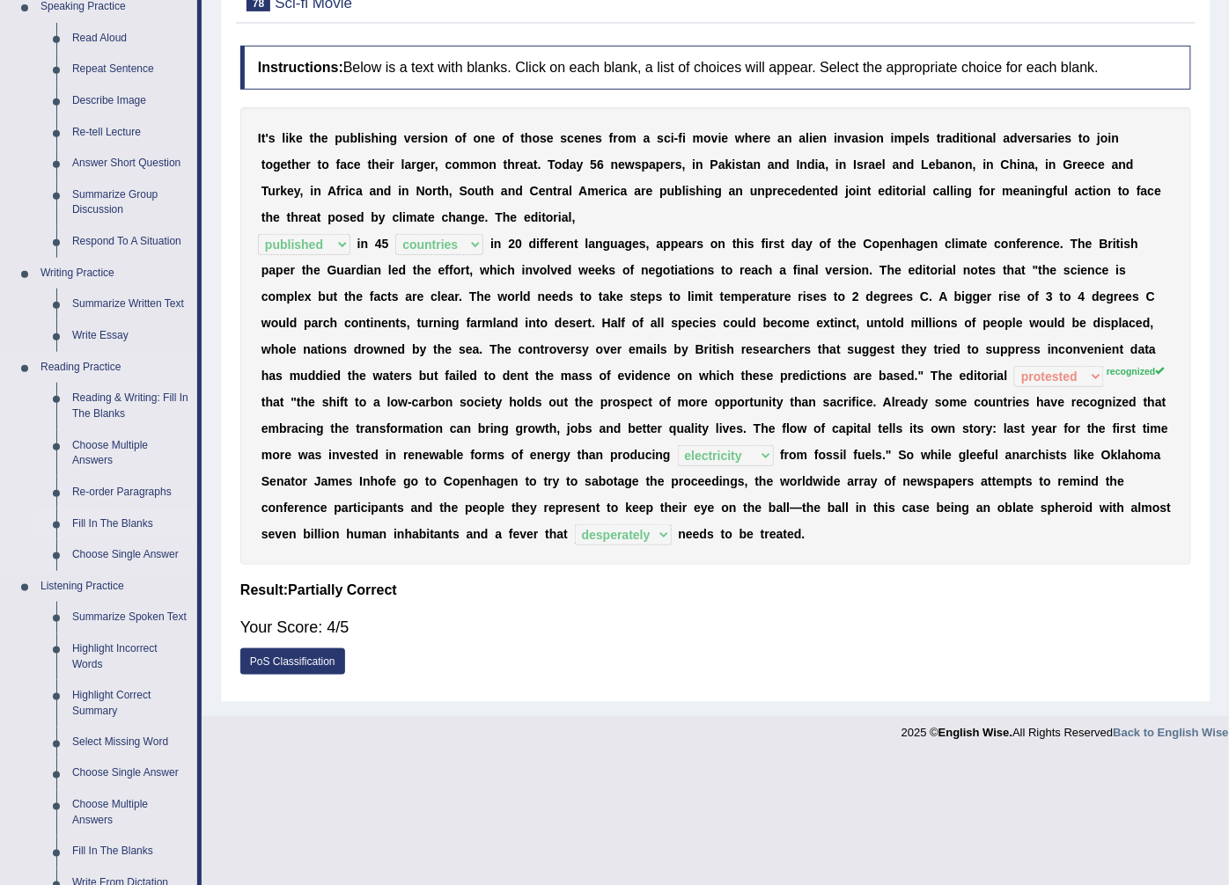
click at [136, 523] on link "Fill In The Blanks" at bounding box center [130, 525] width 133 height 32
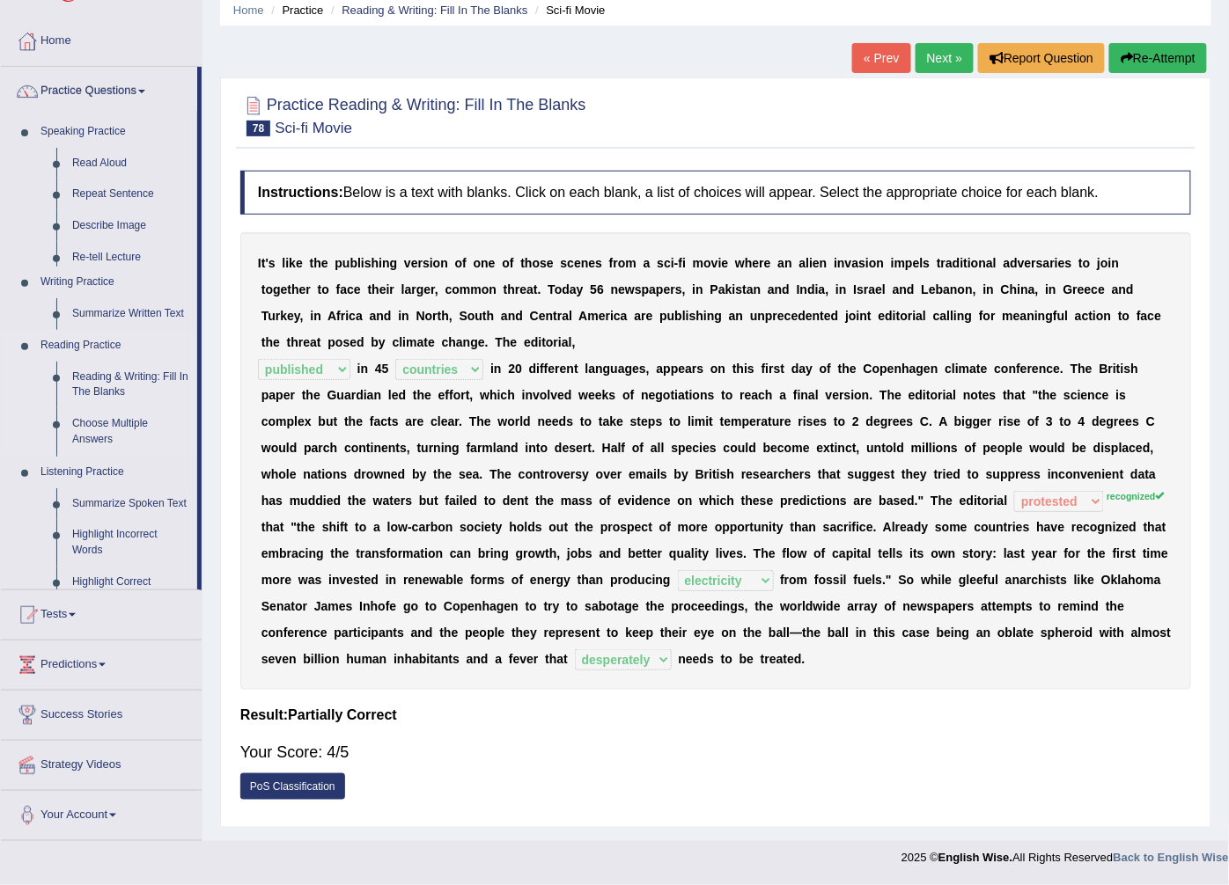
scroll to position [46, 0]
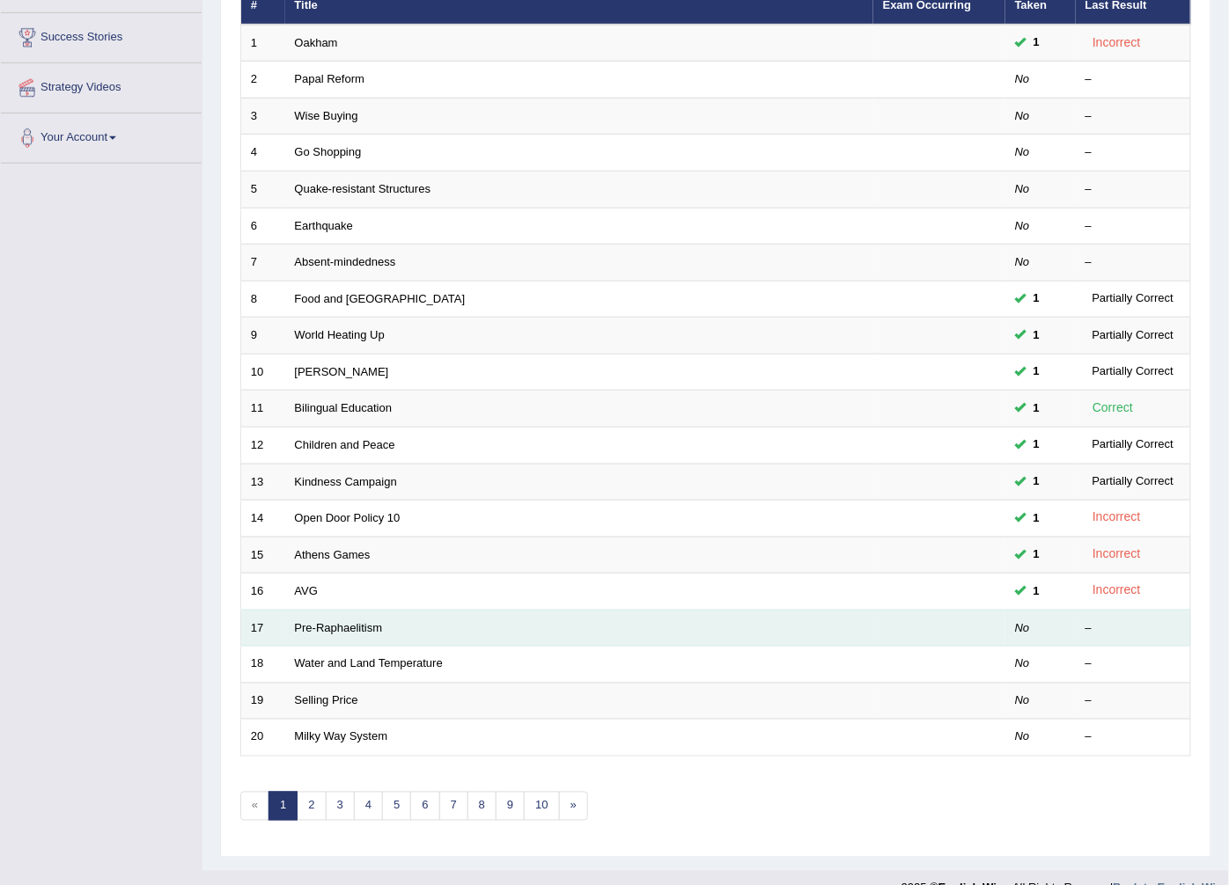
click at [389, 610] on td "Pre-Raphaelitism" at bounding box center [579, 628] width 588 height 37
click at [363, 621] on link "Pre-Raphaelitism" at bounding box center [339, 627] width 88 height 13
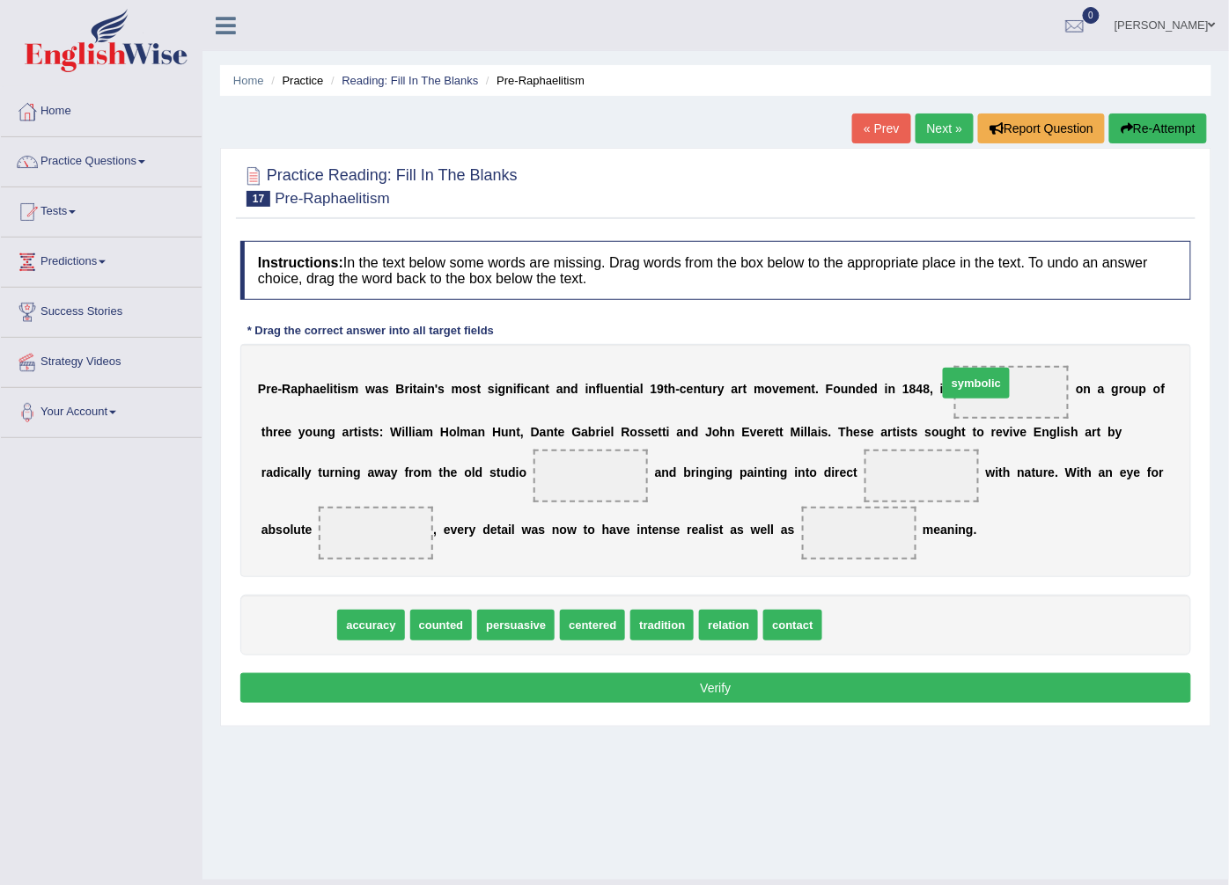
drag, startPoint x: 300, startPoint y: 621, endPoint x: 978, endPoint y: 379, distance: 719.6
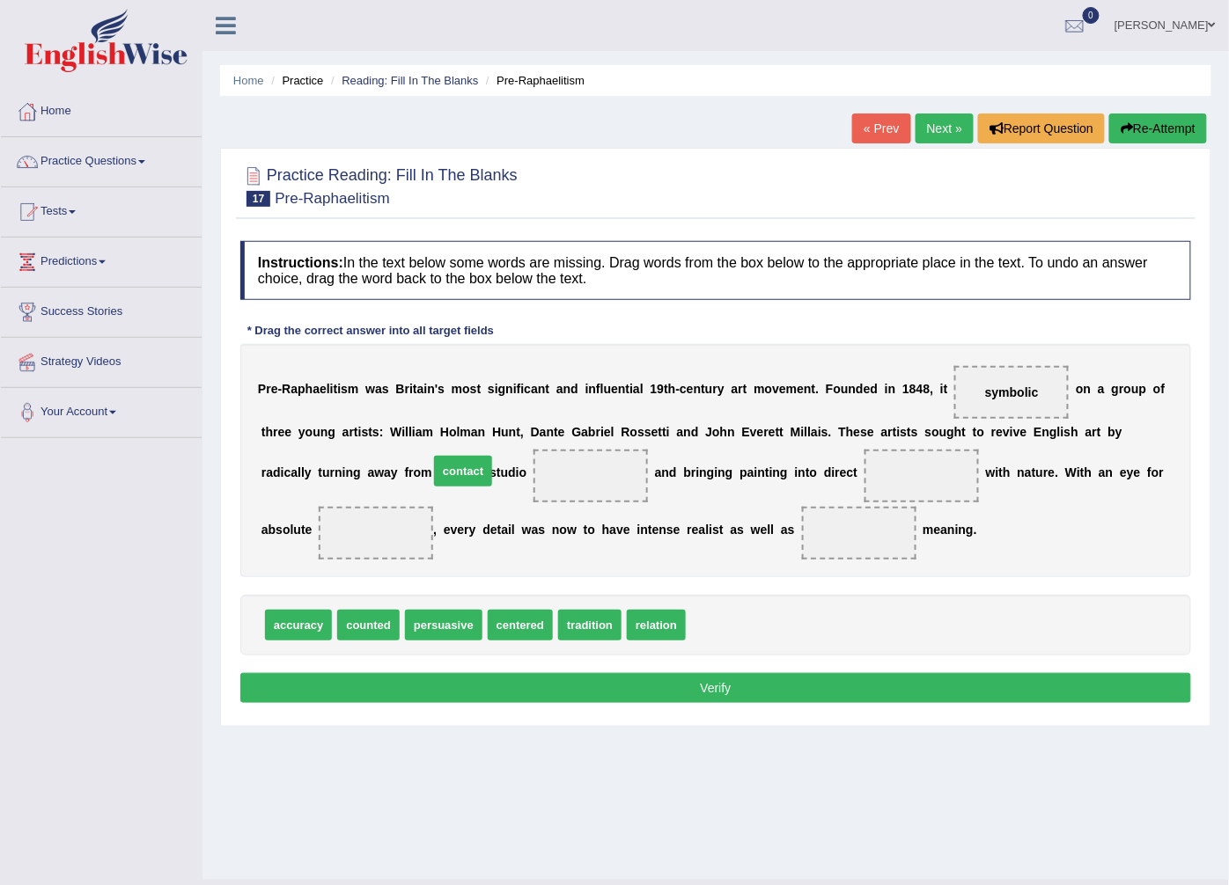
drag, startPoint x: 691, startPoint y: 626, endPoint x: 434, endPoint y: 472, distance: 299.6
drag, startPoint x: 447, startPoint y: 468, endPoint x: 570, endPoint y: 479, distance: 123.7
click at [731, 491] on div "P r e - R a p h a e l i t i s m w a s B r i t a i n ' s m o s t s i g n i f i c…" at bounding box center [715, 460] width 951 height 233
drag, startPoint x: 441, startPoint y: 472, endPoint x: 772, endPoint y: 471, distance: 330.9
drag, startPoint x: 581, startPoint y: 632, endPoint x: 673, endPoint y: 537, distance: 132.6
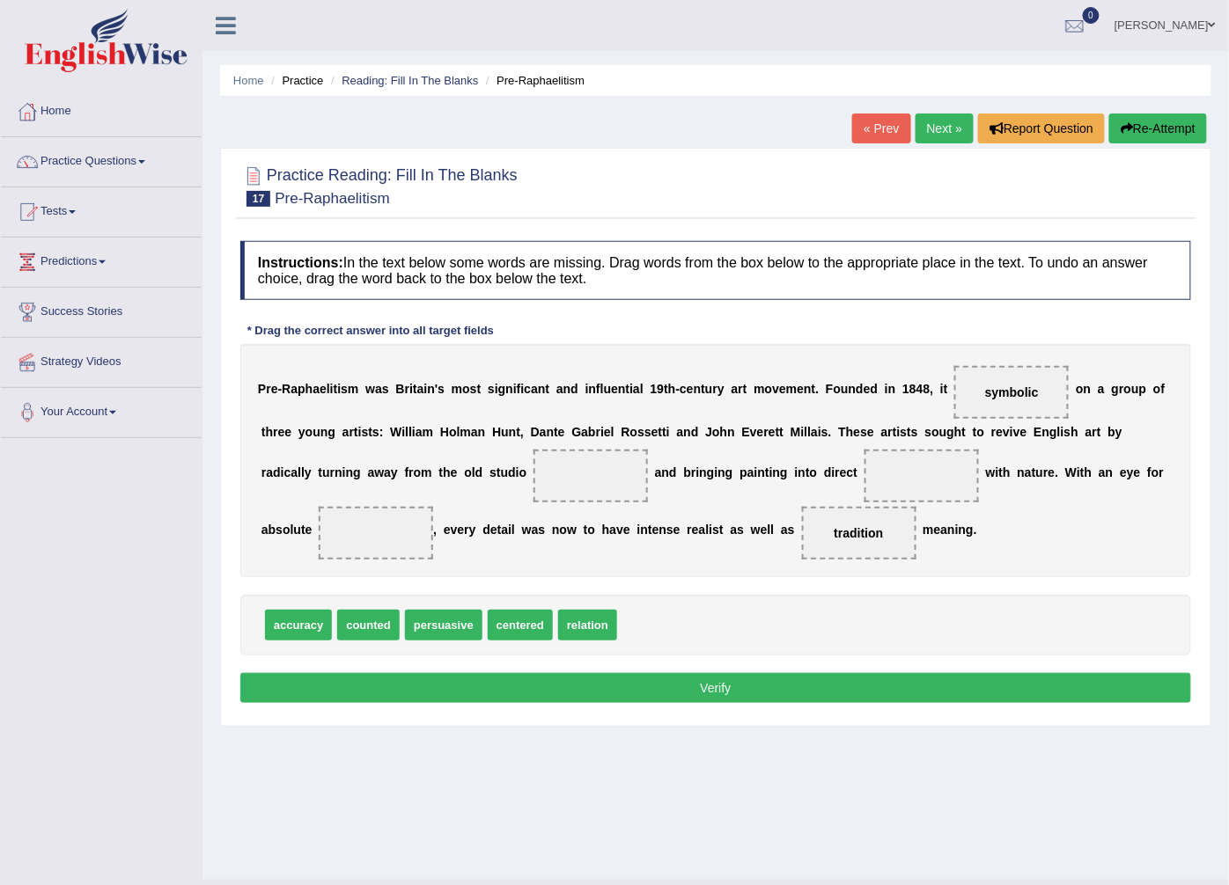
drag, startPoint x: 762, startPoint y: 475, endPoint x: 1091, endPoint y: 488, distance: 329.4
drag, startPoint x: 496, startPoint y: 623, endPoint x: 745, endPoint y: 473, distance: 291.0
drag, startPoint x: 498, startPoint y: 622, endPoint x: 441, endPoint y: 473, distance: 160.2
click at [649, 695] on button "Verify" at bounding box center [715, 688] width 951 height 30
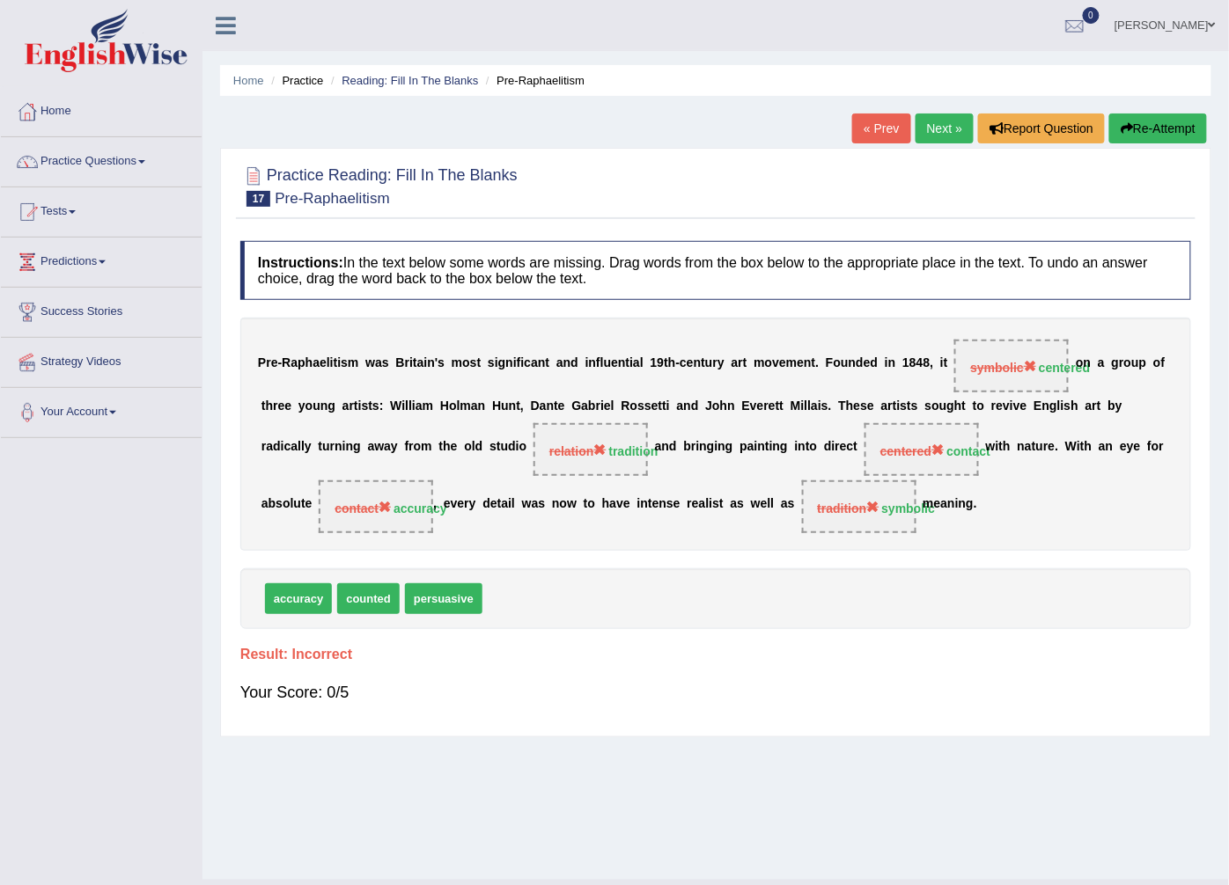
click at [947, 123] on link "Next »" at bounding box center [944, 129] width 58 height 30
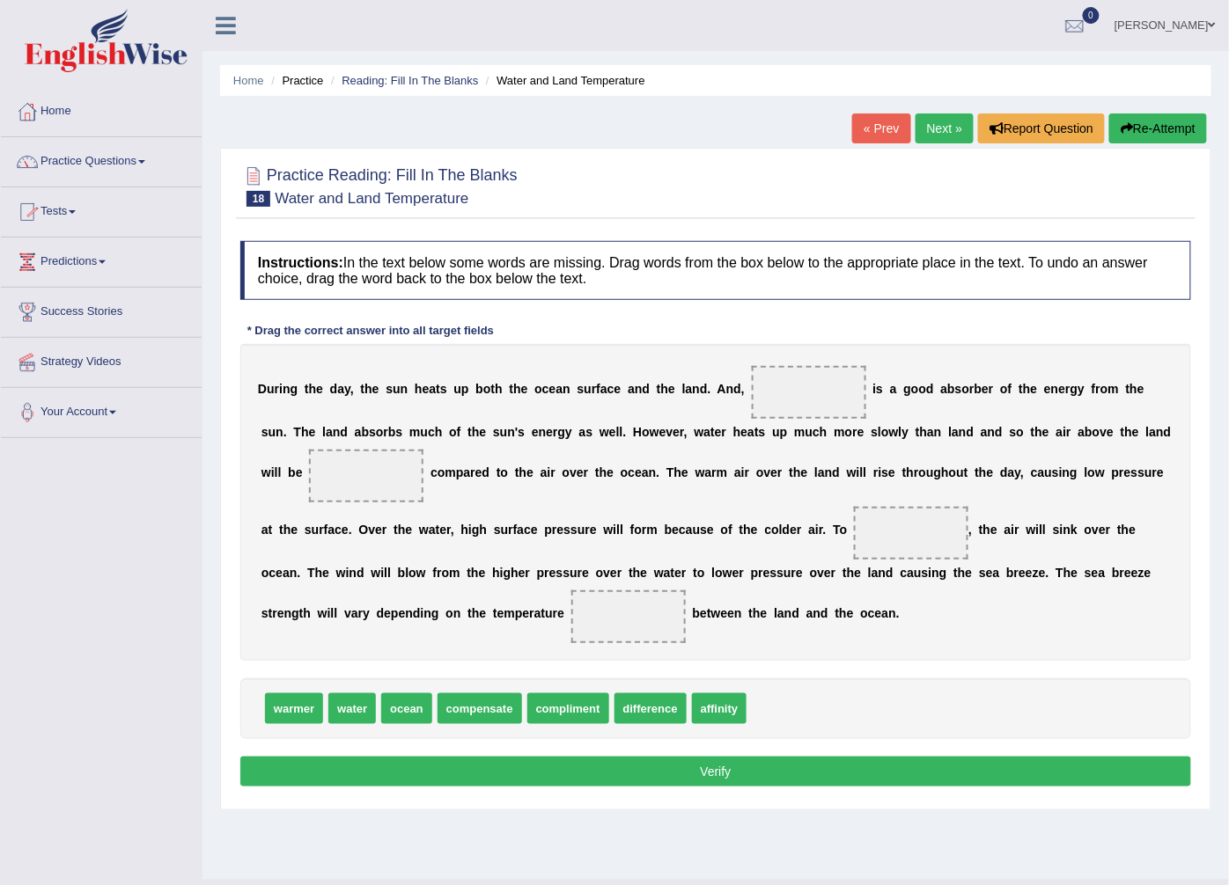
click at [145, 161] on span at bounding box center [141, 162] width 7 height 4
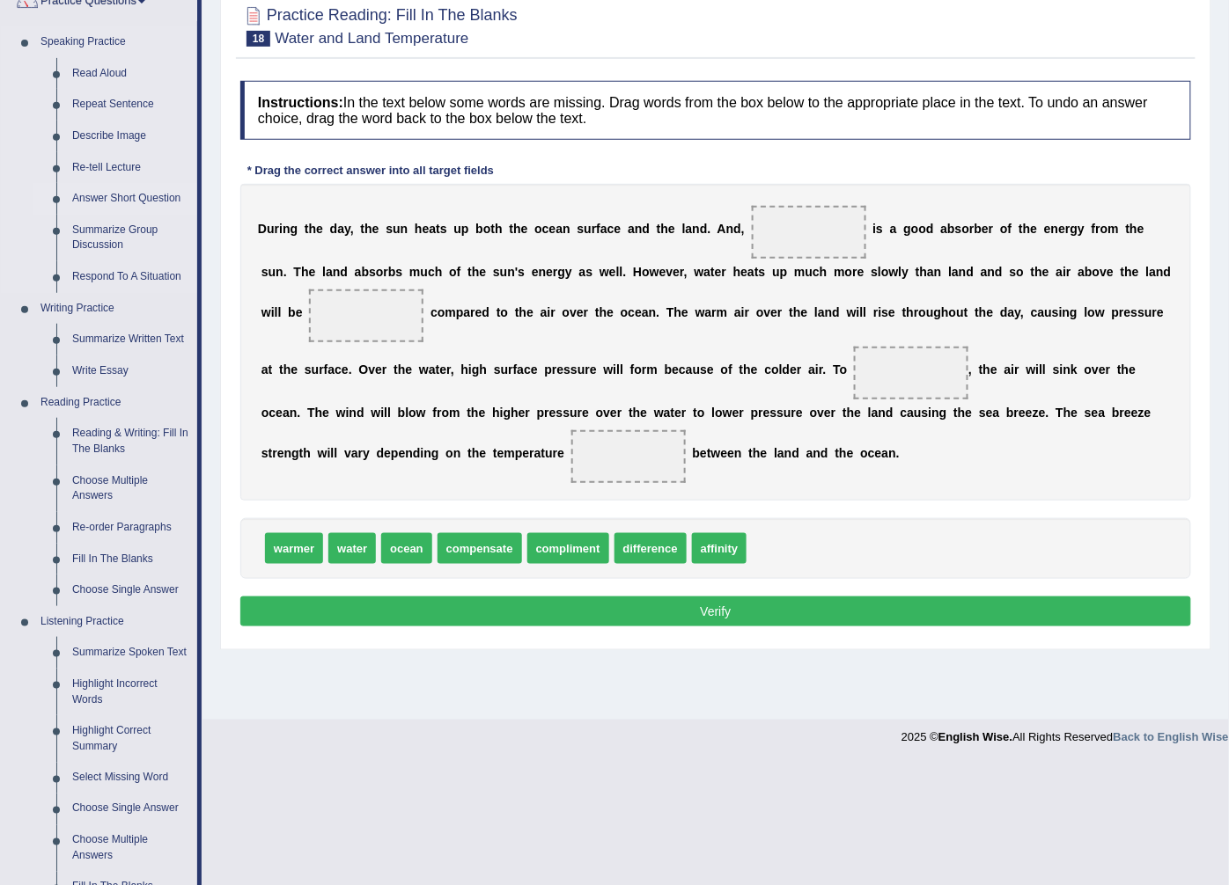
scroll to position [195, 0]
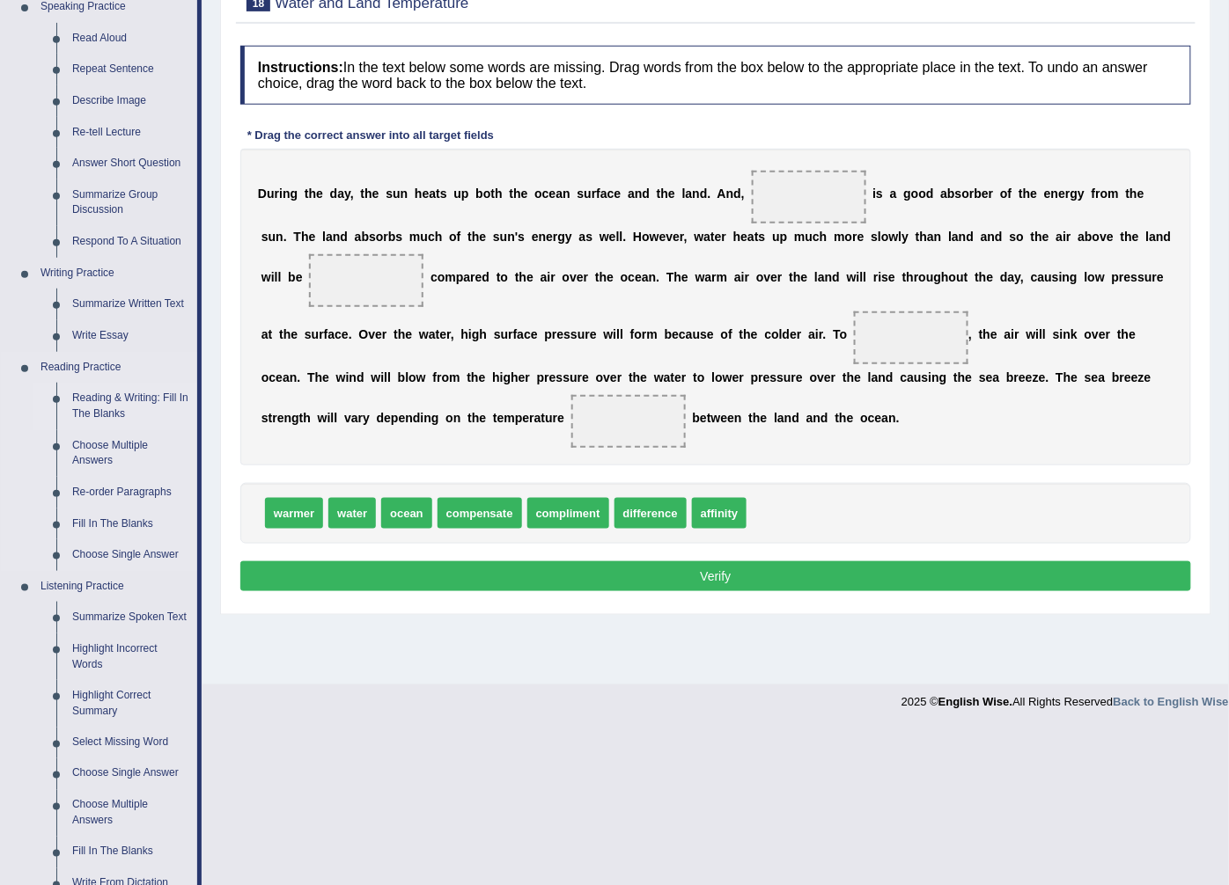
click at [136, 400] on link "Reading & Writing: Fill In The Blanks" at bounding box center [130, 406] width 133 height 47
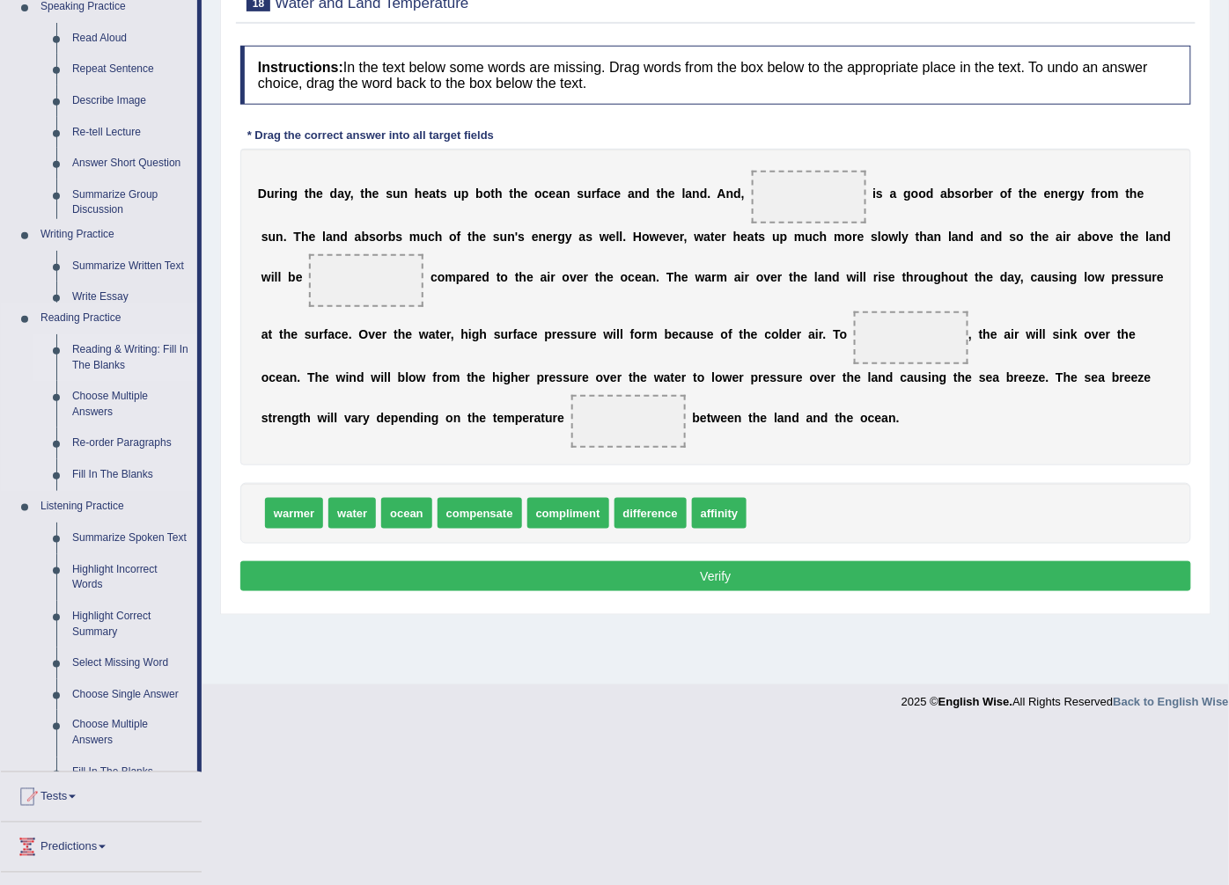
scroll to position [38, 0]
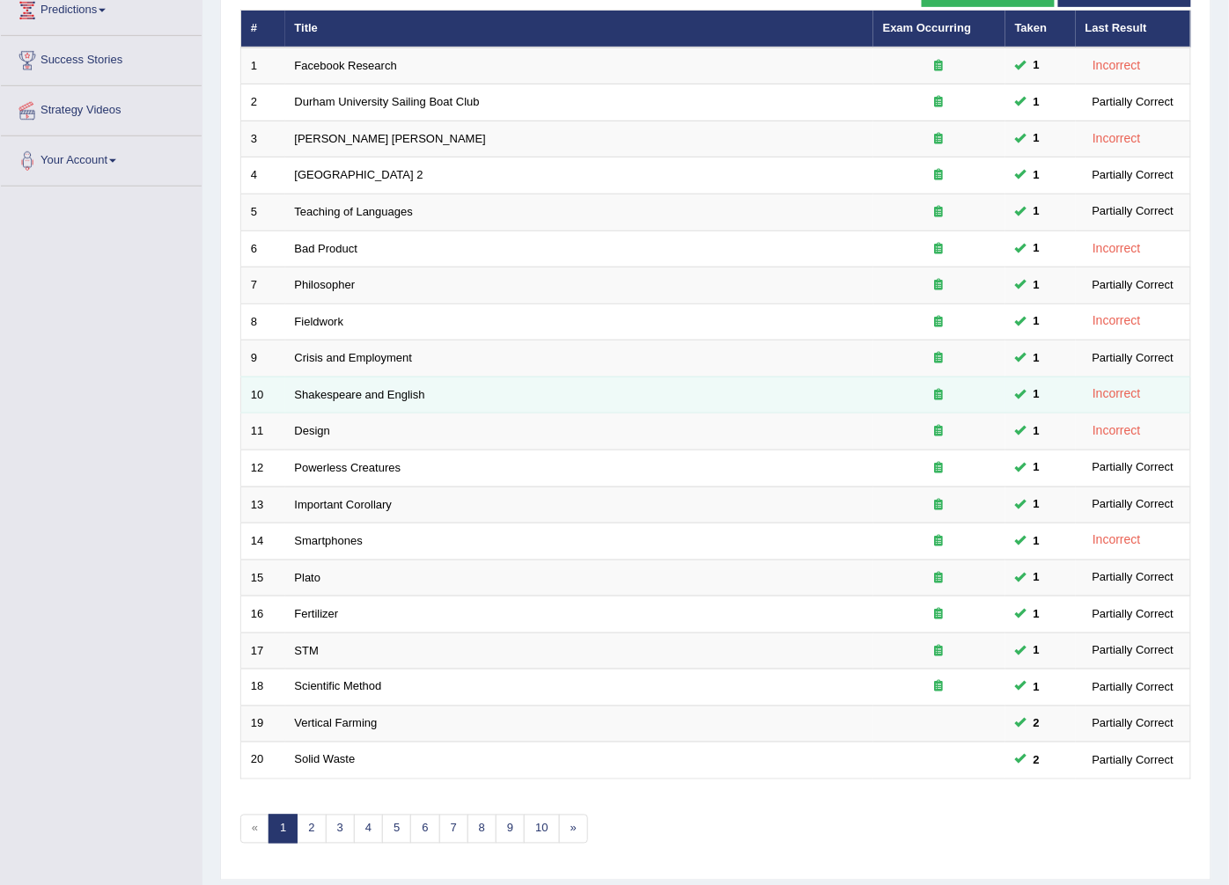
scroll to position [282, 0]
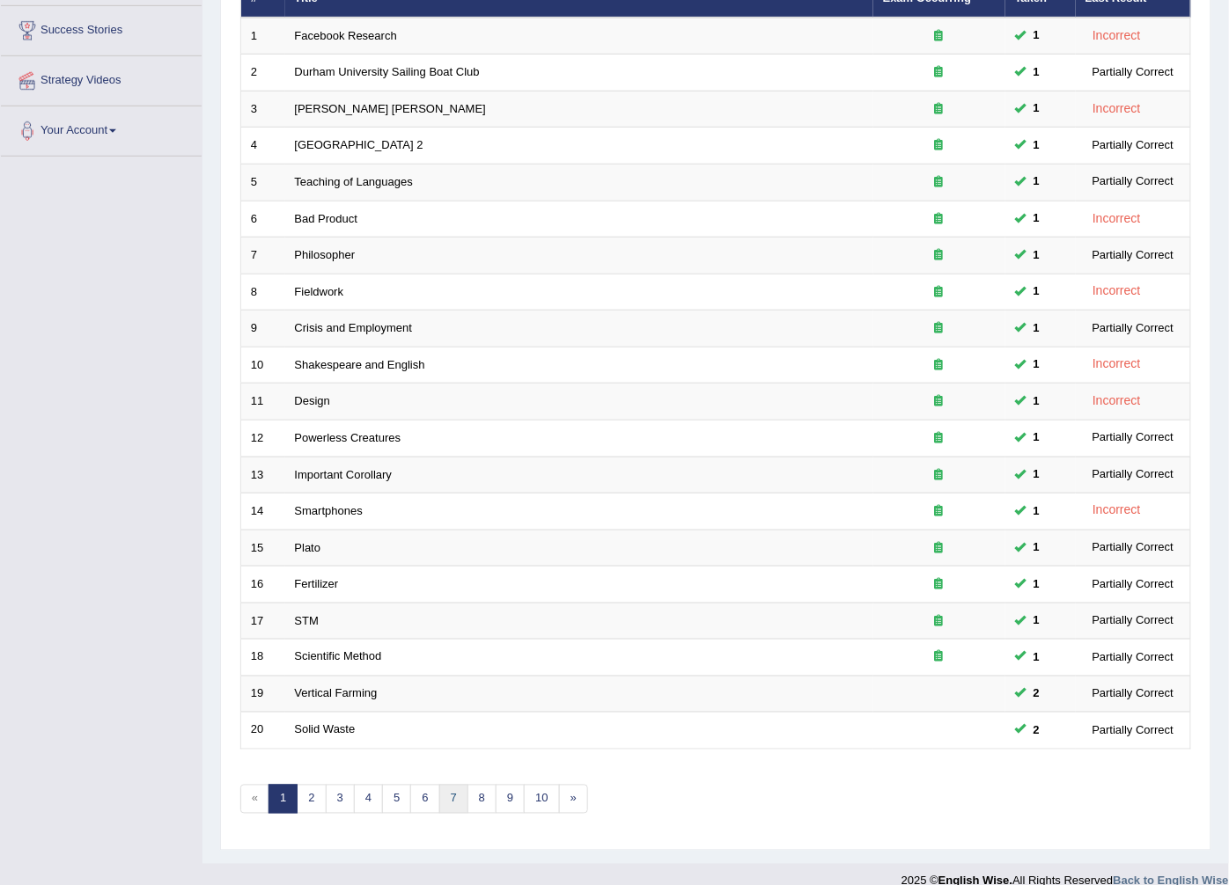
click at [461, 785] on link "7" at bounding box center [453, 799] width 29 height 29
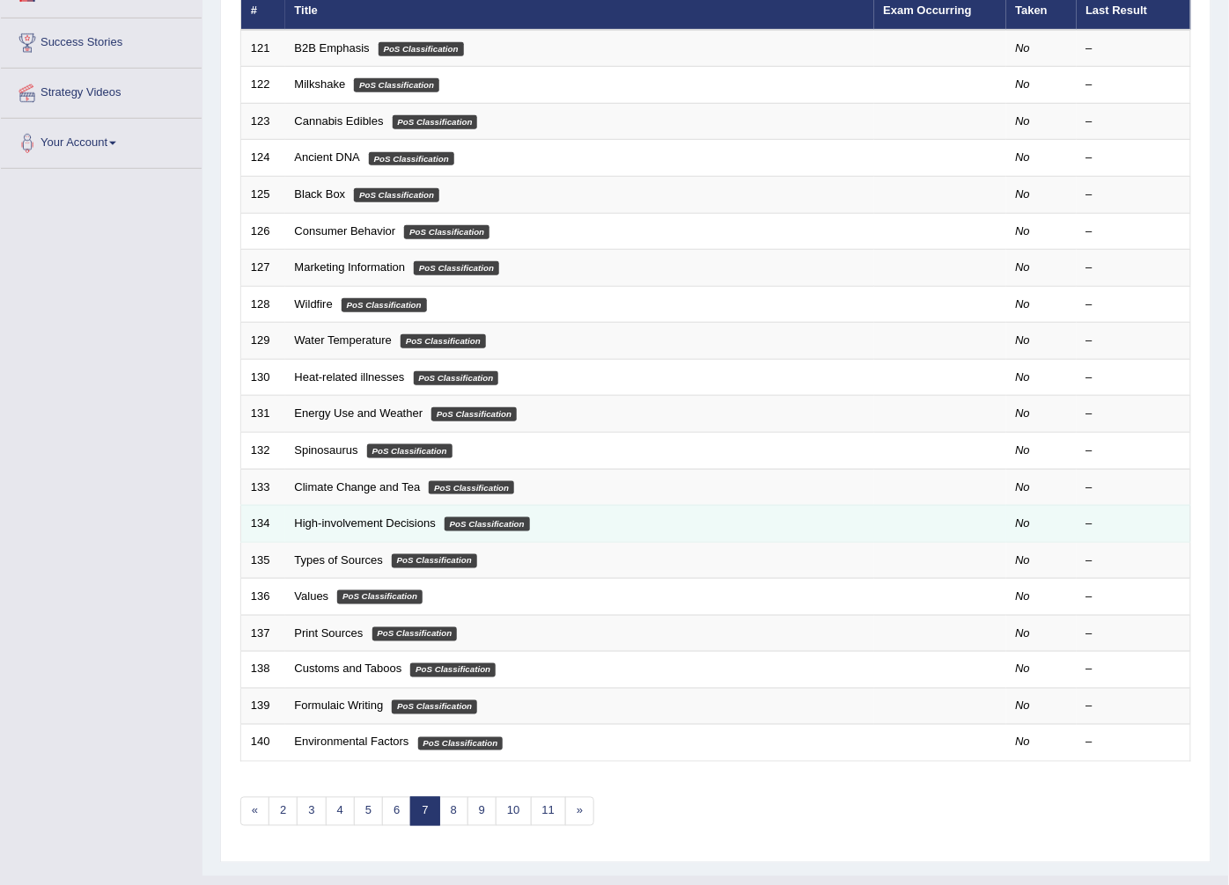
scroll to position [282, 0]
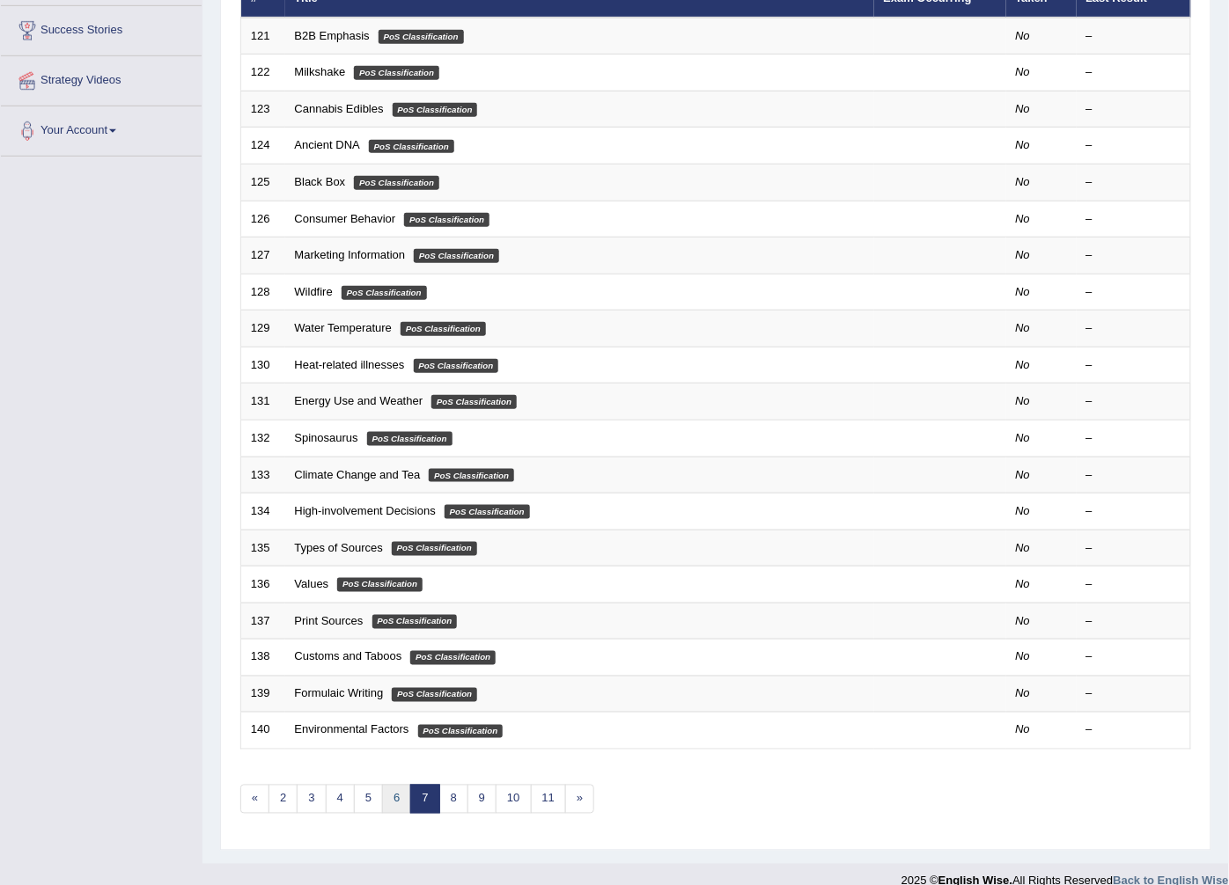
click at [400, 785] on link "6" at bounding box center [396, 799] width 29 height 29
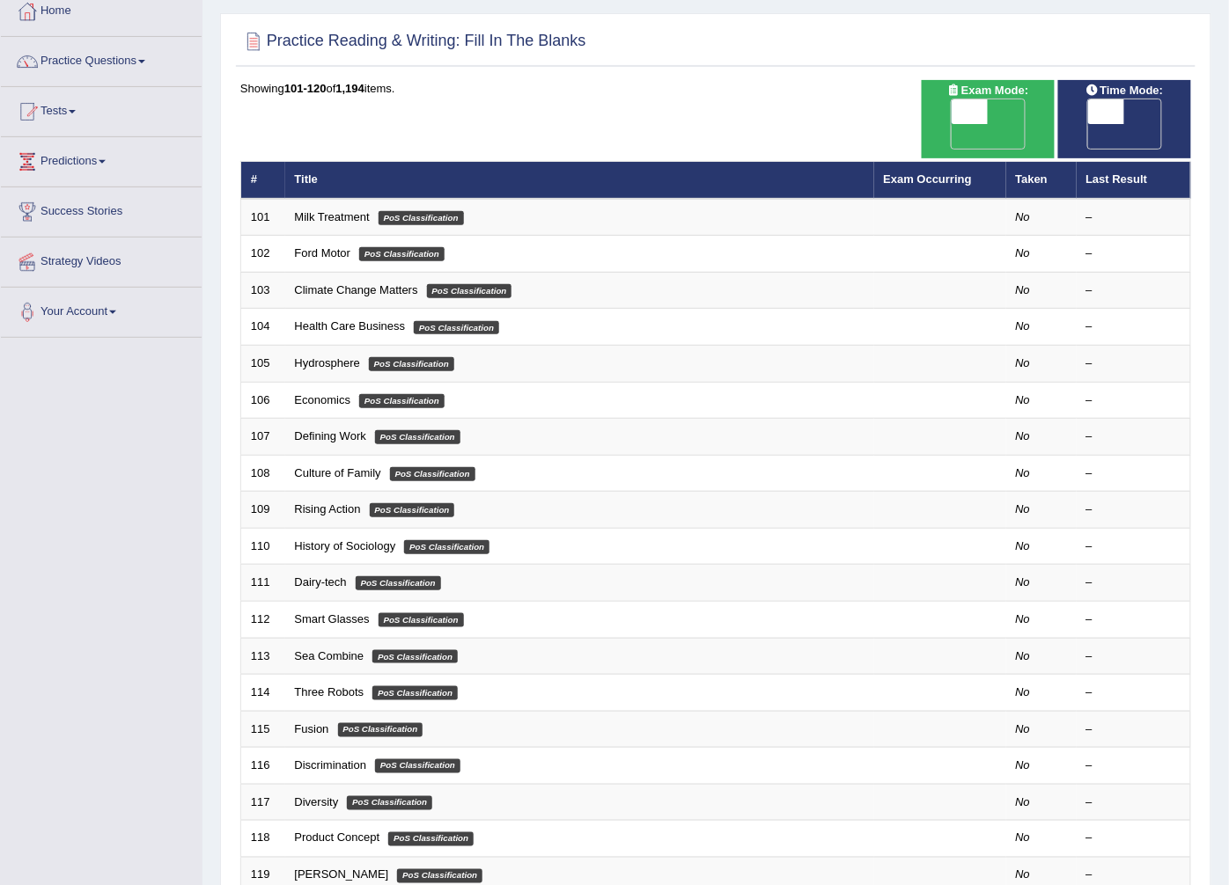
scroll to position [282, 0]
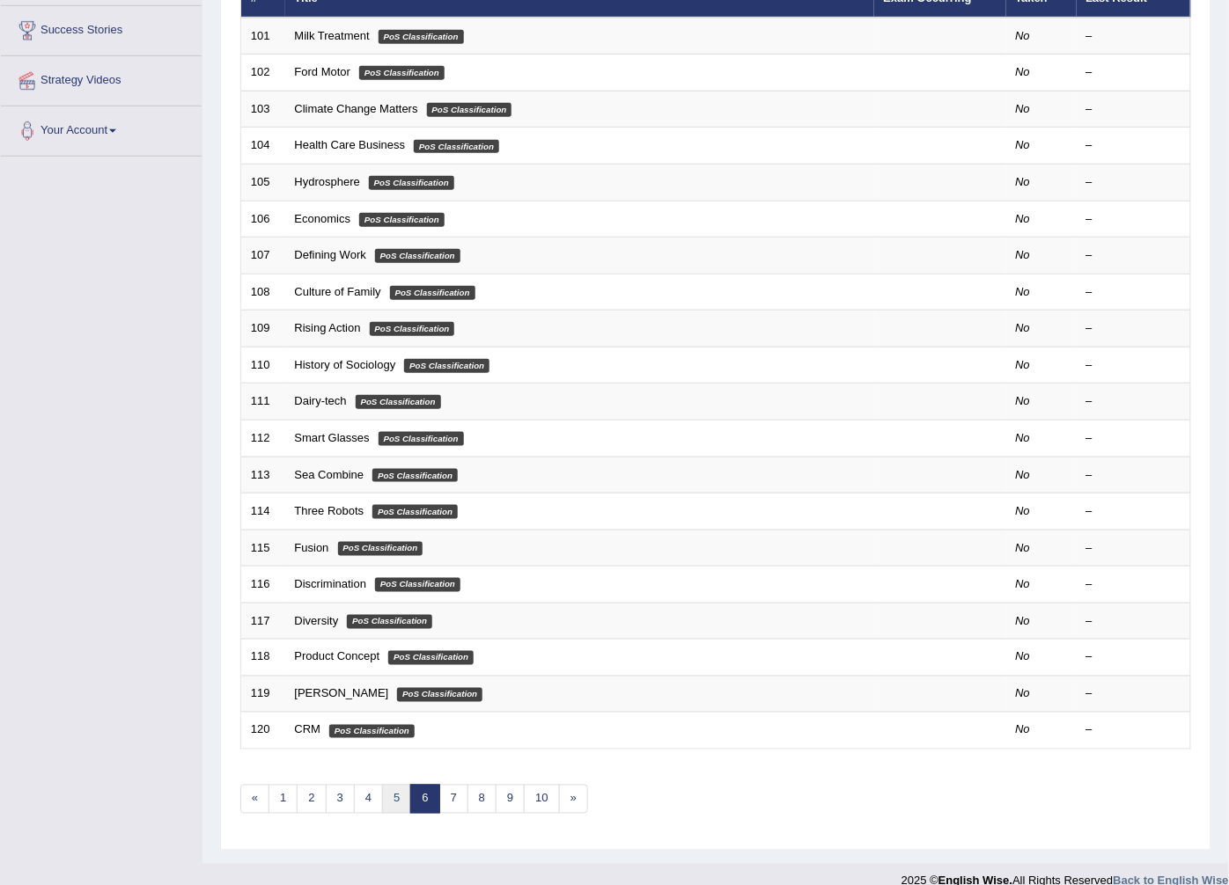
click at [393, 785] on link "5" at bounding box center [396, 799] width 29 height 29
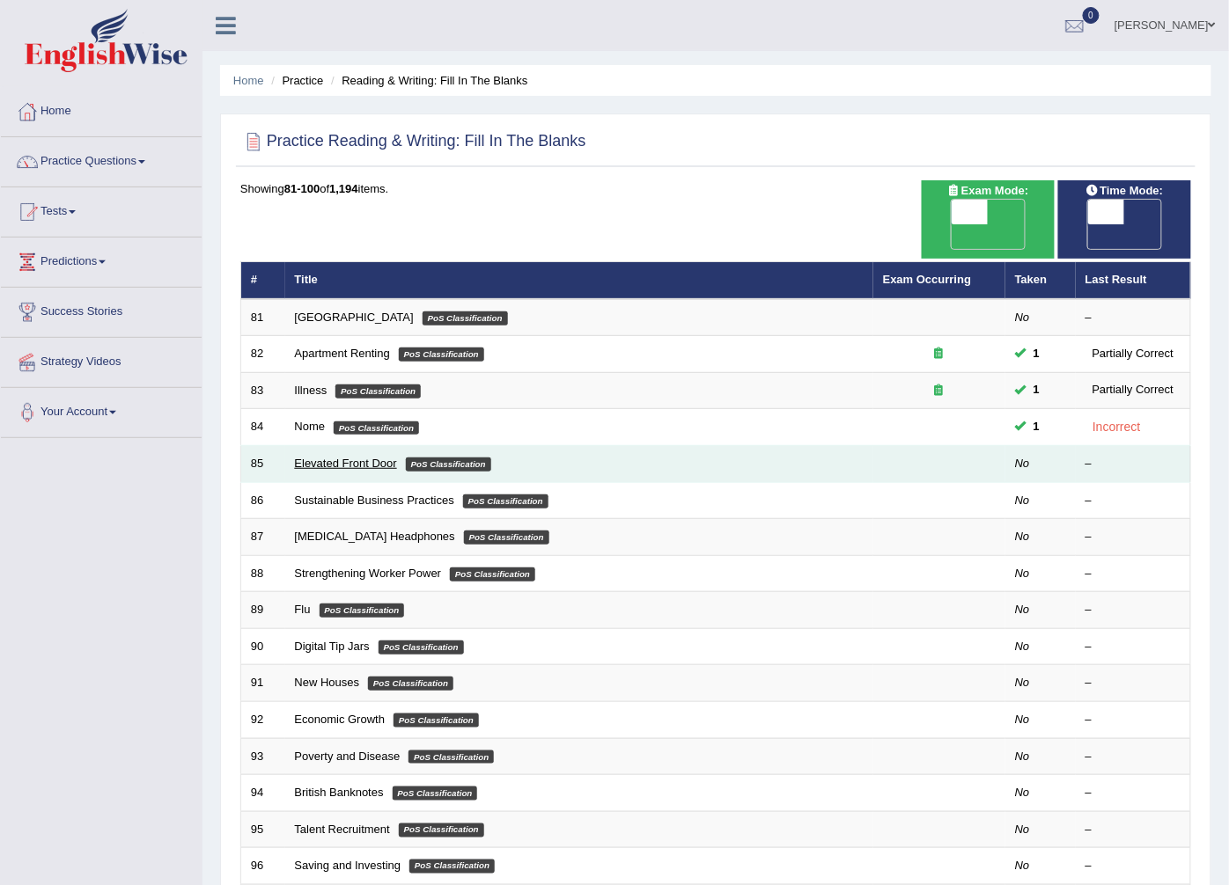
click at [365, 457] on link "Elevated Front Door" at bounding box center [346, 463] width 102 height 13
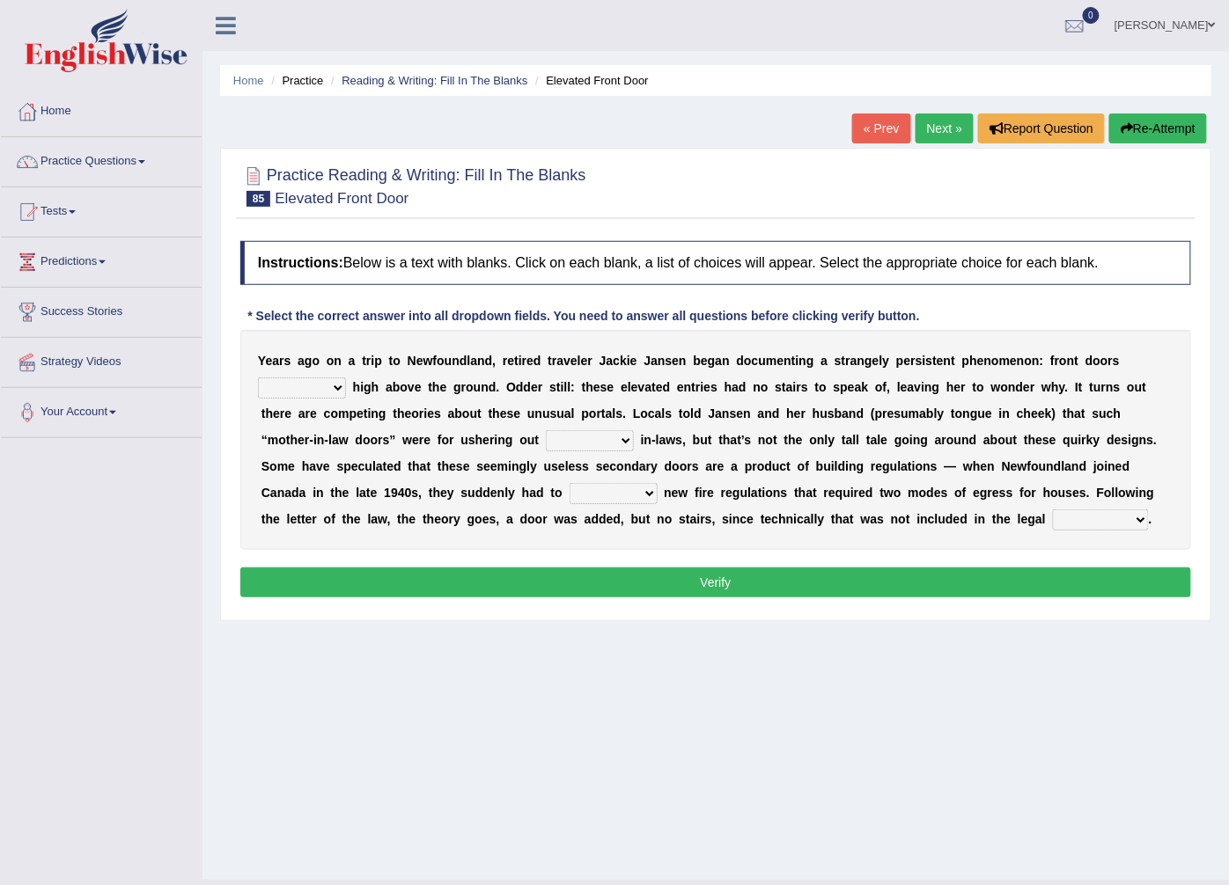
click at [346, 378] on select "raised visited painted lowered" at bounding box center [302, 388] width 88 height 21
select select "visited"
click at [346, 378] on select "raised visited painted lowered" at bounding box center [302, 388] width 88 height 21
click at [546, 438] on select "unbiased underlined unwanted united" at bounding box center [590, 440] width 88 height 21
select select "underlined"
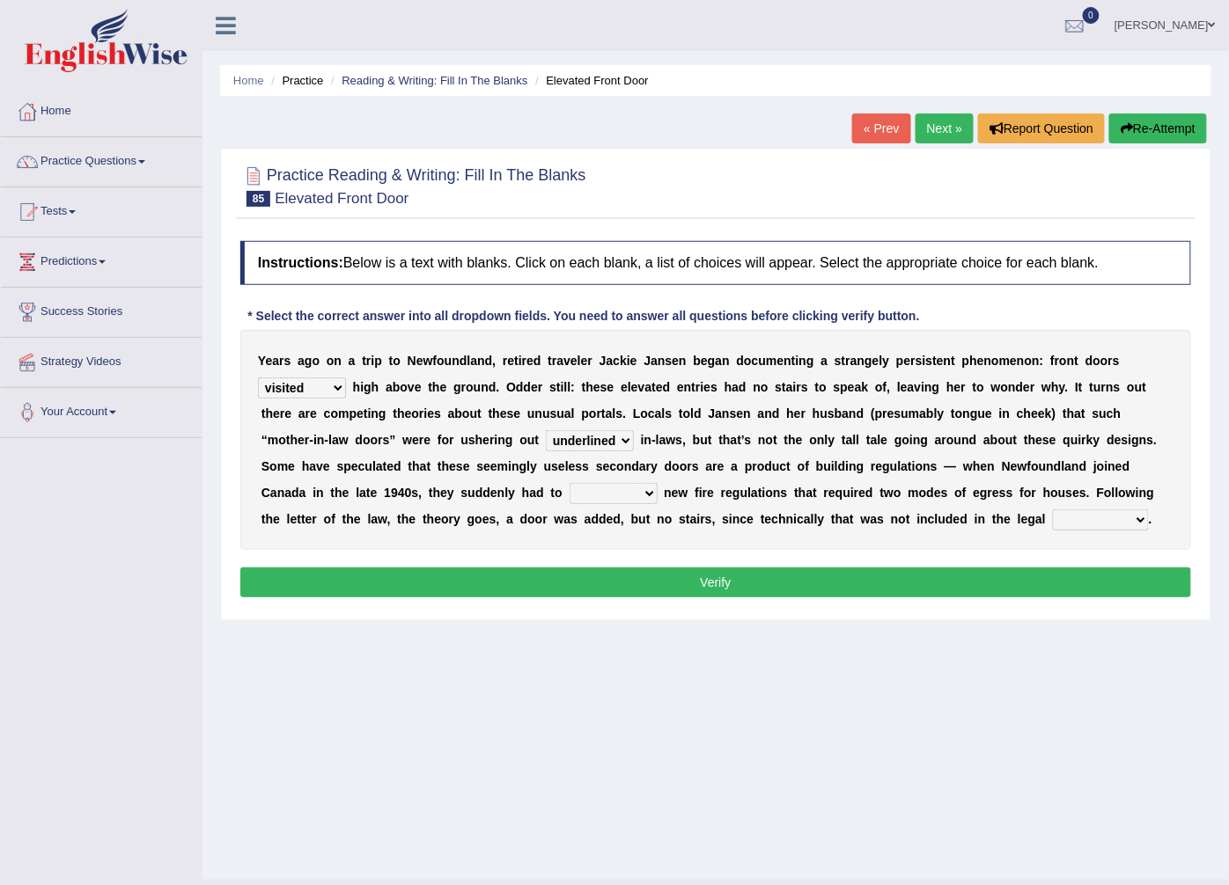
click at [546, 431] on select "unbiased underlined unwanted united" at bounding box center [590, 440] width 88 height 21
click at [569, 493] on select "illuminate appreciate match disobey" at bounding box center [613, 493] width 88 height 21
select select "illuminate"
click at [569, 484] on select "illuminate appreciate match disobey" at bounding box center [613, 493] width 88 height 21
click at [1053, 524] on select "religion paces manager requirement" at bounding box center [1101, 520] width 96 height 21
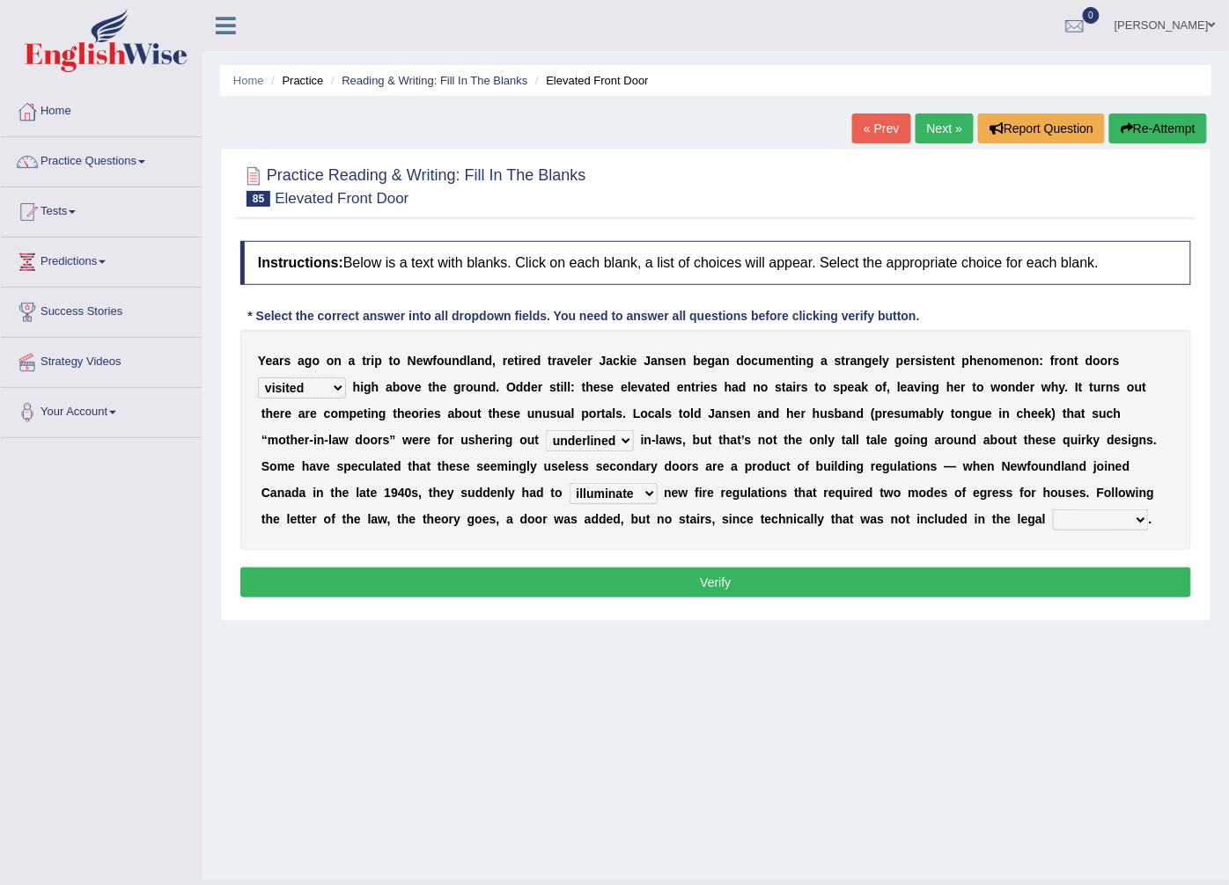
select select "religion"
click at [1053, 510] on select "religion paces manager requirement" at bounding box center [1101, 520] width 96 height 21
click at [632, 588] on button "Verify" at bounding box center [715, 583] width 951 height 30
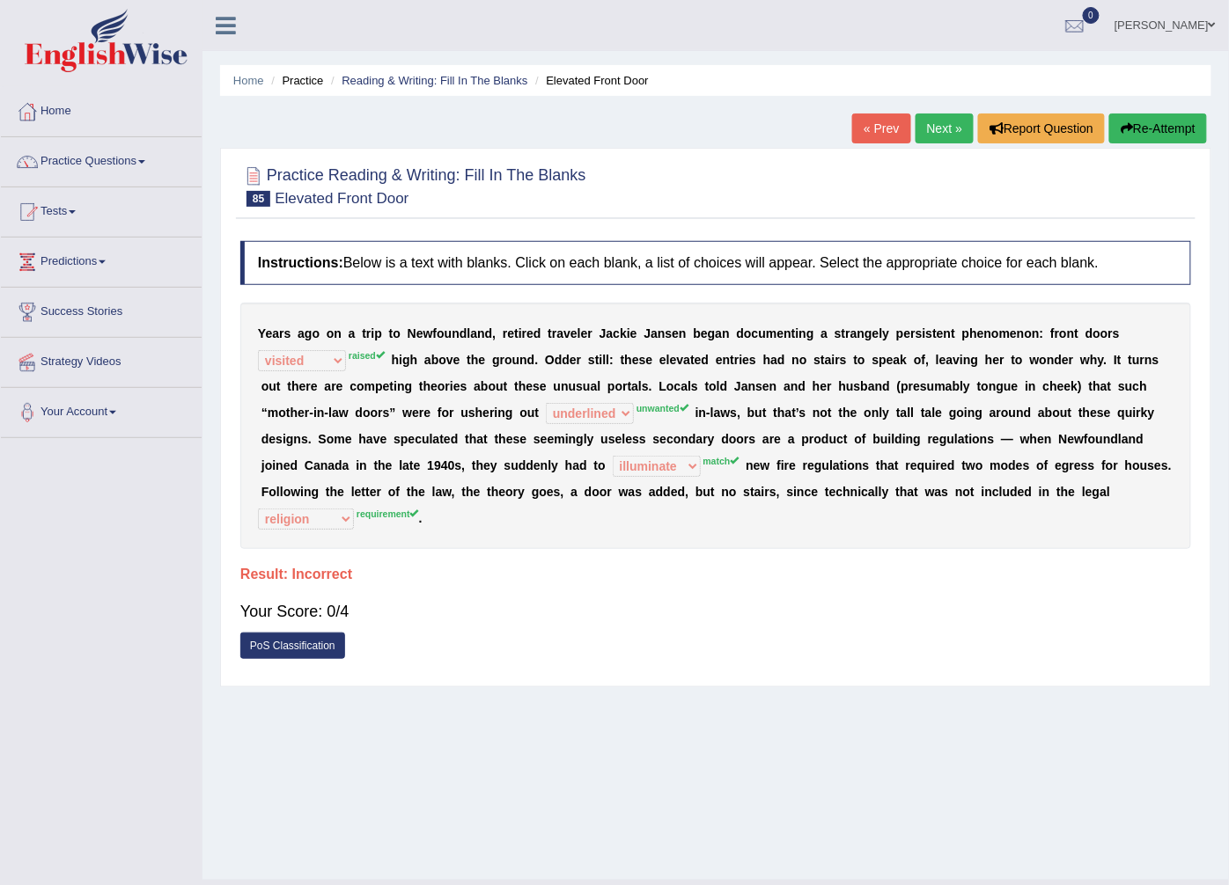
click at [929, 134] on link "Next »" at bounding box center [944, 129] width 58 height 30
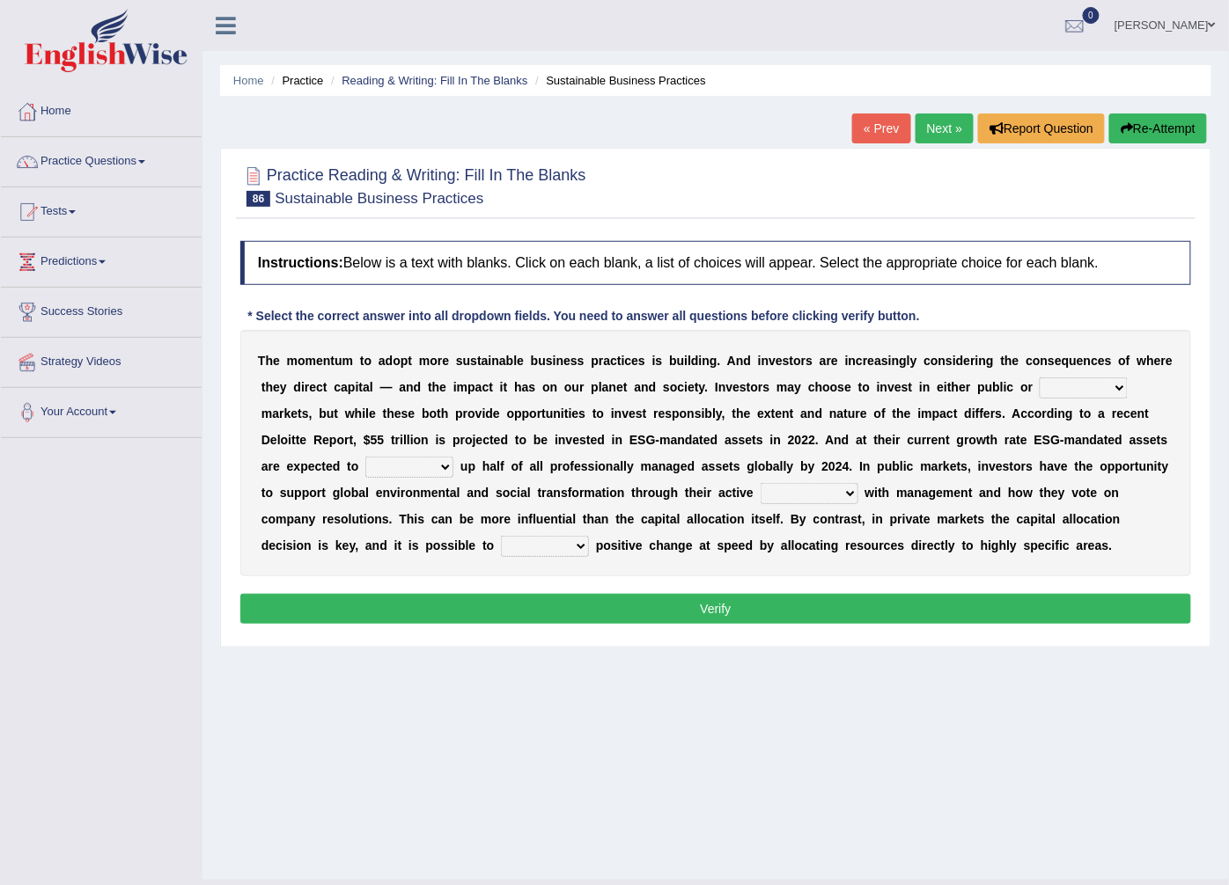
click at [1039, 387] on select "financial material written private" at bounding box center [1083, 388] width 88 height 21
select select "private"
click at [1039, 378] on select "financial material written private" at bounding box center [1083, 388] width 88 height 21
click at [453, 457] on select "build use make add" at bounding box center [409, 467] width 88 height 21
select select "make"
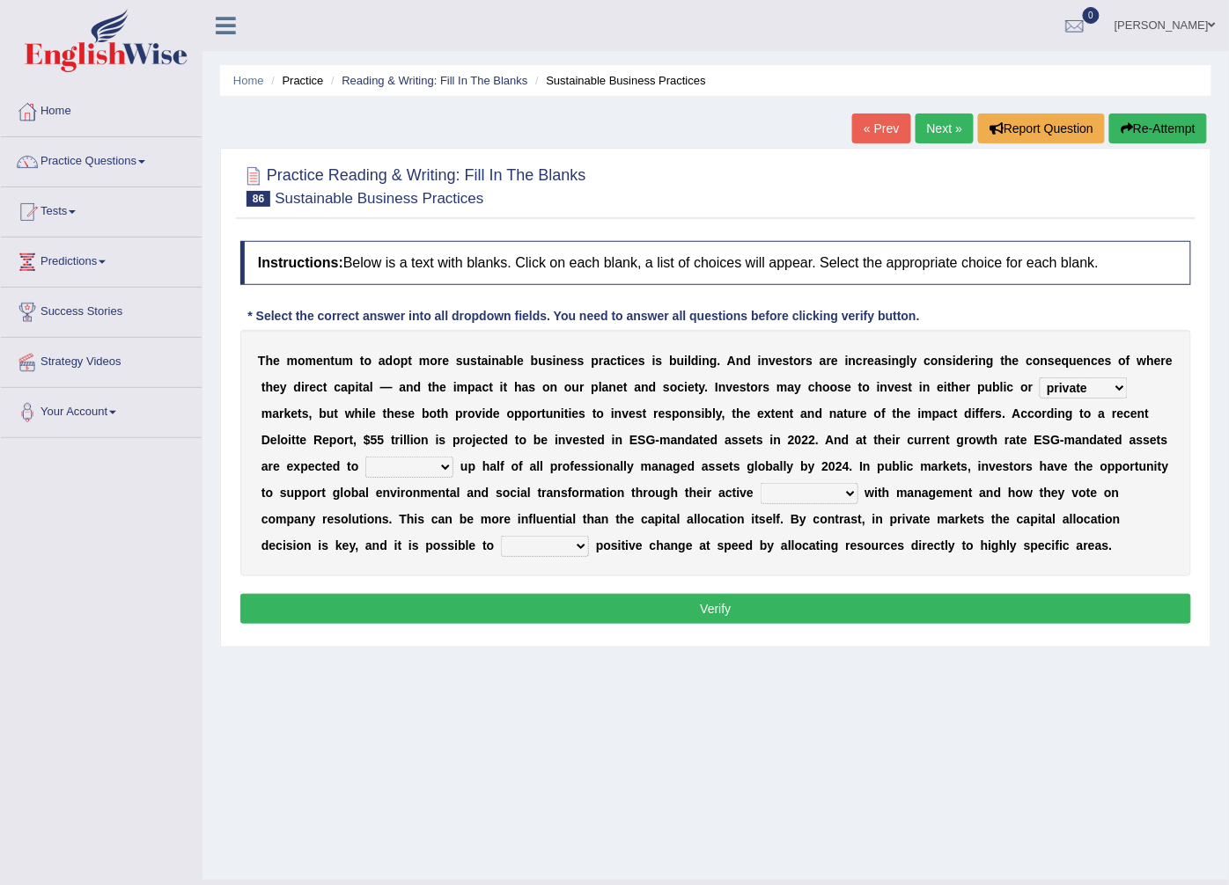
click at [453, 457] on select "build use make add" at bounding box center [409, 467] width 88 height 21
click at [760, 494] on select "engagement service squabble investment" at bounding box center [809, 493] width 98 height 21
select select "service"
click at [760, 484] on select "engagement service squabble investment" at bounding box center [809, 493] width 98 height 21
click at [760, 493] on select "engagement service squabble investment" at bounding box center [809, 493] width 98 height 21
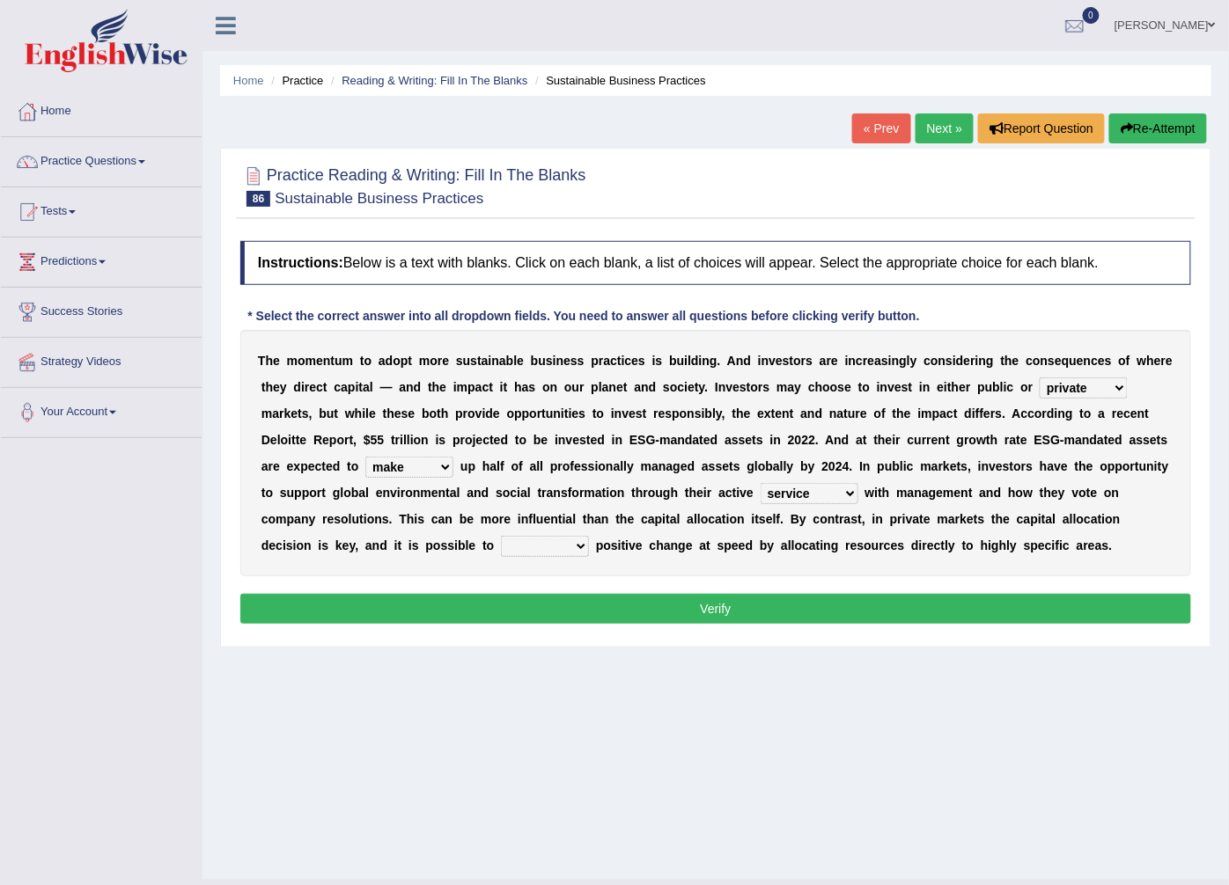
drag, startPoint x: 755, startPoint y: 551, endPoint x: 776, endPoint y: 554, distance: 21.4
click at [759, 551] on div "T h e m o m e n t u m t o a d o p t m o r e s u s t a i n a b l e b u s i n e s…" at bounding box center [715, 453] width 951 height 246
click at [589, 536] on select "prove collapse drive restore" at bounding box center [545, 546] width 88 height 21
select select "prove"
click at [589, 536] on select "prove collapse drive restore" at bounding box center [545, 546] width 88 height 21
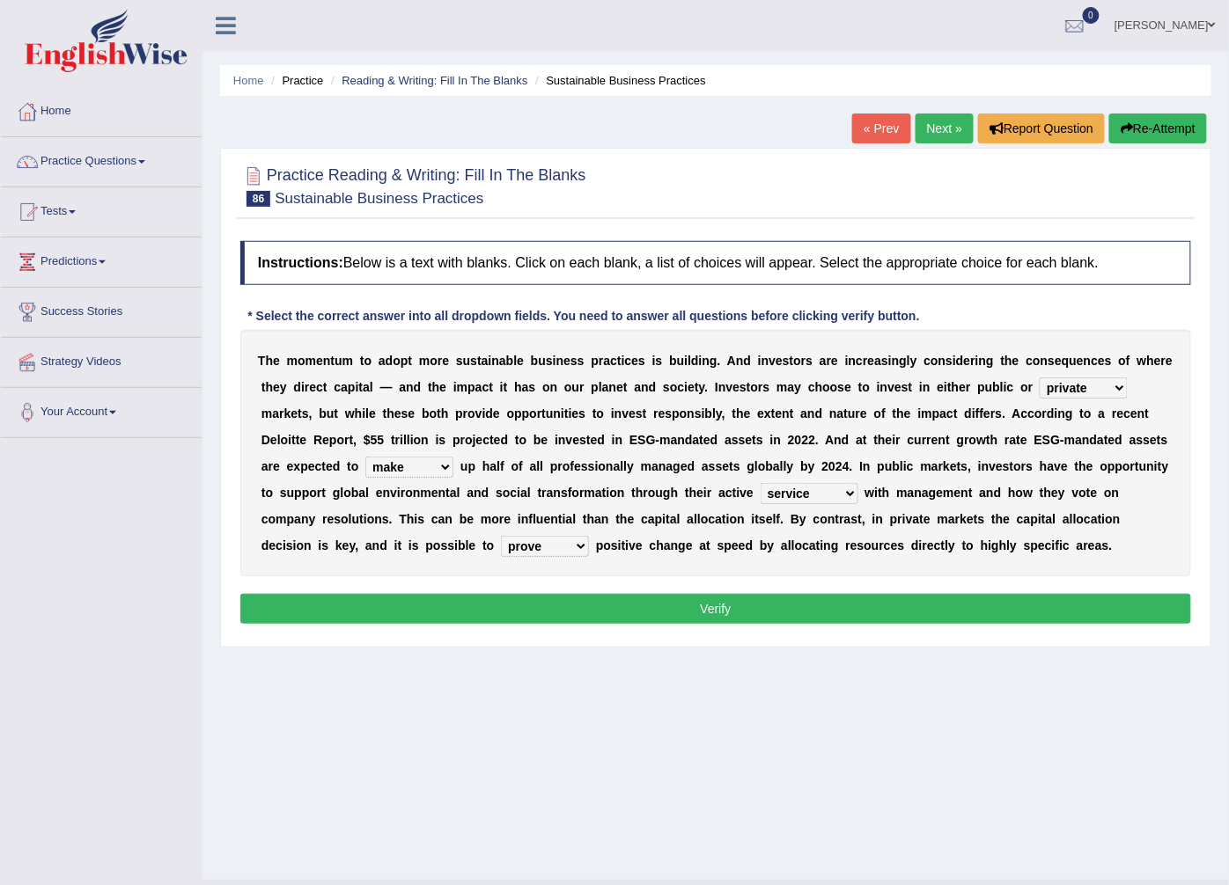
click at [739, 606] on button "Verify" at bounding box center [715, 609] width 951 height 30
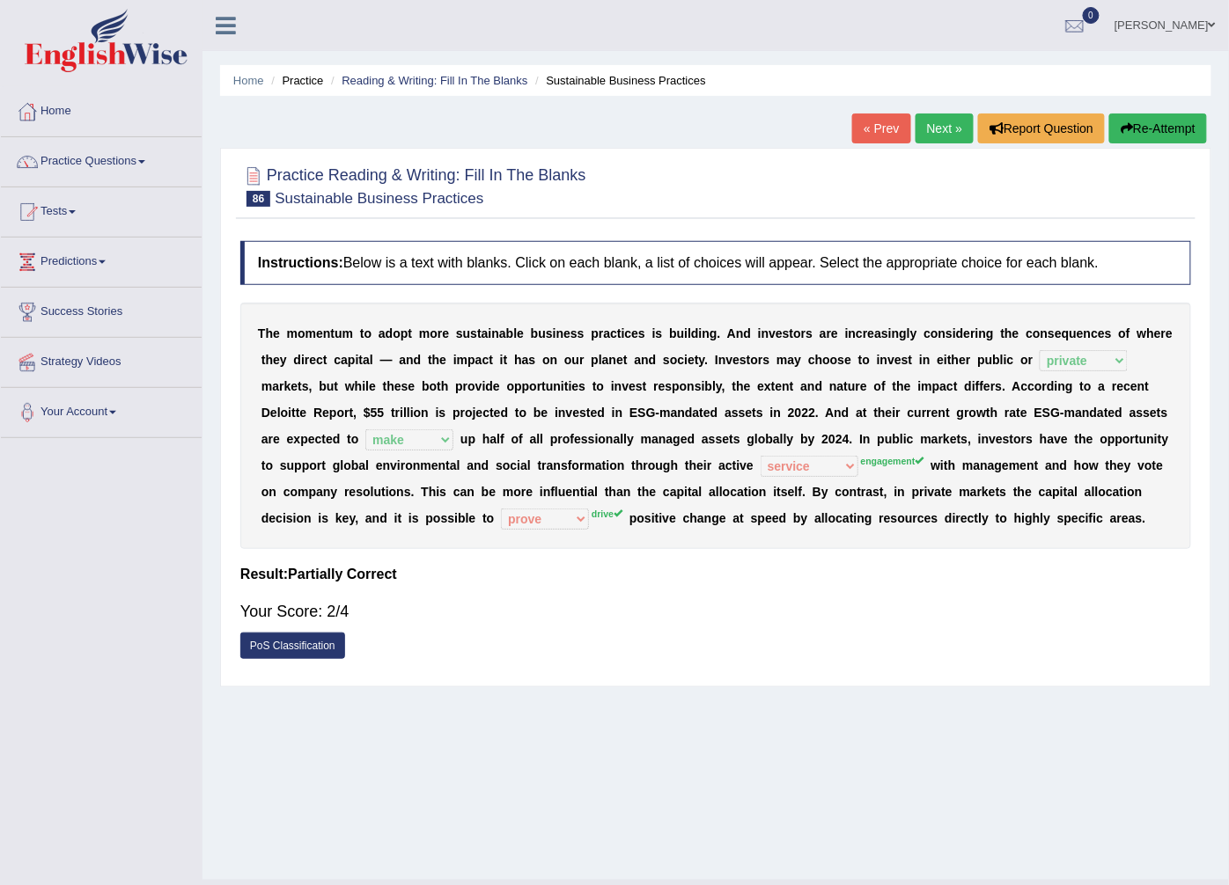
click at [930, 120] on link "Next »" at bounding box center [944, 129] width 58 height 30
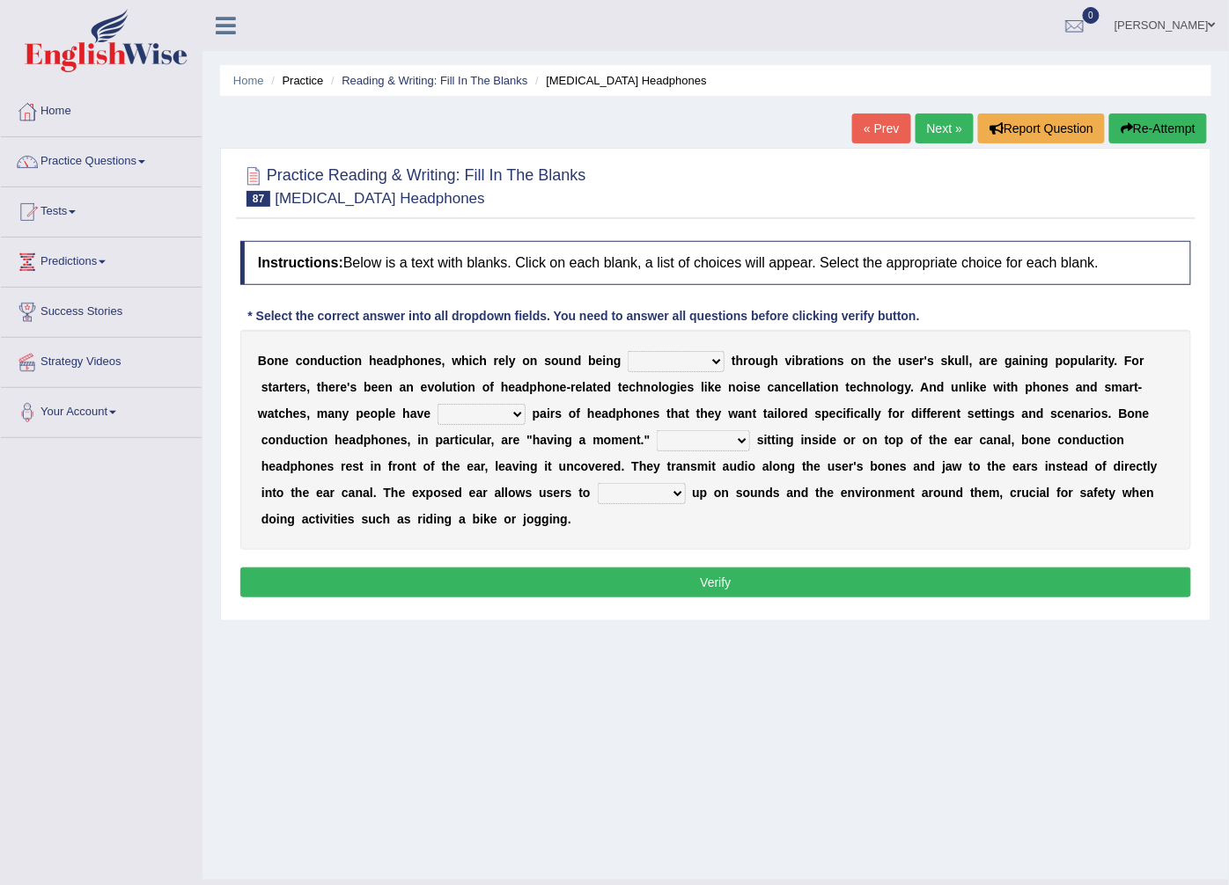
click at [687, 366] on select "formed counted transformed transmitted" at bounding box center [676, 361] width 97 height 21
select select "transformed"
click at [628, 352] on select "formed counted transformed transmitted" at bounding box center [676, 361] width 97 height 21
click at [437, 415] on select "composite multiple imperfect integral" at bounding box center [481, 414] width 88 height 21
select select "integral"
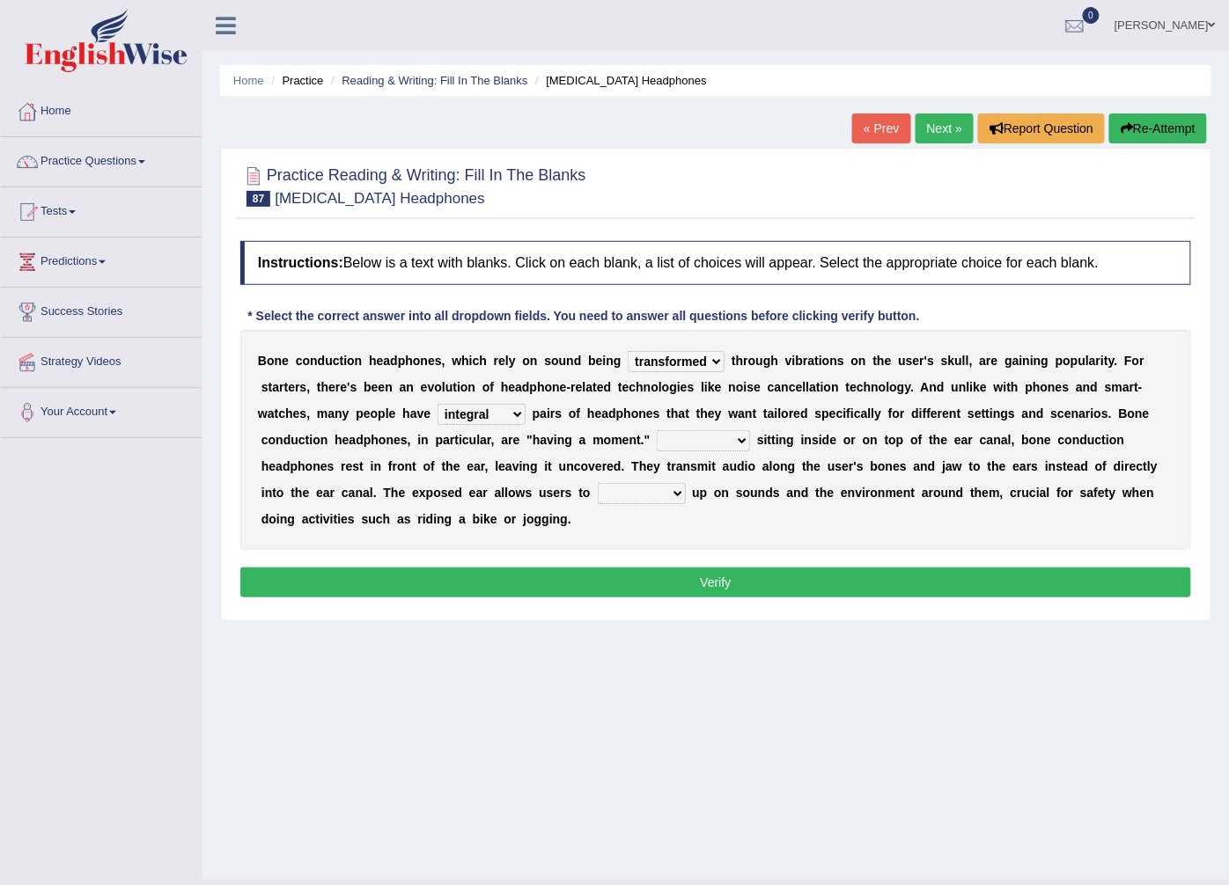
click at [437, 405] on select "composite multiple imperfect integral" at bounding box center [481, 414] width 88 height 21
click at [657, 442] on select "More than Despite of Less than Rather than" at bounding box center [703, 440] width 93 height 21
select select "More than"
click at [657, 431] on select "More than Despite of Less than Rather than" at bounding box center [703, 440] width 93 height 21
click at [598, 496] on select "level take make pick" at bounding box center [642, 493] width 88 height 21
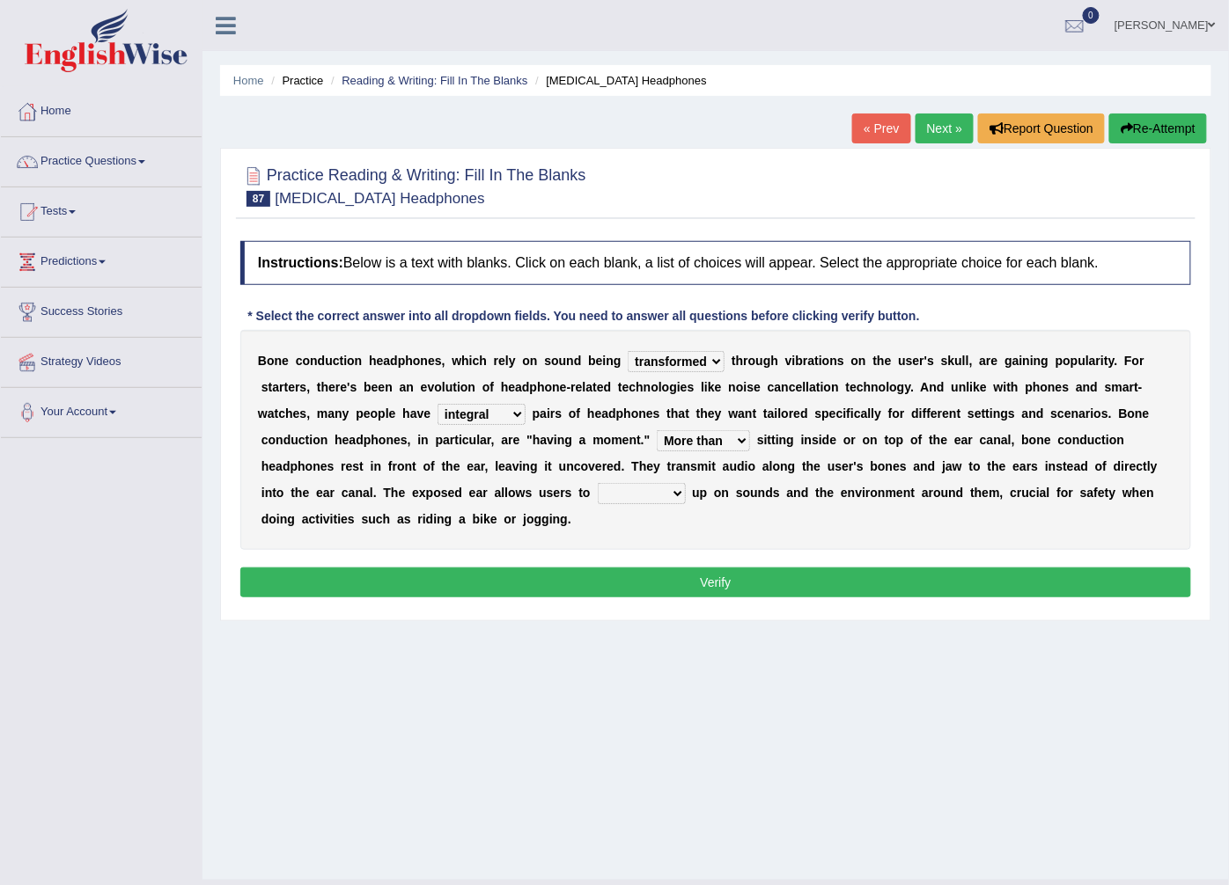
select select "take"
click at [598, 484] on select "level take make pick" at bounding box center [642, 493] width 88 height 21
click at [481, 568] on button "Verify" at bounding box center [715, 583] width 951 height 30
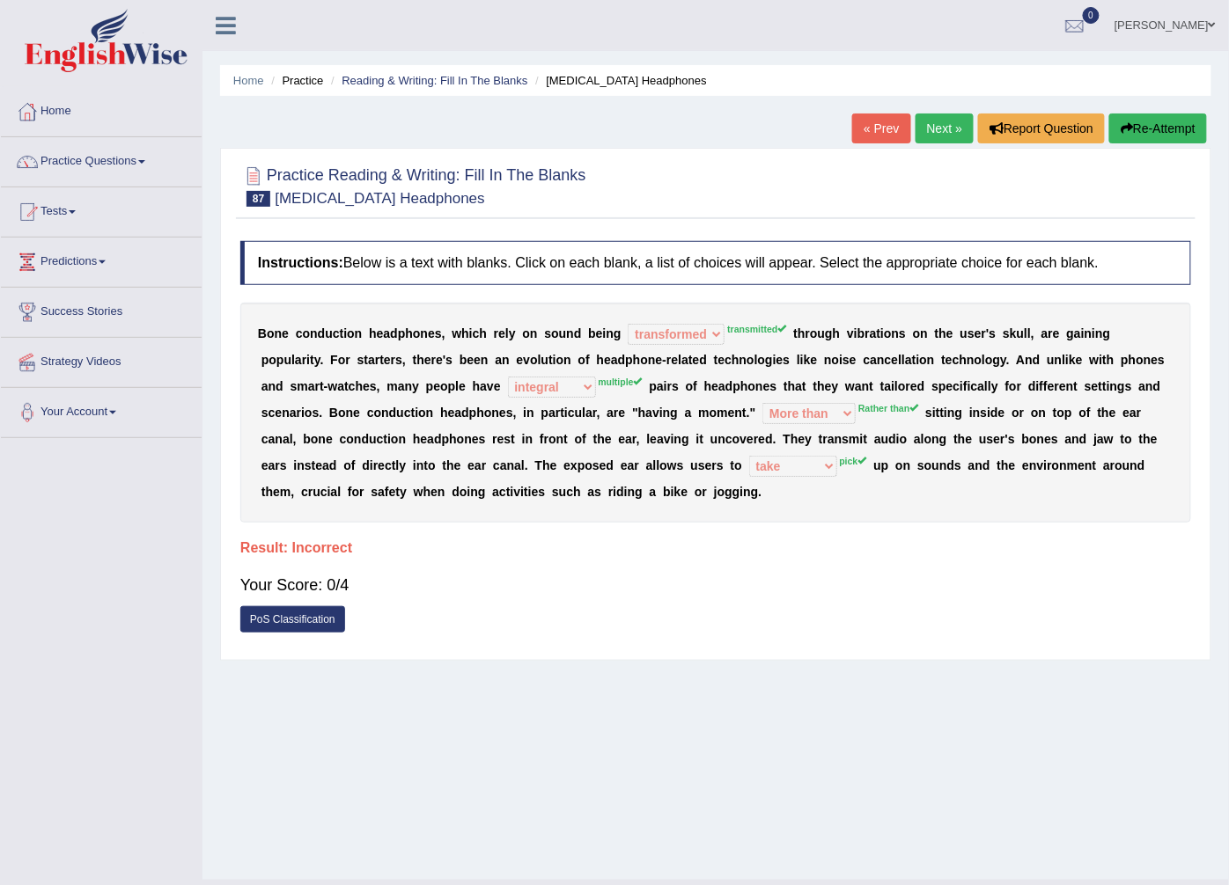
click at [929, 127] on link "Next »" at bounding box center [944, 129] width 58 height 30
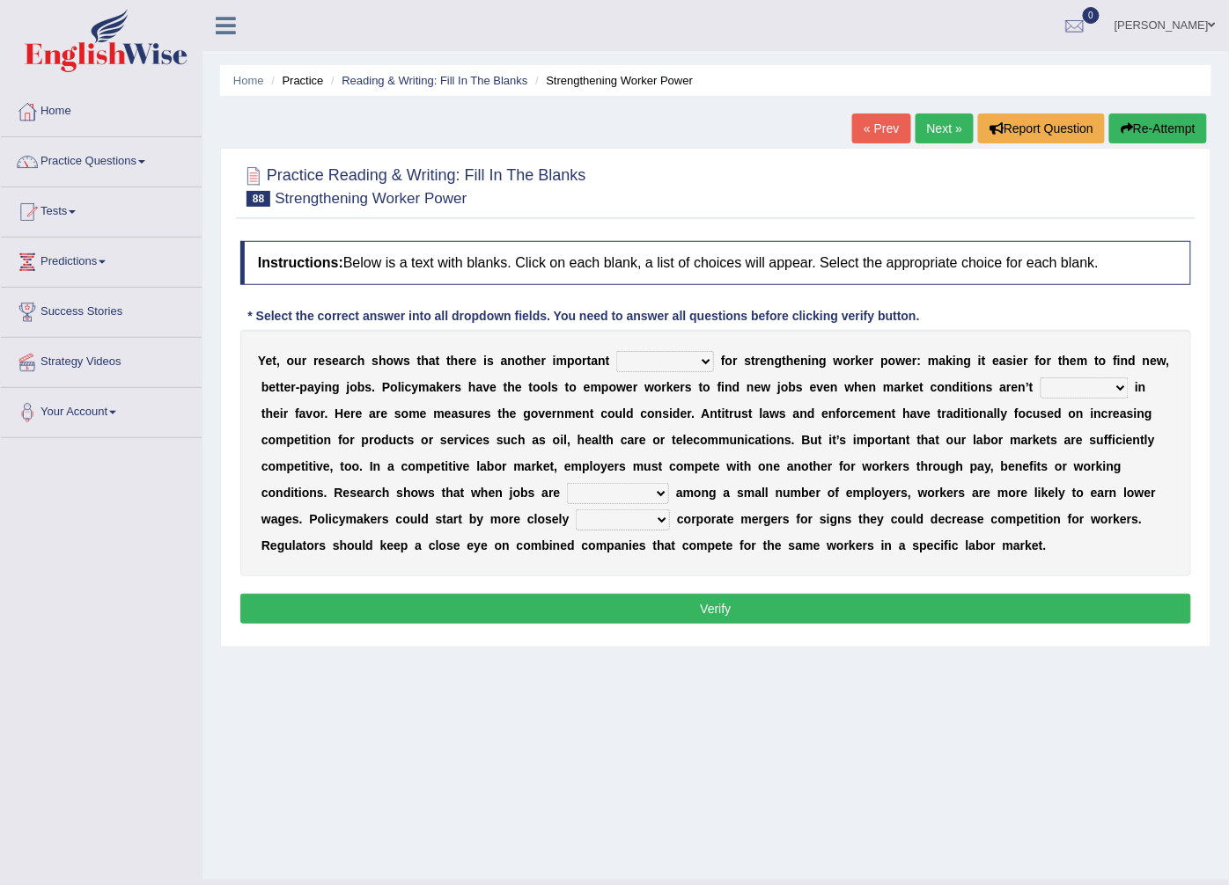
click at [680, 359] on select "avail engagement avenue annual" at bounding box center [665, 361] width 98 height 21
select select "avenue"
click at [616, 352] on select "avail engagement avenue annual" at bounding box center [665, 361] width 98 height 21
click at [1040, 387] on select "profitable titchy temperate tilted" at bounding box center [1084, 388] width 88 height 21
select select "temperate"
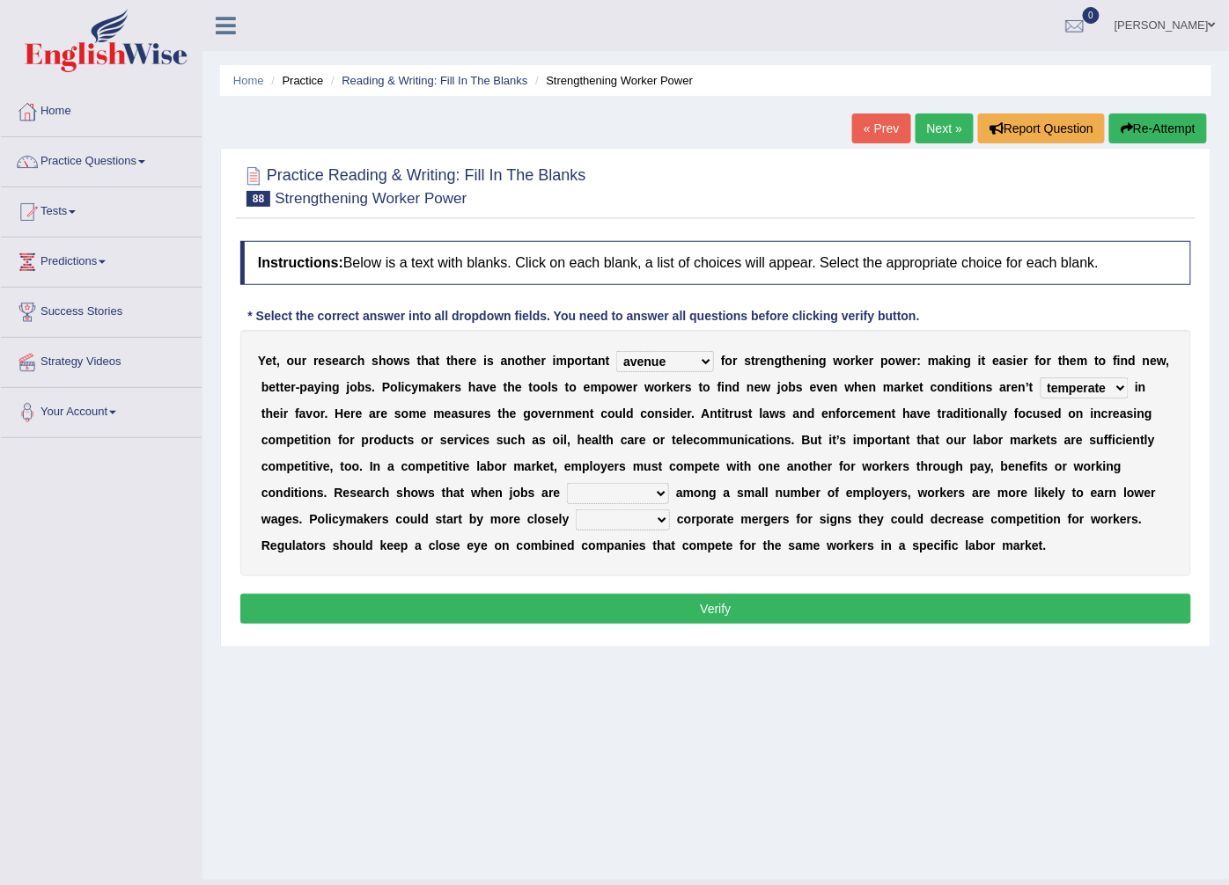
click at [1040, 378] on select "profitable titchy temperate tilted" at bounding box center [1084, 388] width 88 height 21
click at [567, 494] on select "constrained tremendous concentric concentrated" at bounding box center [618, 493] width 102 height 21
select select "concentric"
click at [567, 484] on select "constrained tremendous concentric concentrated" at bounding box center [618, 493] width 102 height 21
click at [576, 526] on select "scrutinizing originating scripting emulating" at bounding box center [623, 520] width 94 height 21
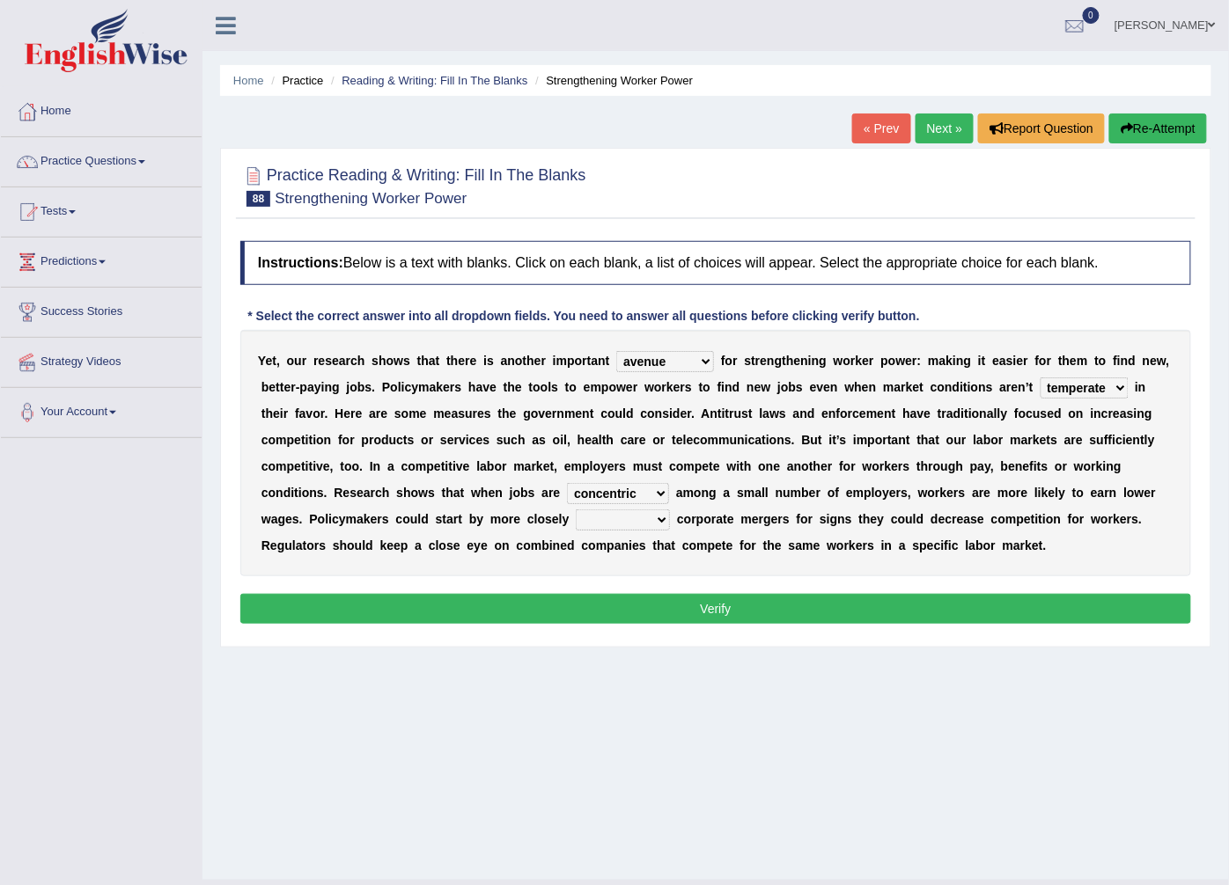
select select "scripting"
click at [576, 510] on select "scrutinizing originating scripting emulating" at bounding box center [623, 520] width 94 height 21
click at [362, 613] on button "Verify" at bounding box center [715, 609] width 951 height 30
